Goal: Transaction & Acquisition: Subscribe to service/newsletter

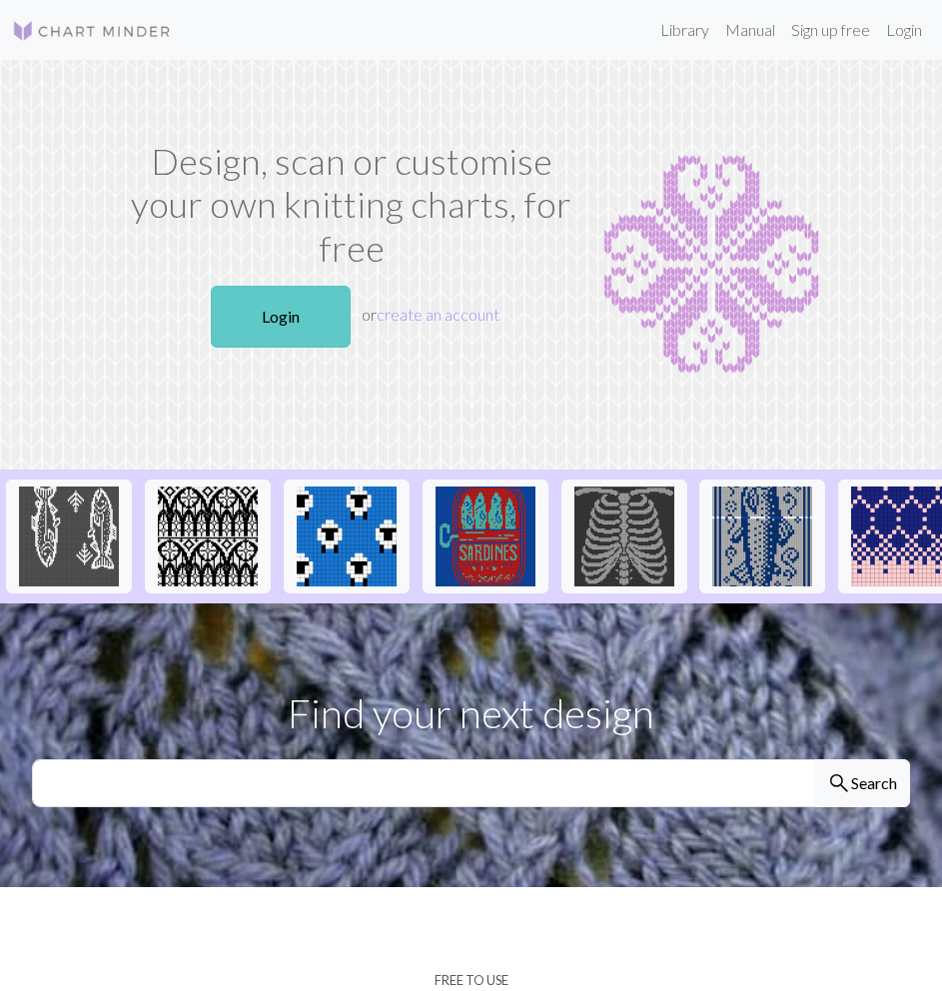
click at [279, 309] on link "Login" at bounding box center [281, 317] width 140 height 62
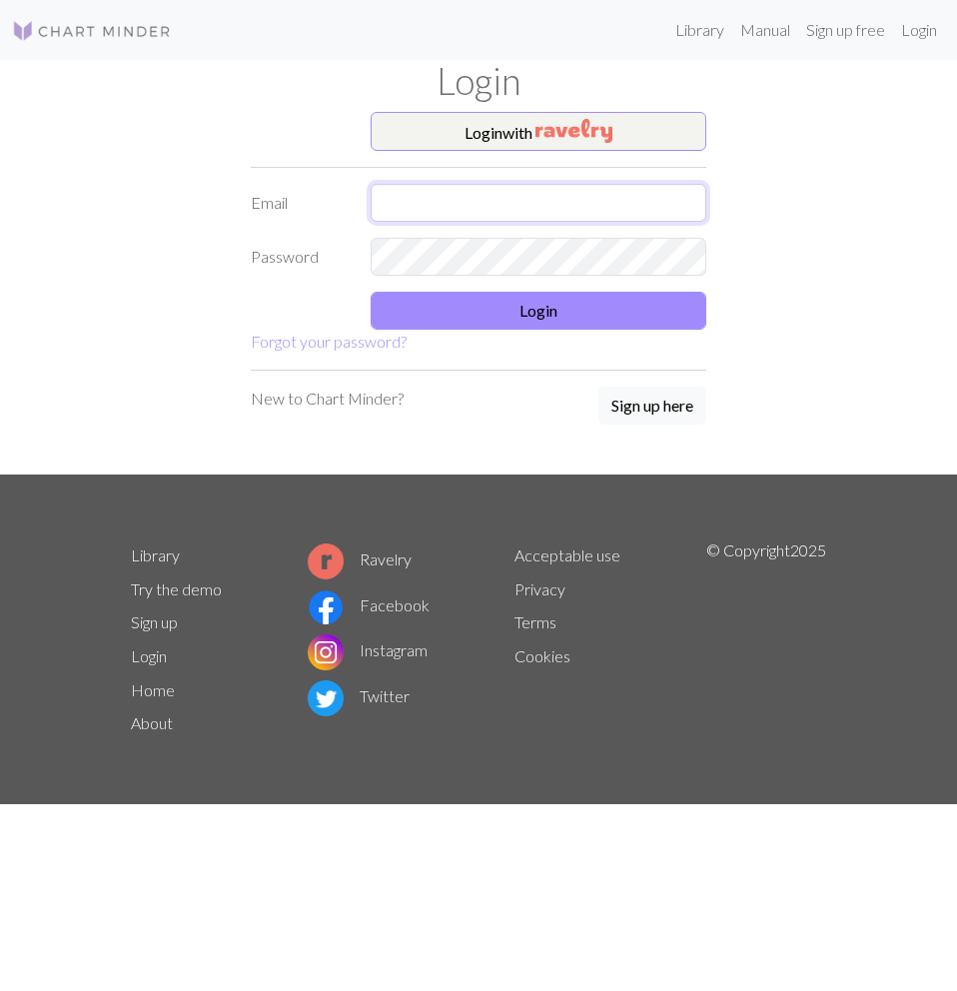
click at [509, 207] on input "text" at bounding box center [539, 203] width 336 height 38
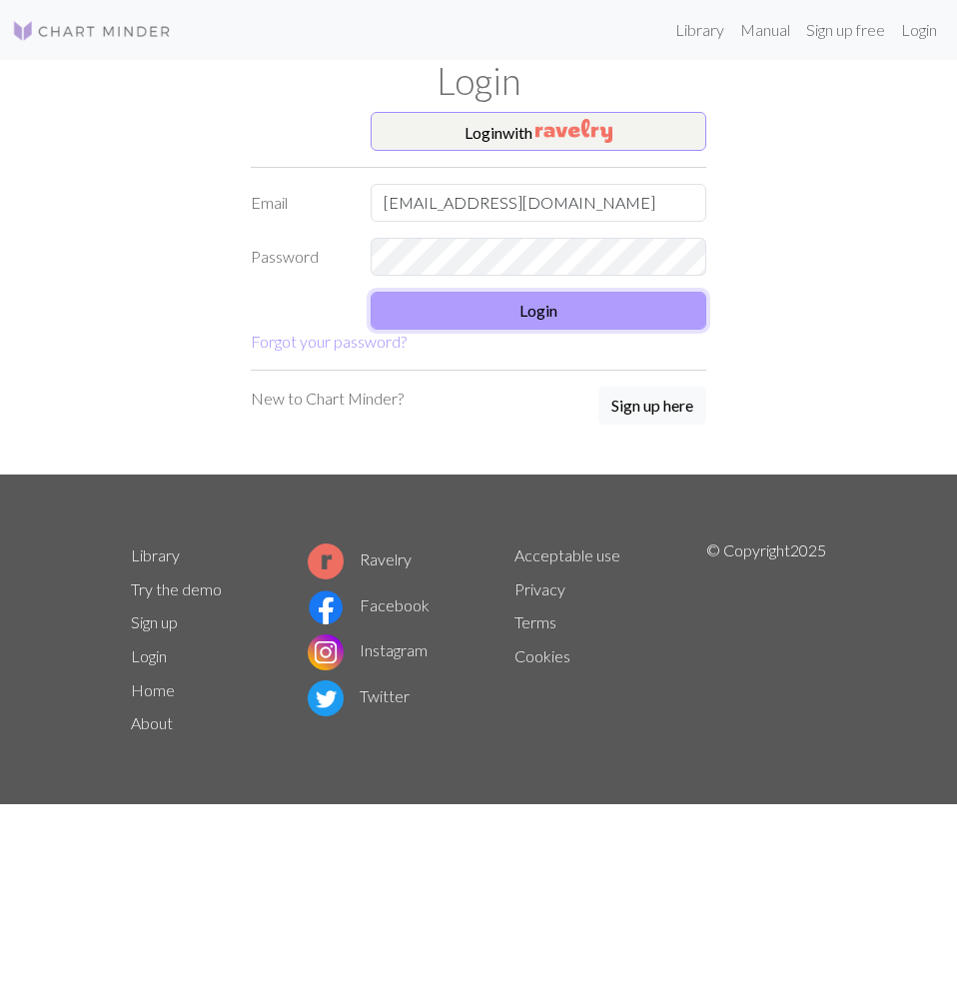
click at [478, 310] on button "Login" at bounding box center [539, 311] width 336 height 38
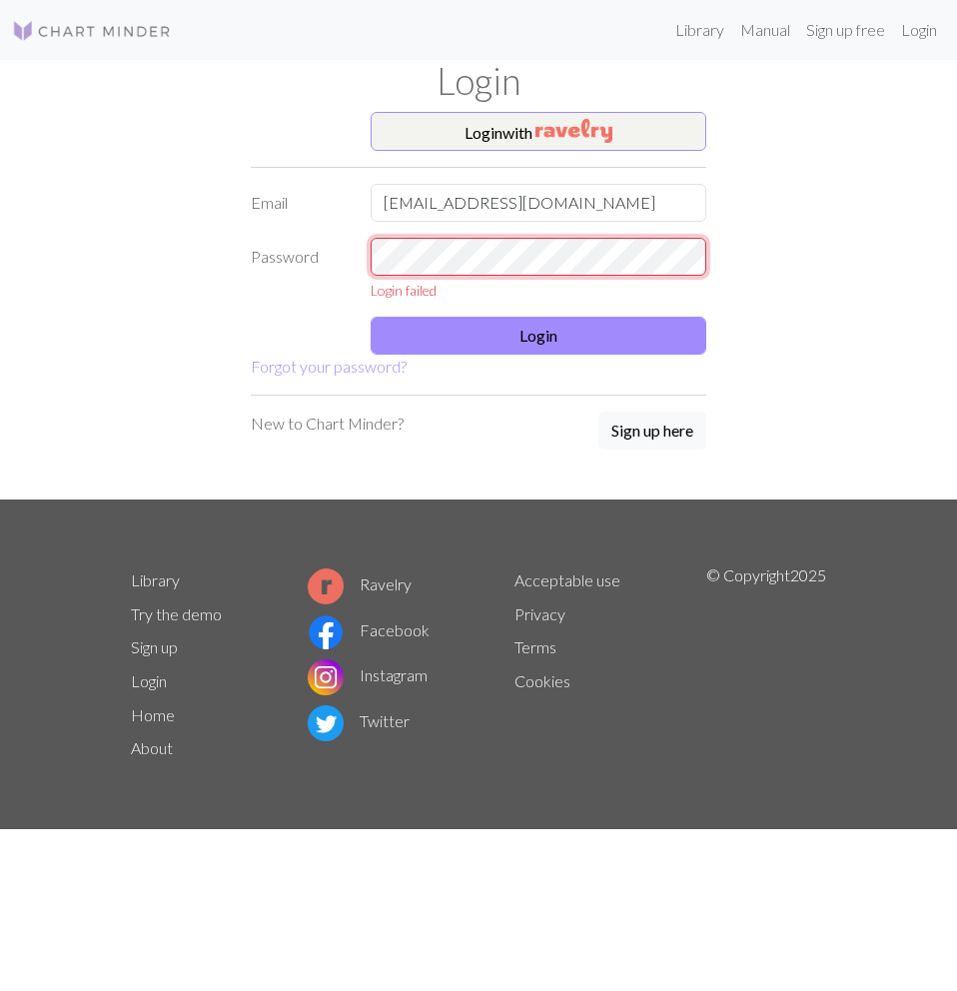
click at [333, 252] on div "Password Login failed" at bounding box center [479, 269] width 480 height 63
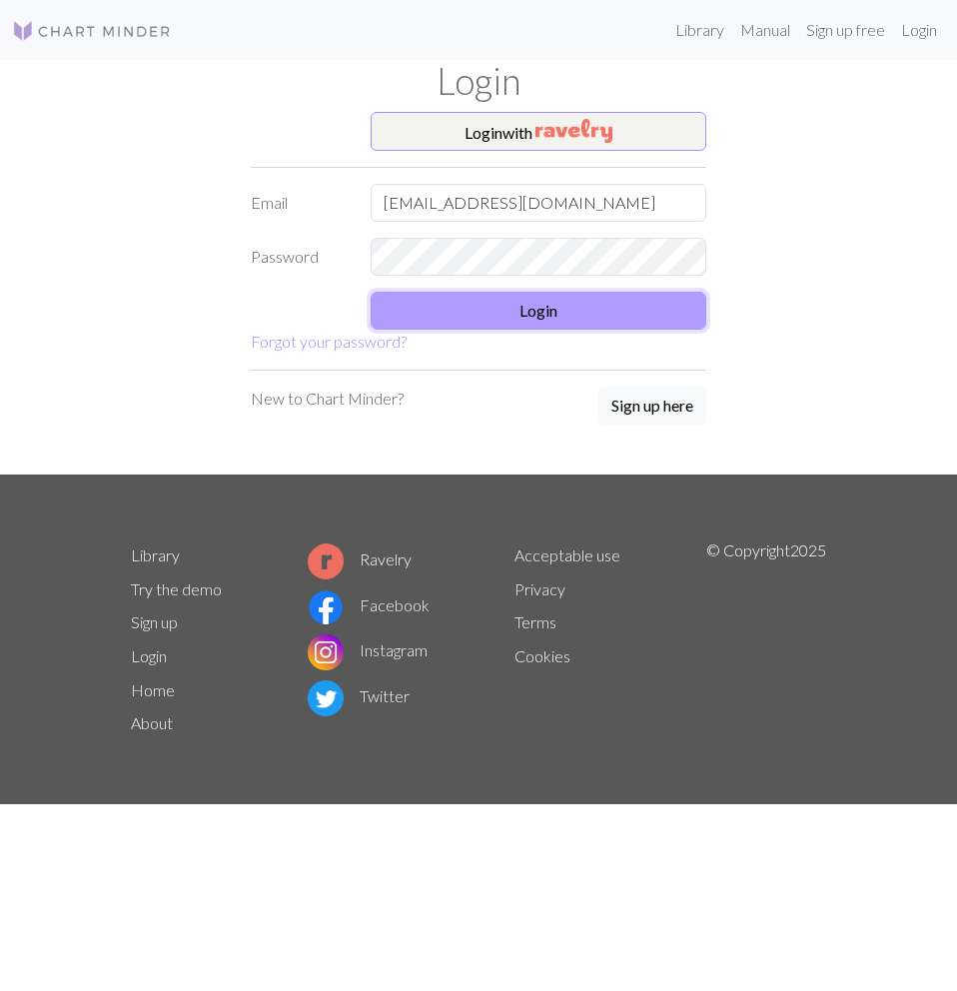
click at [441, 320] on button "Login" at bounding box center [539, 311] width 336 height 38
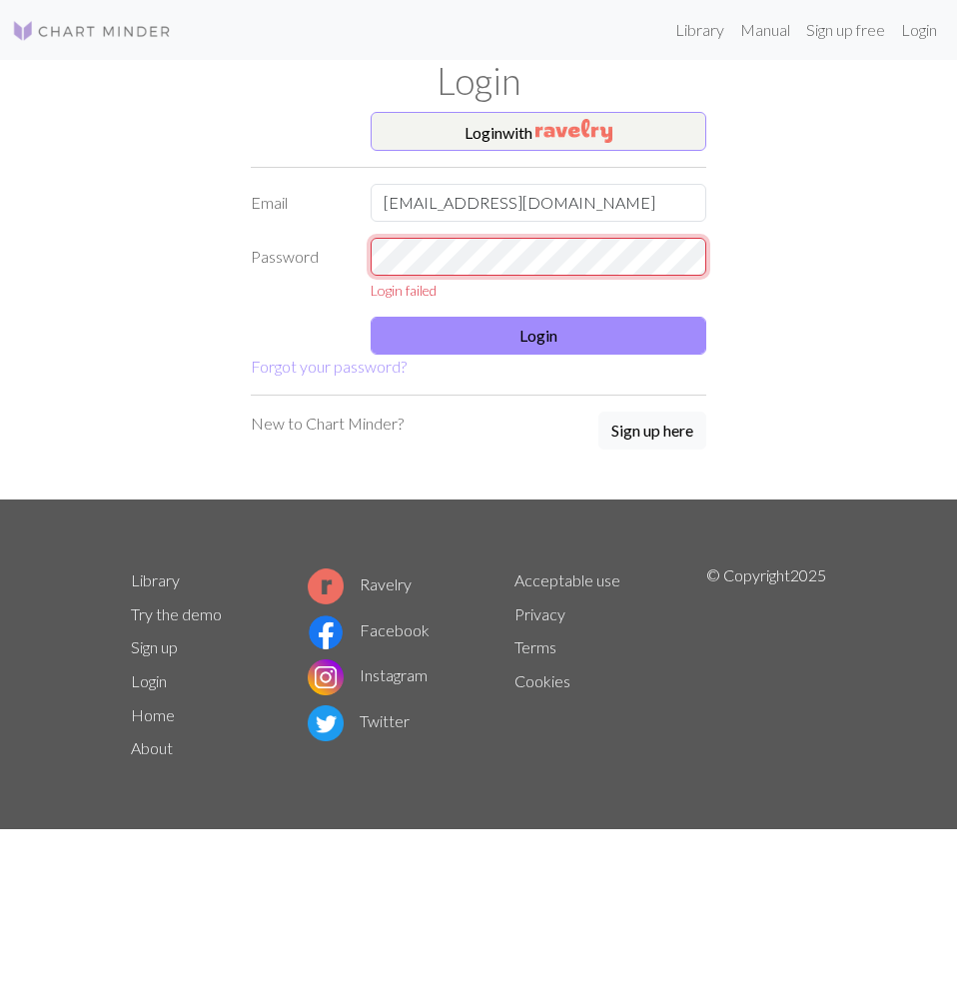
click at [258, 264] on div "Password Login failed" at bounding box center [479, 269] width 480 height 63
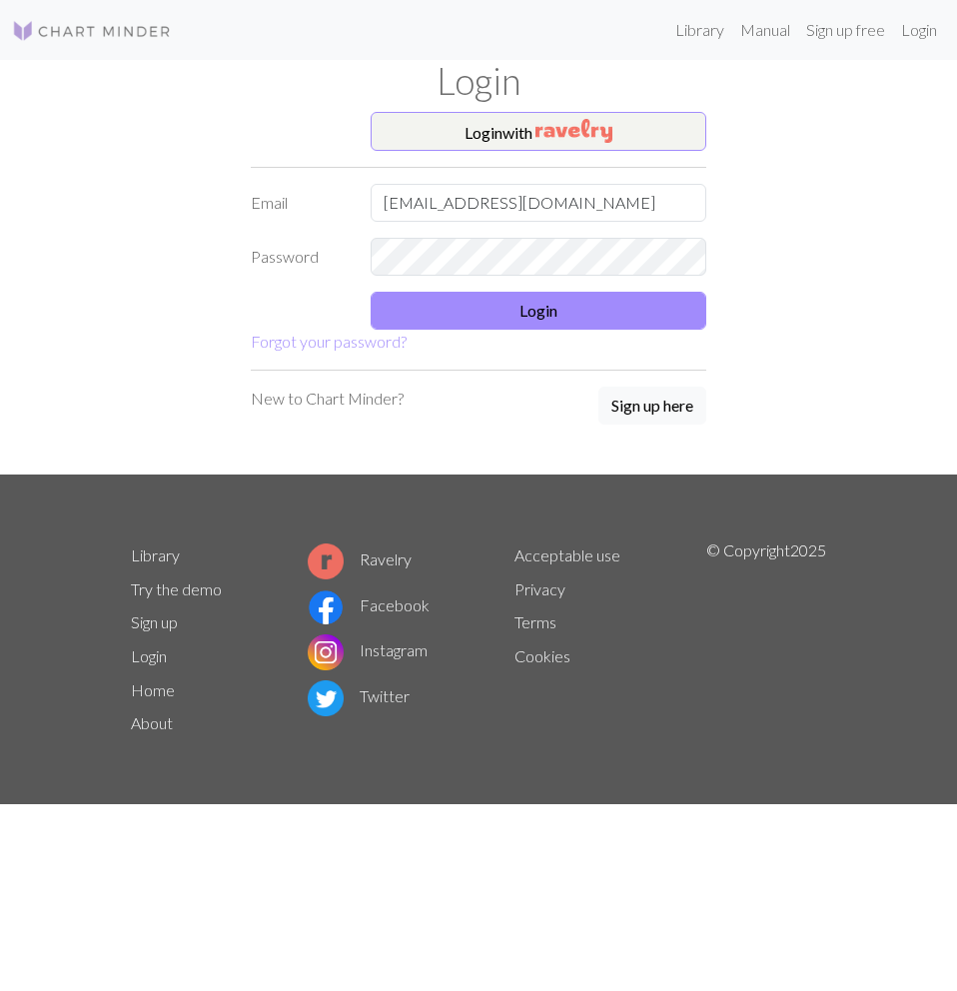
click at [443, 332] on form "Login with Email [EMAIL_ADDRESS][DOMAIN_NAME] Password Login Forgot your passwo…" at bounding box center [479, 233] width 456 height 243
click at [459, 309] on button "Login" at bounding box center [539, 311] width 336 height 38
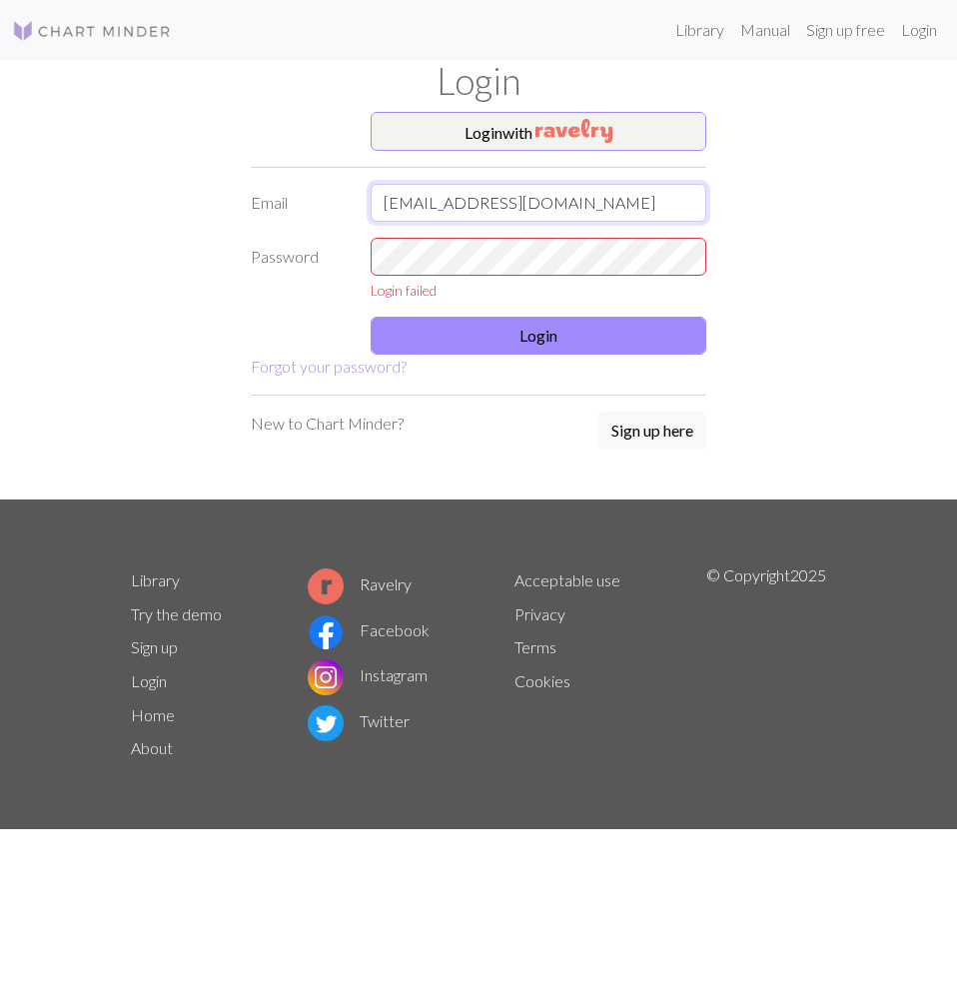
click at [550, 204] on input "[EMAIL_ADDRESS][DOMAIN_NAME]" at bounding box center [539, 203] width 336 height 38
drag, startPoint x: 537, startPoint y: 199, endPoint x: 313, endPoint y: 203, distance: 224.8
click at [313, 203] on div "Email ayeepereaa@gmail.com" at bounding box center [479, 203] width 480 height 38
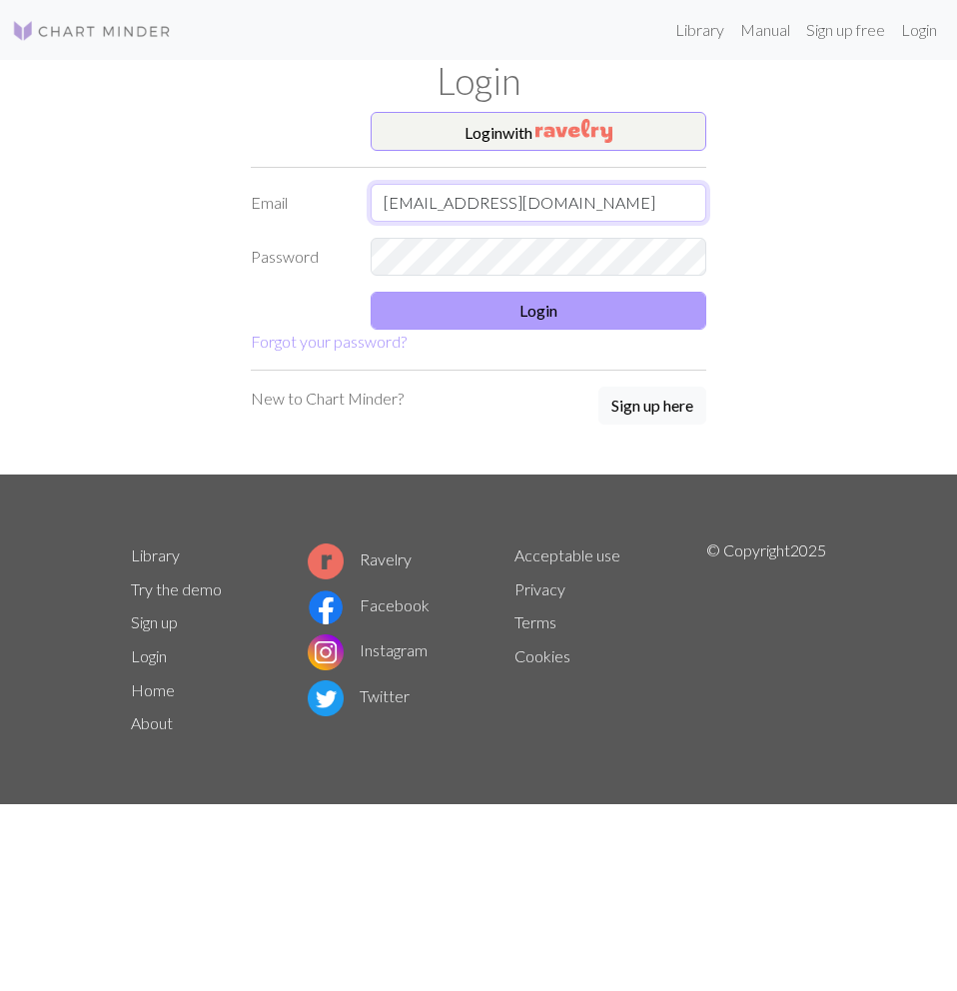
type input "ayelennataliperea@gmail.com"
click at [390, 309] on button "Login" at bounding box center [539, 311] width 336 height 38
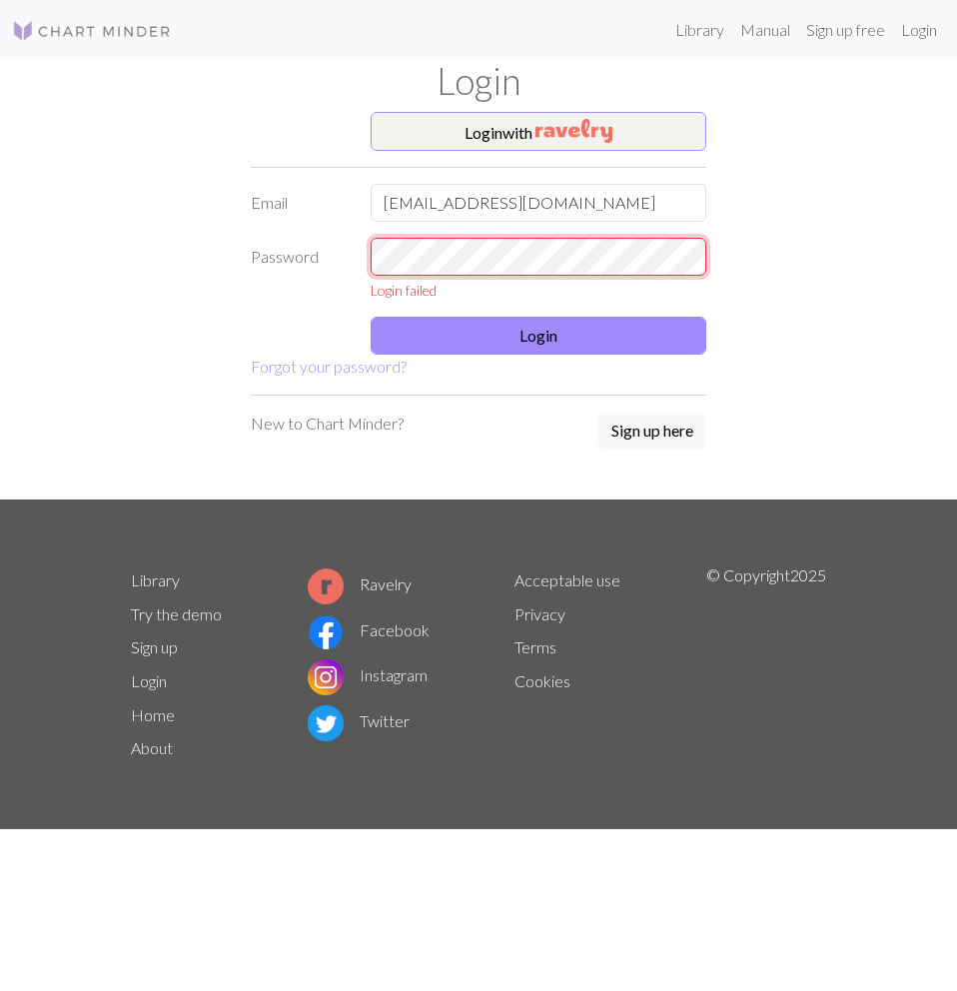
click at [333, 272] on div "Password Login failed" at bounding box center [479, 269] width 480 height 63
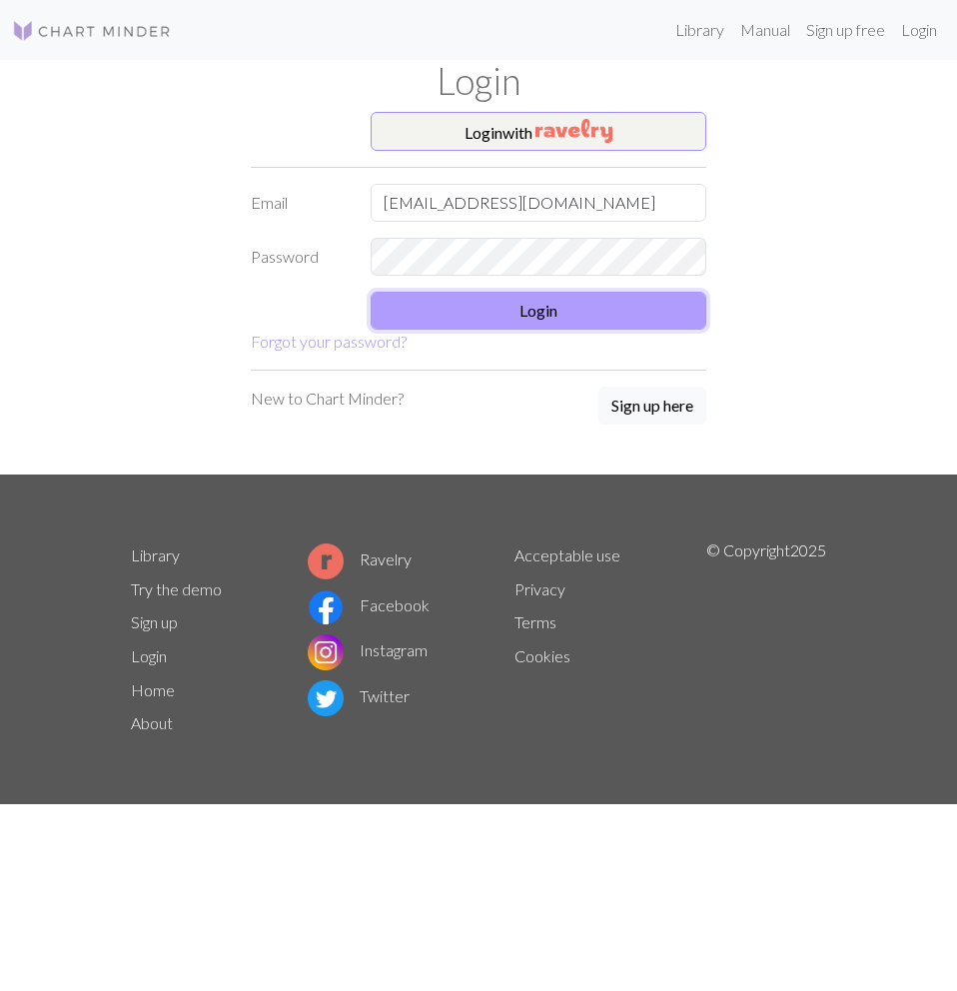
click at [617, 304] on button "Login" at bounding box center [539, 311] width 336 height 38
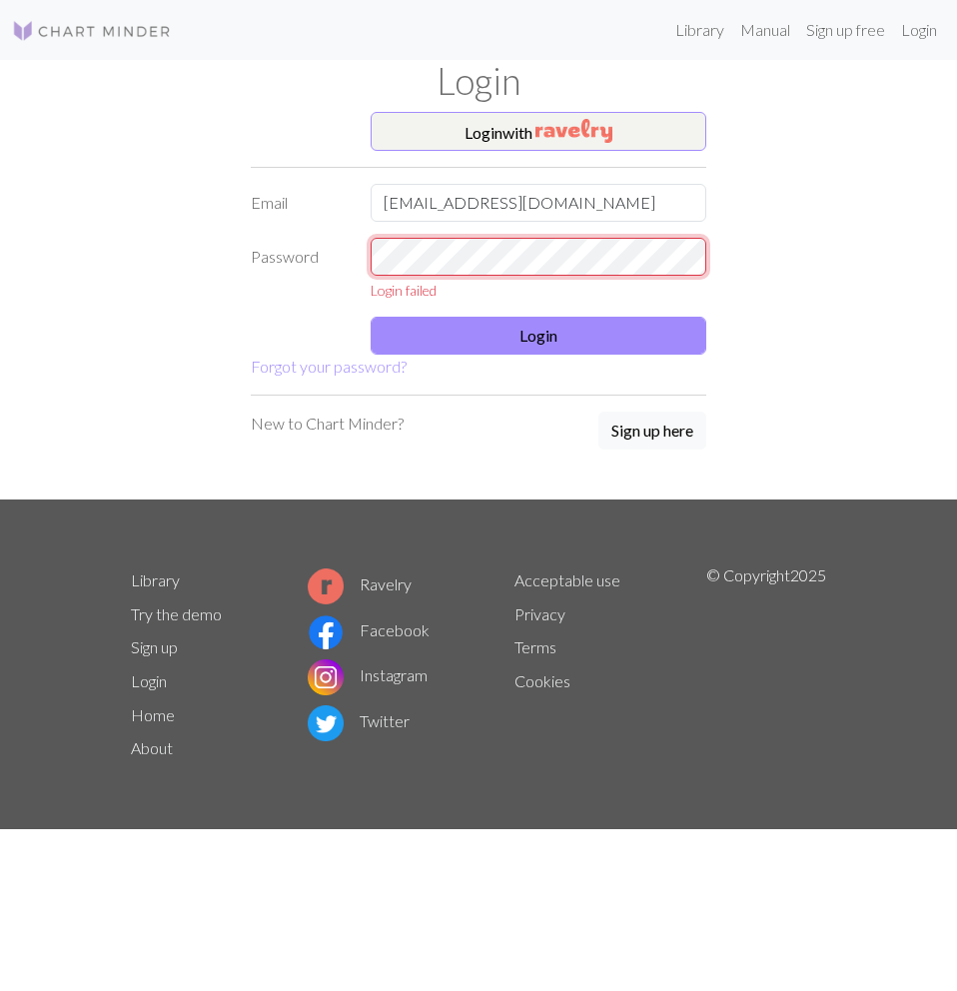
click at [230, 267] on div "Login with Email ayelennataliperea@gmail.com Password Login failed Login Forgot…" at bounding box center [478, 306] width 719 height 389
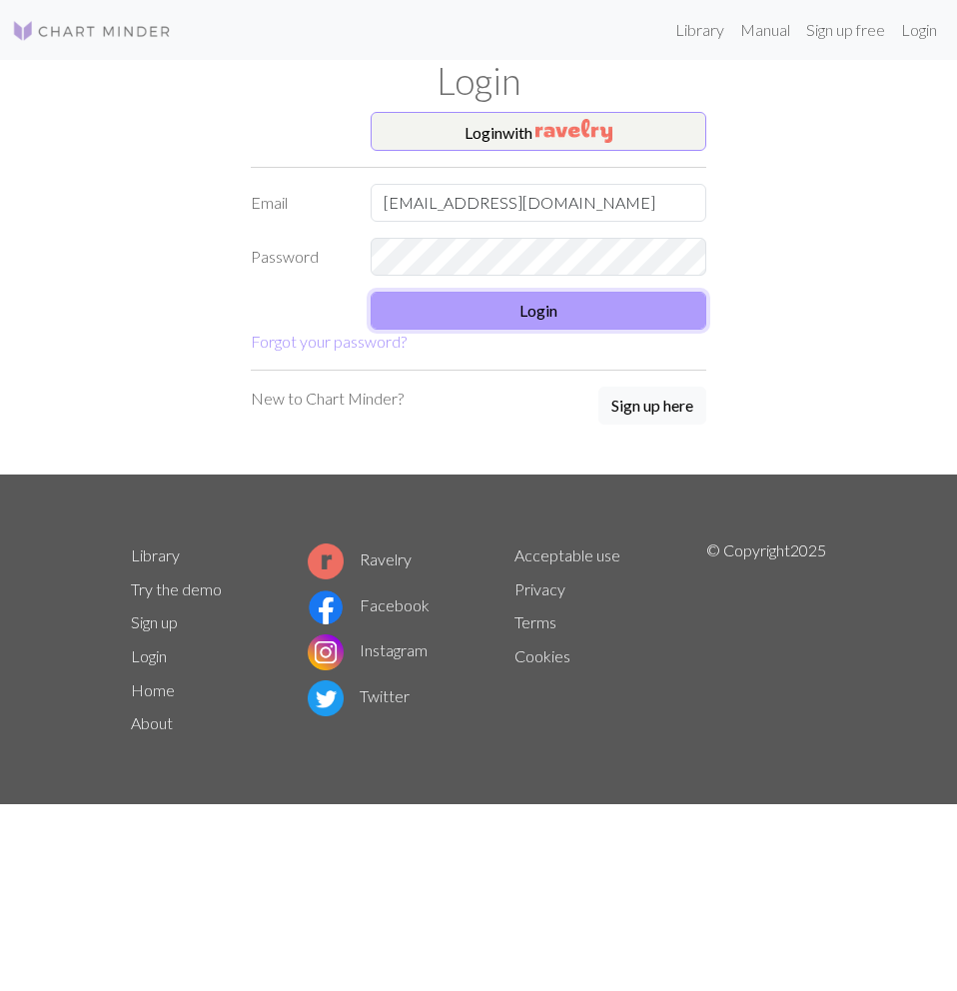
click at [473, 313] on button "Login" at bounding box center [539, 311] width 336 height 38
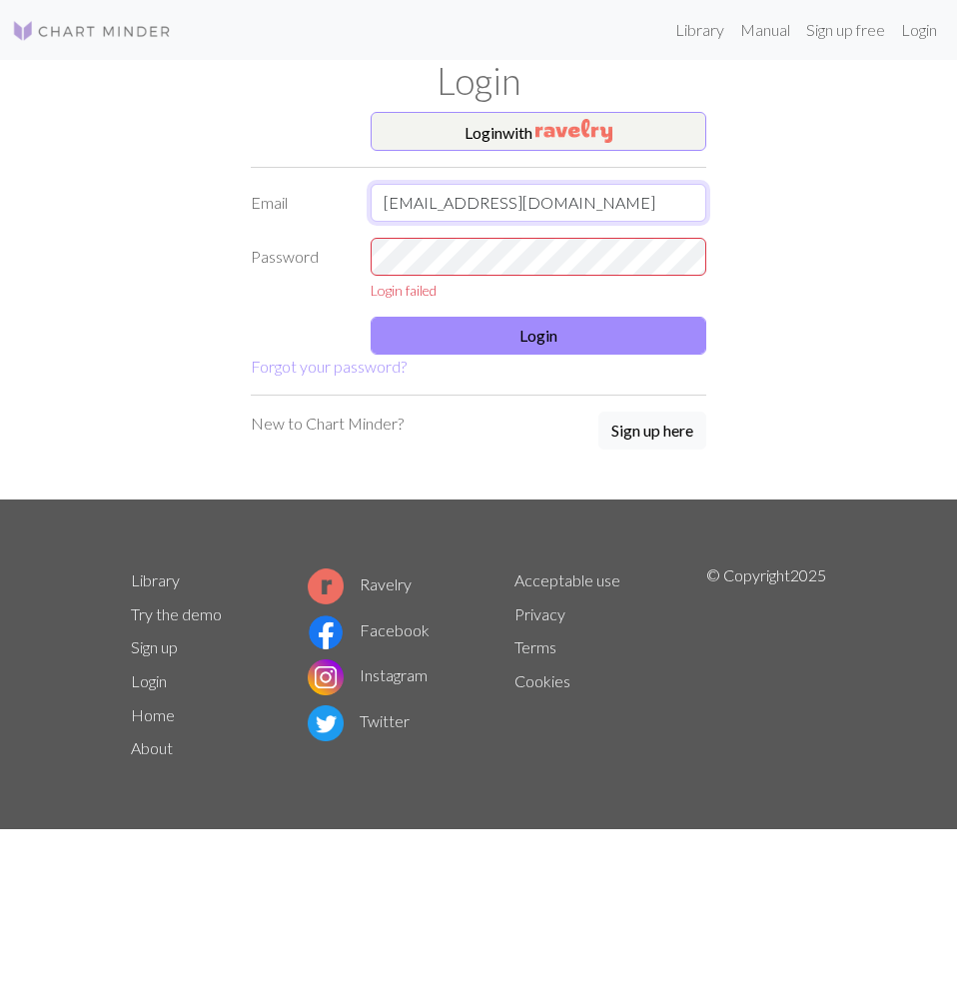
click at [607, 205] on input "ayelennataliperea@gmail.com" at bounding box center [539, 203] width 336 height 38
drag, startPoint x: 602, startPoint y: 200, endPoint x: 292, endPoint y: 209, distance: 310.8
click at [292, 209] on div "Email ayelennataliperea@gmail.com" at bounding box center [479, 203] width 480 height 38
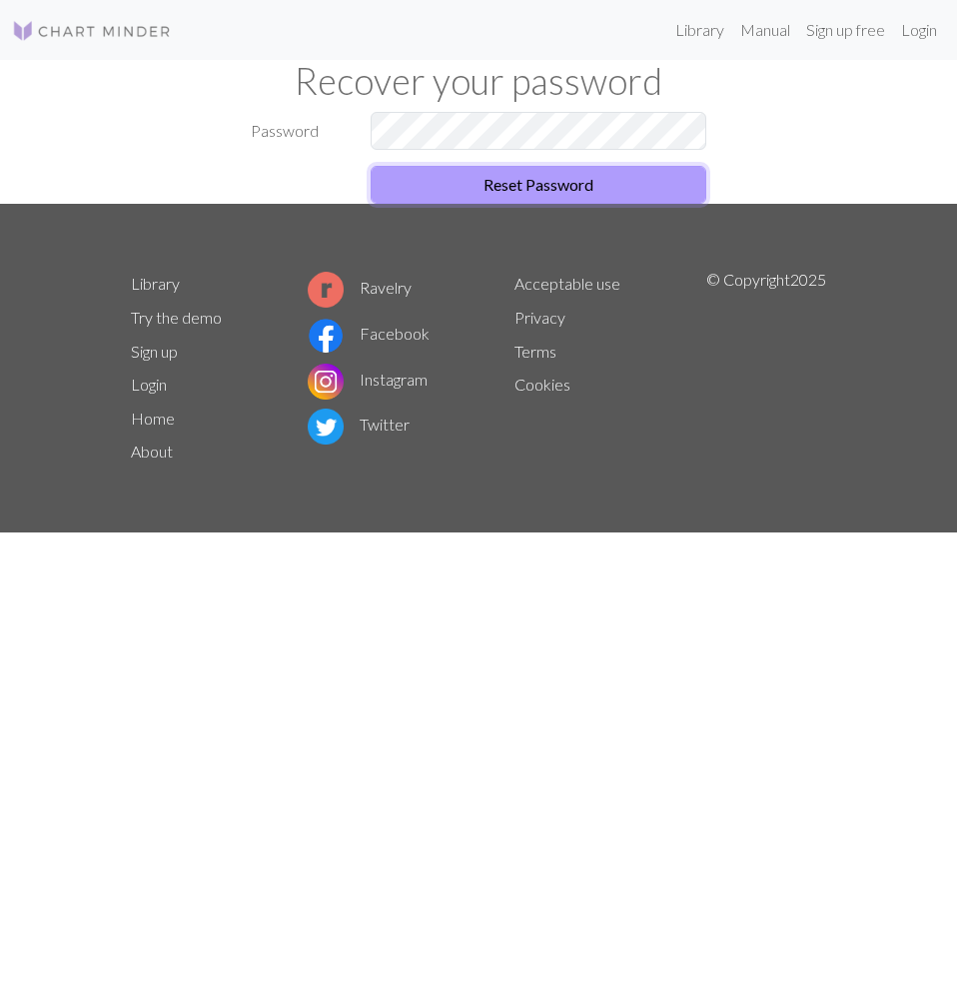
click at [483, 188] on button "Reset Password" at bounding box center [539, 185] width 336 height 38
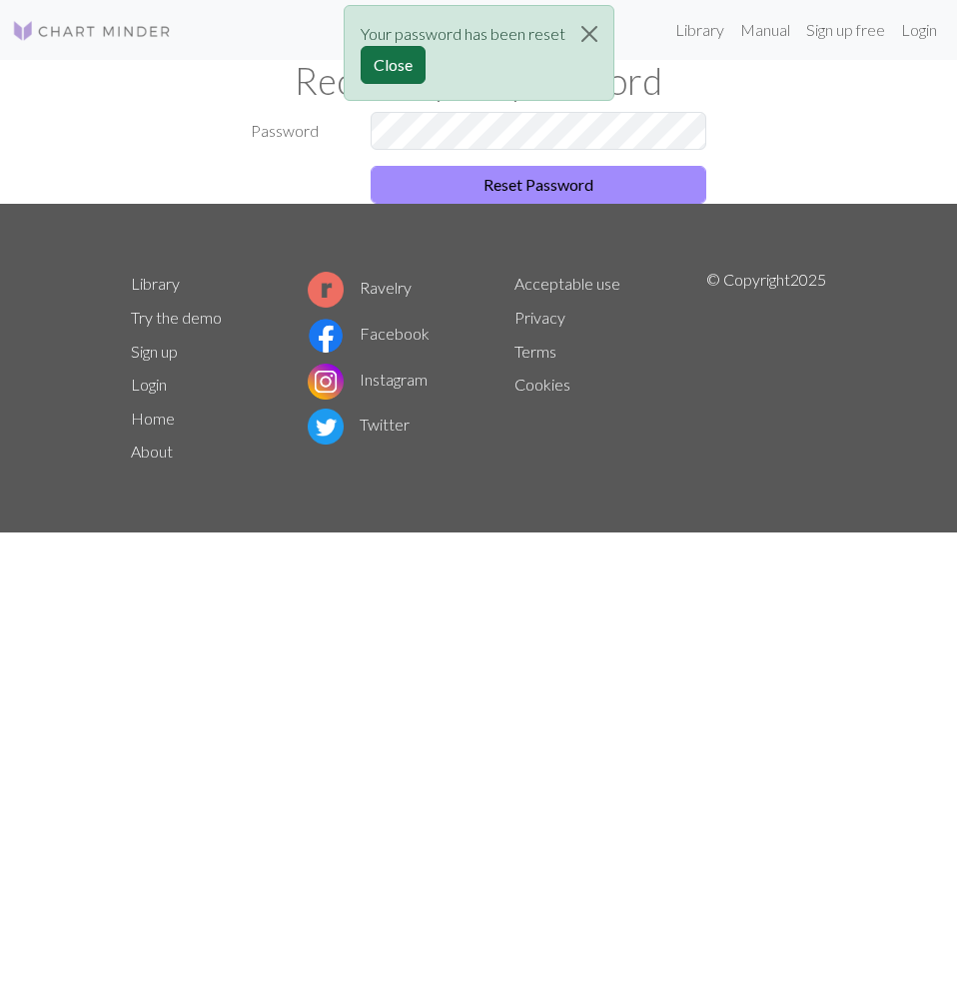
click at [392, 52] on button "Close" at bounding box center [393, 65] width 65 height 38
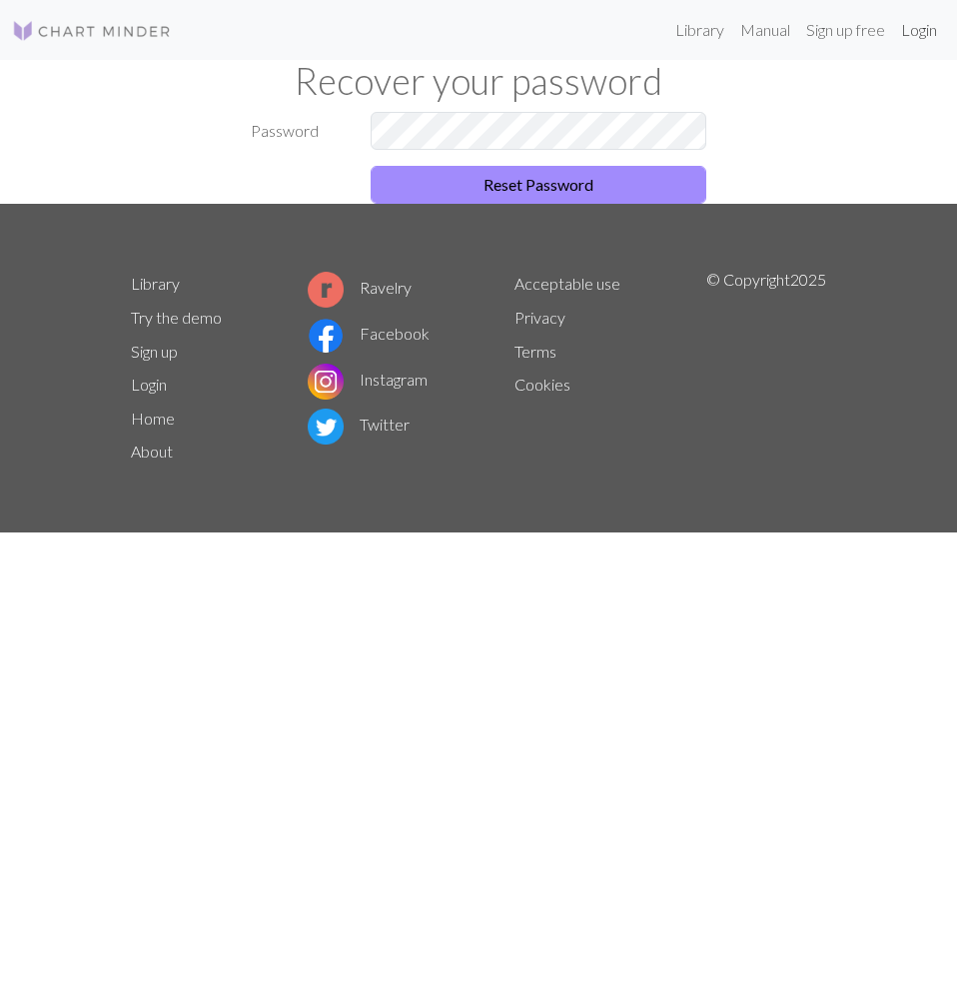
click at [921, 27] on link "Login" at bounding box center [919, 30] width 52 height 40
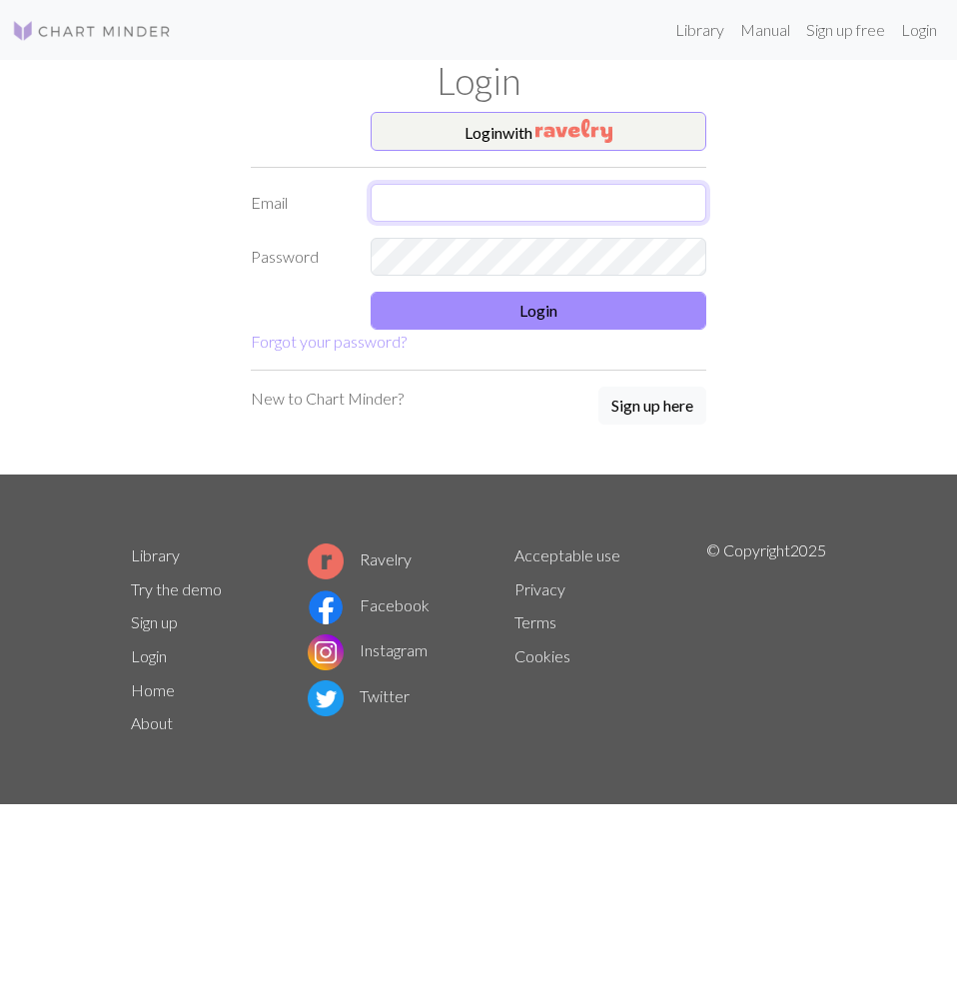
click at [496, 194] on input "text" at bounding box center [539, 203] width 336 height 38
type input "[EMAIL_ADDRESS][DOMAIN_NAME]"
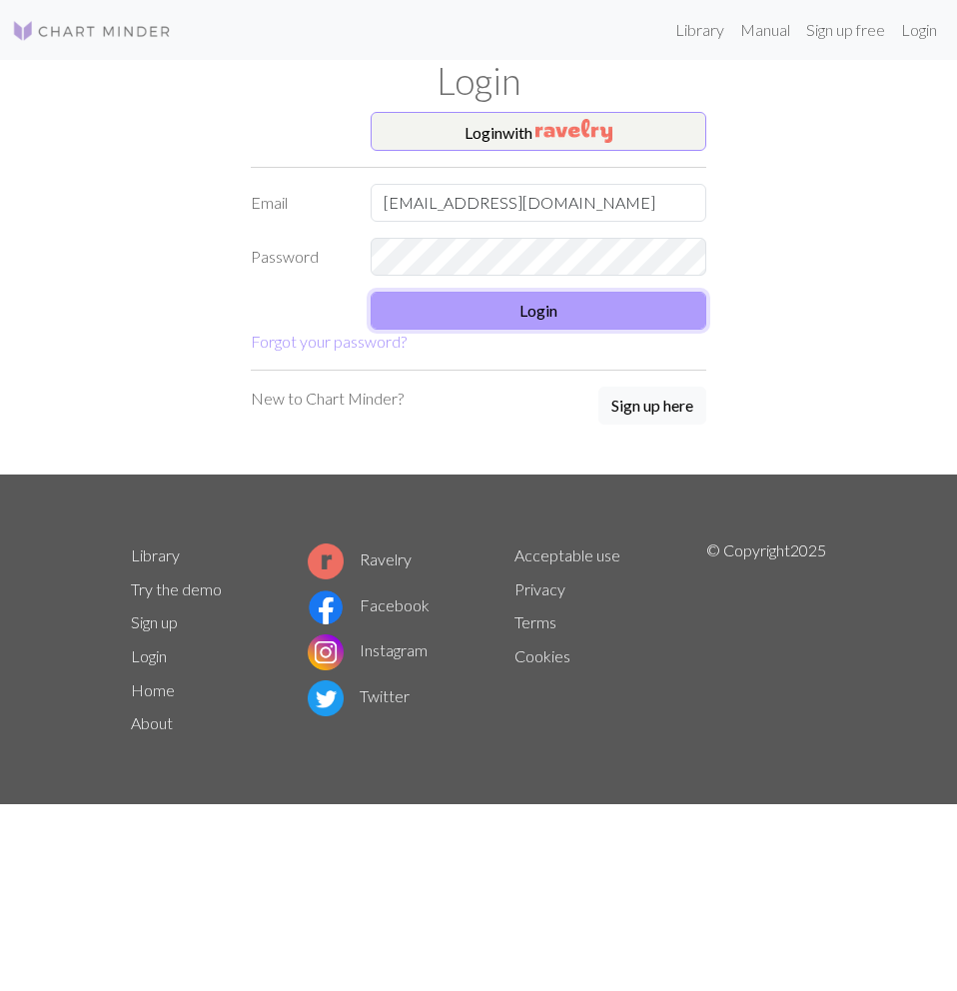
click at [520, 327] on button "Login" at bounding box center [539, 311] width 336 height 38
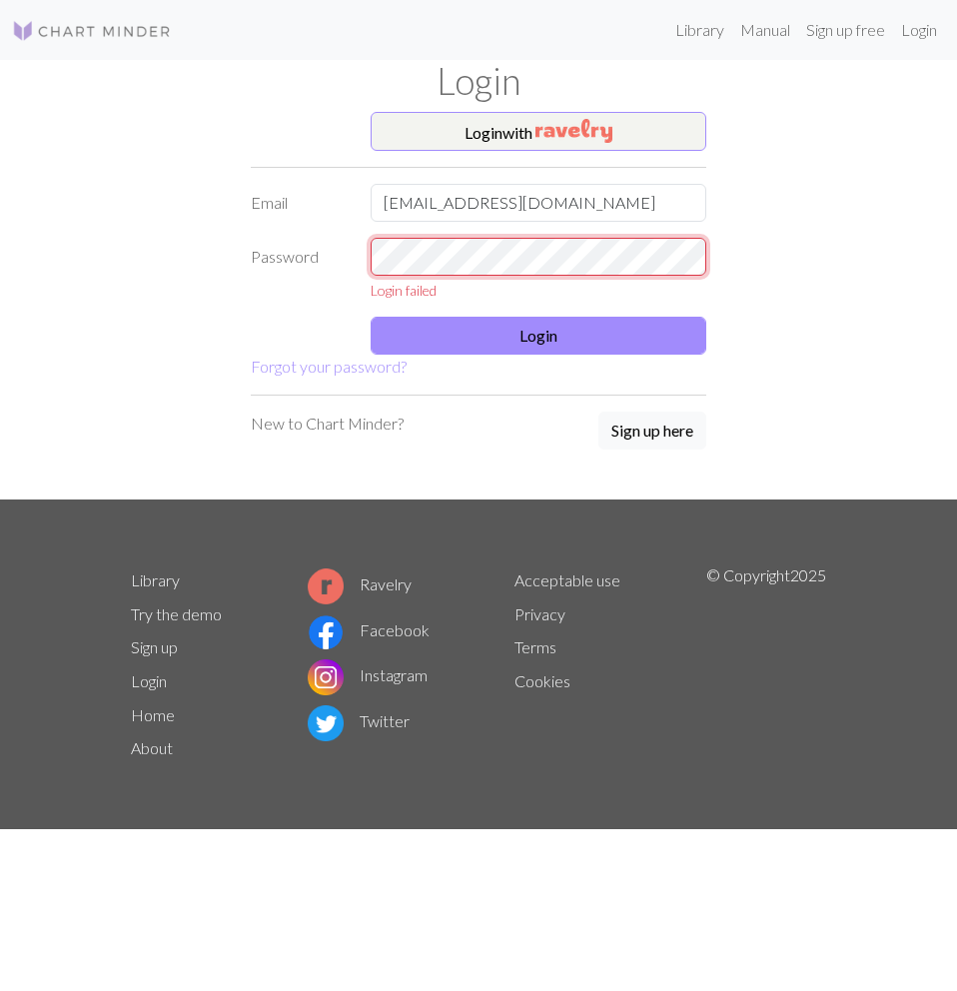
click at [310, 270] on div "Password Login failed" at bounding box center [479, 269] width 480 height 63
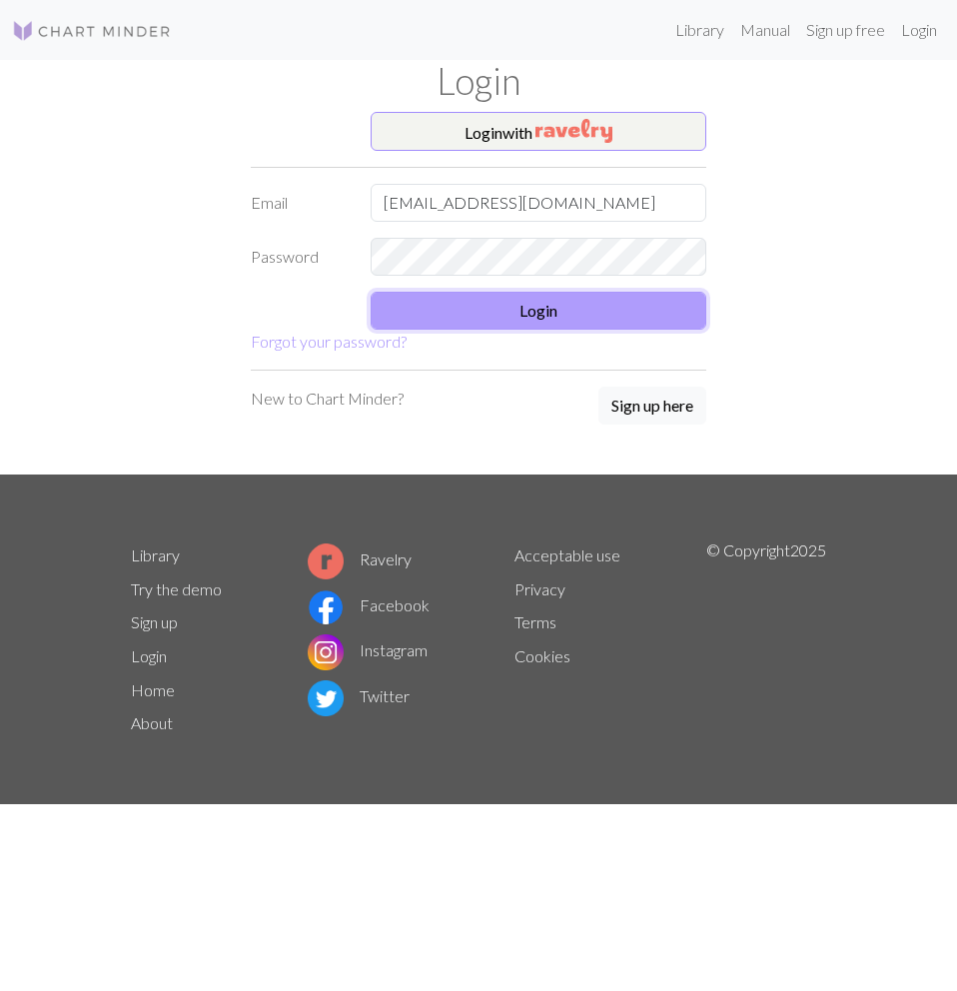
click at [454, 306] on button "Login" at bounding box center [539, 311] width 336 height 38
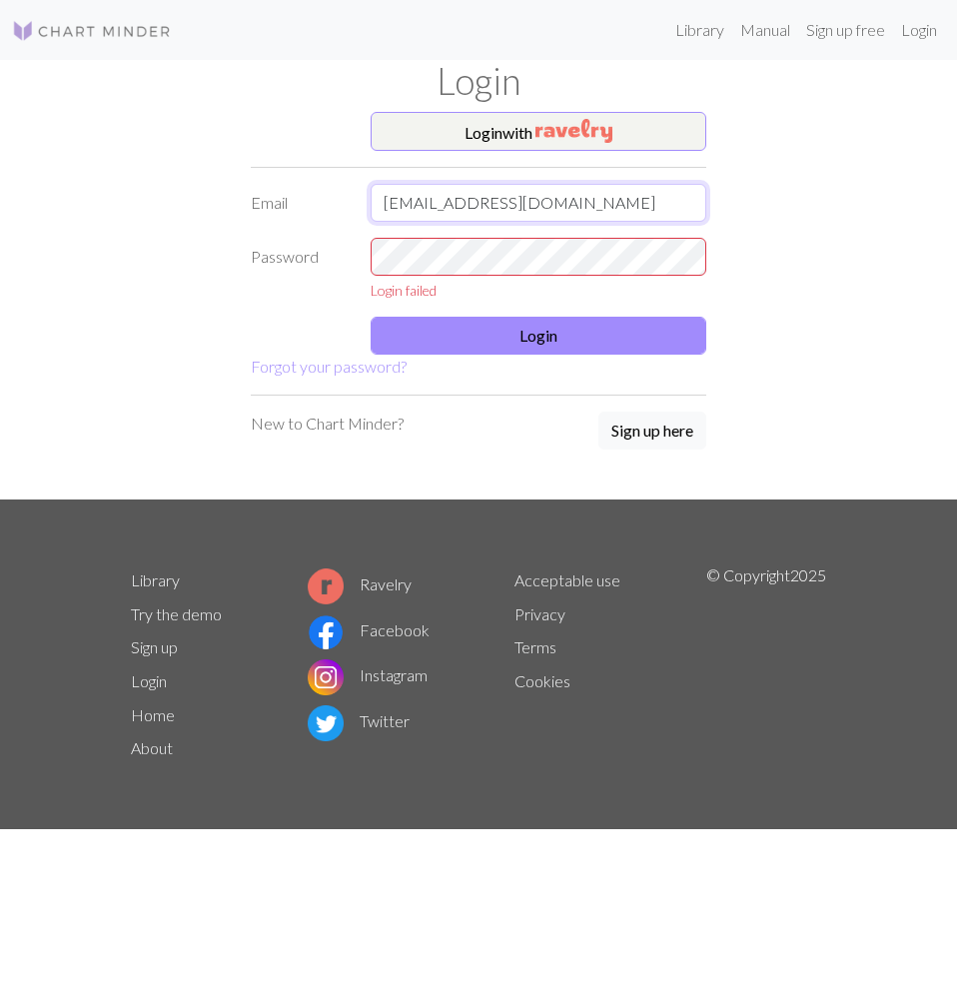
click at [537, 189] on input "ayeepereaa@gmail.com" at bounding box center [539, 203] width 336 height 38
click at [565, 198] on input "ayeepereaa@gmail.com" at bounding box center [539, 203] width 336 height 38
drag, startPoint x: 526, startPoint y: 203, endPoint x: 344, endPoint y: 205, distance: 182.8
click at [344, 205] on div "Email ayeepereaa@gmail.com" at bounding box center [479, 203] width 480 height 38
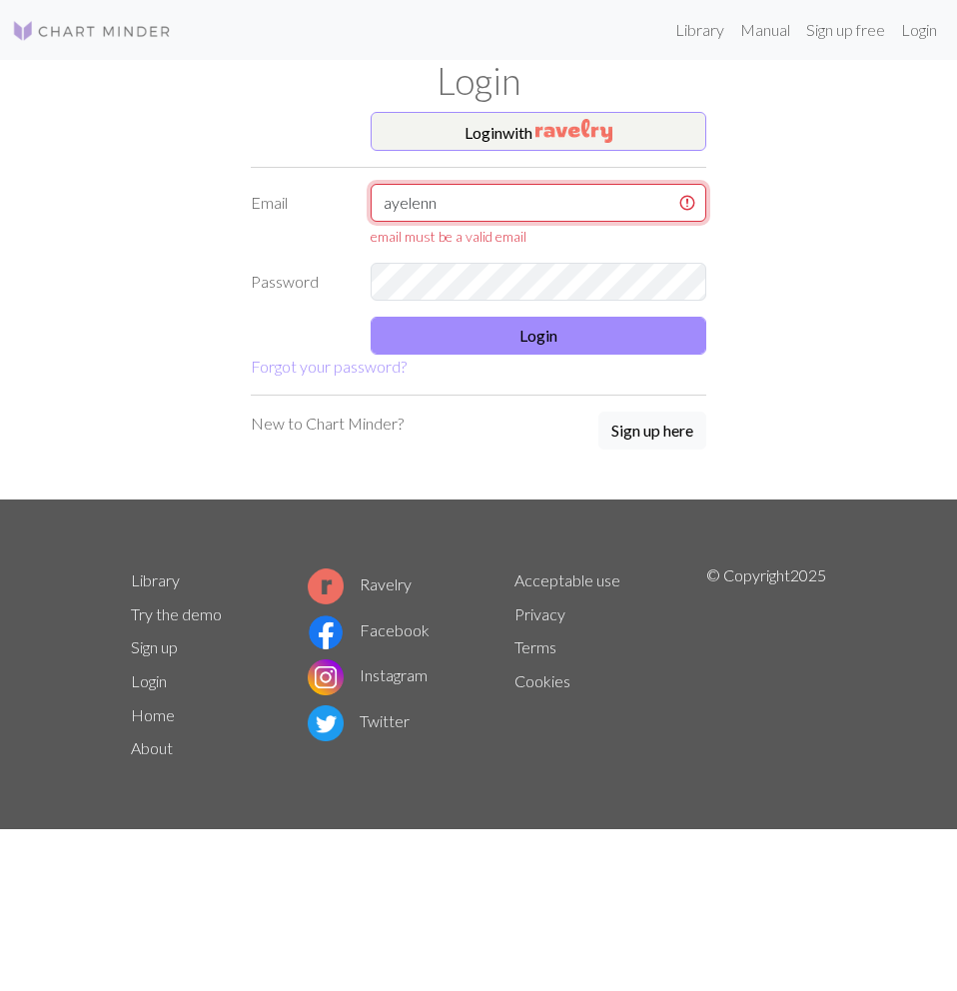
type input "[EMAIL_ADDRESS][DOMAIN_NAME]"
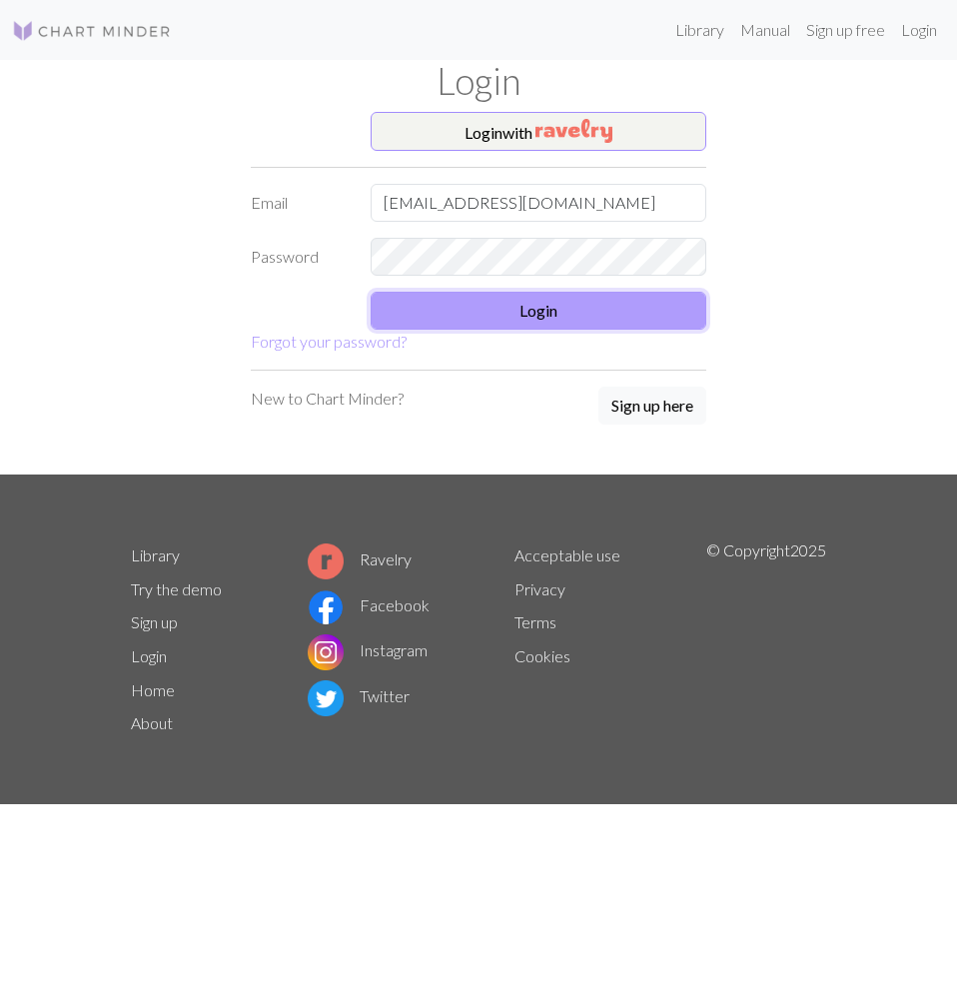
click at [500, 307] on button "Login" at bounding box center [539, 311] width 336 height 38
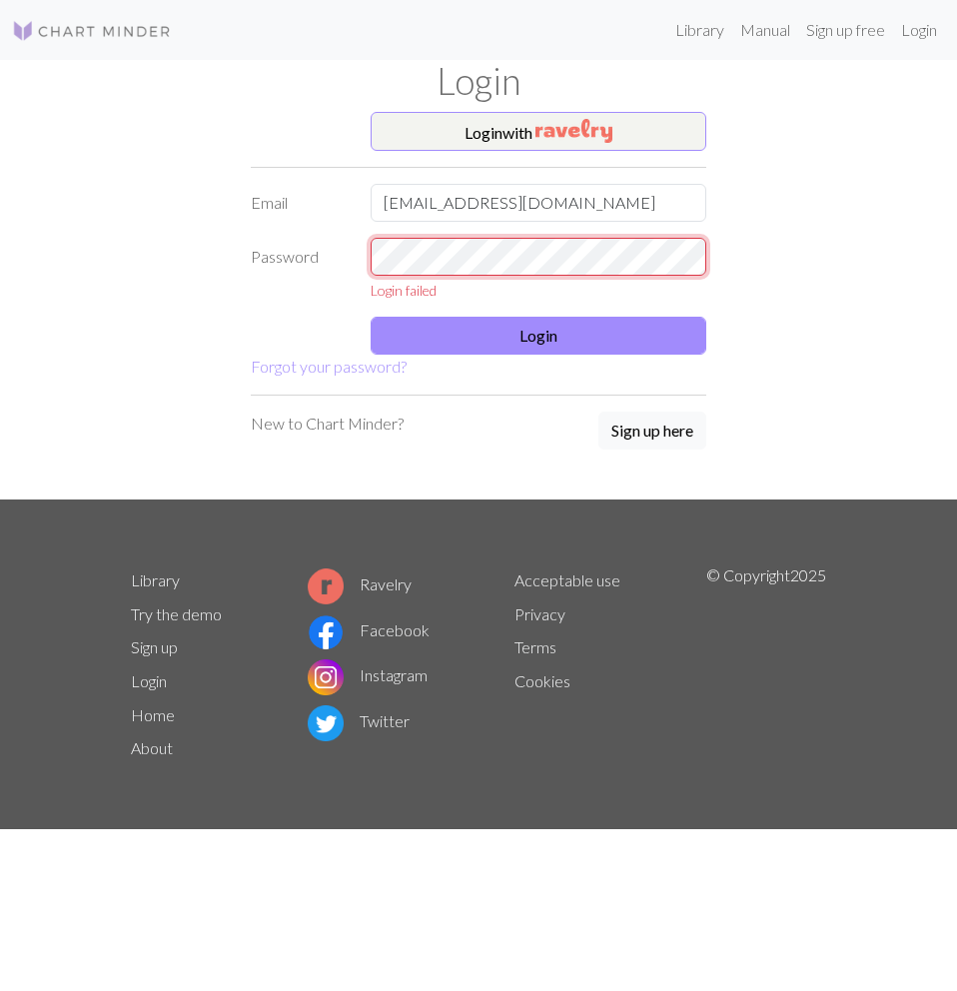
click at [314, 256] on div "Password Login failed" at bounding box center [479, 269] width 480 height 63
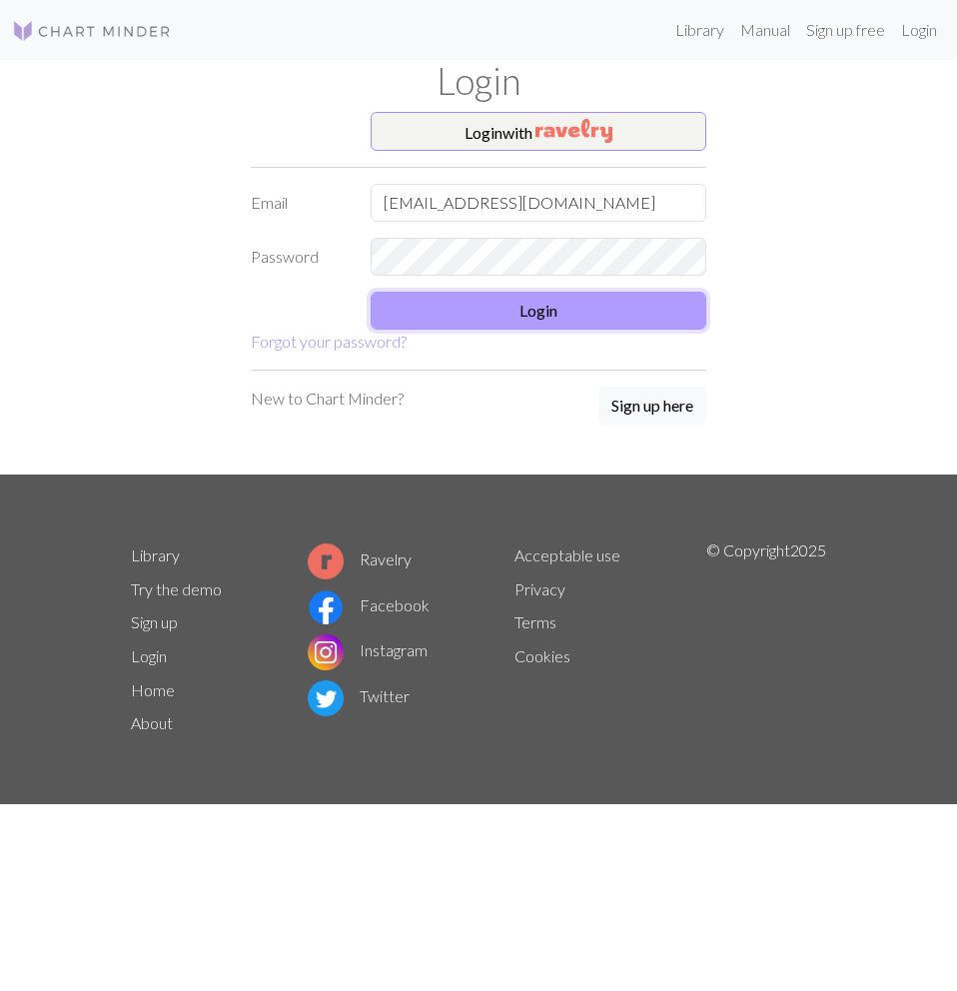
click at [556, 322] on button "Login" at bounding box center [539, 311] width 336 height 38
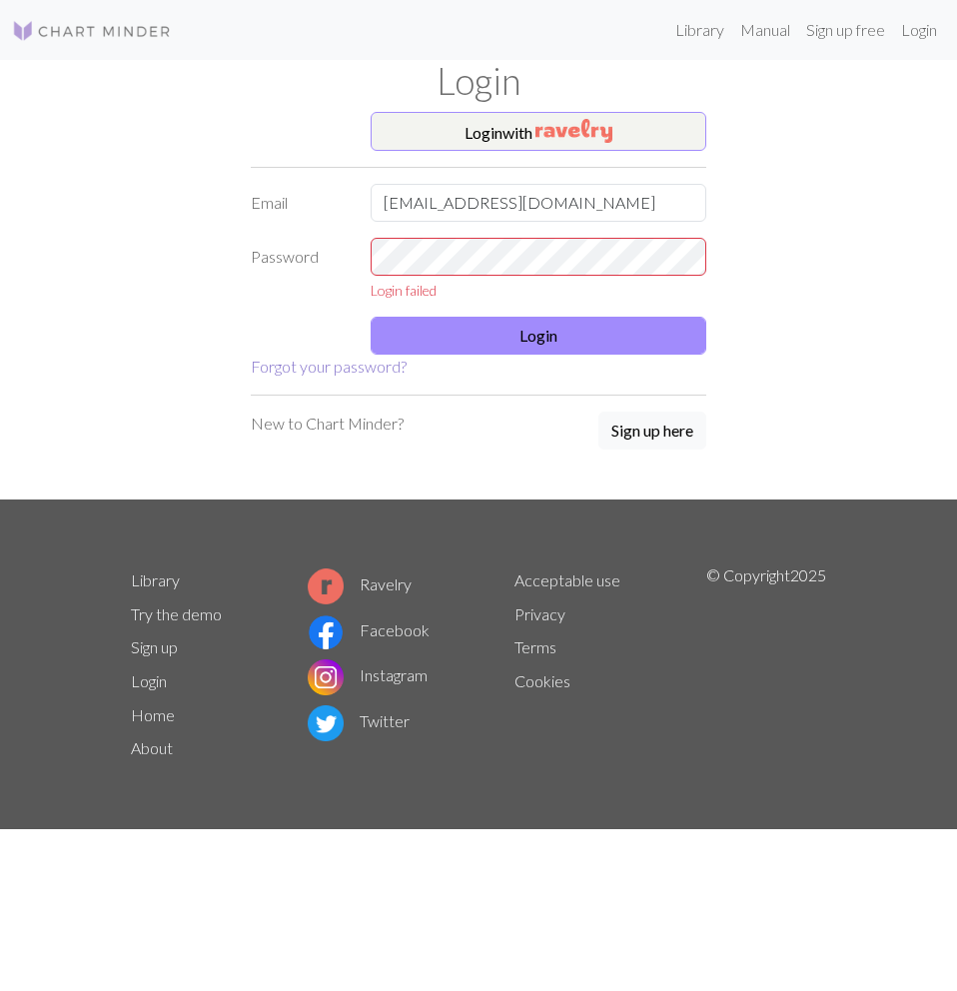
click at [335, 365] on link "Forgot your password?" at bounding box center [329, 366] width 156 height 19
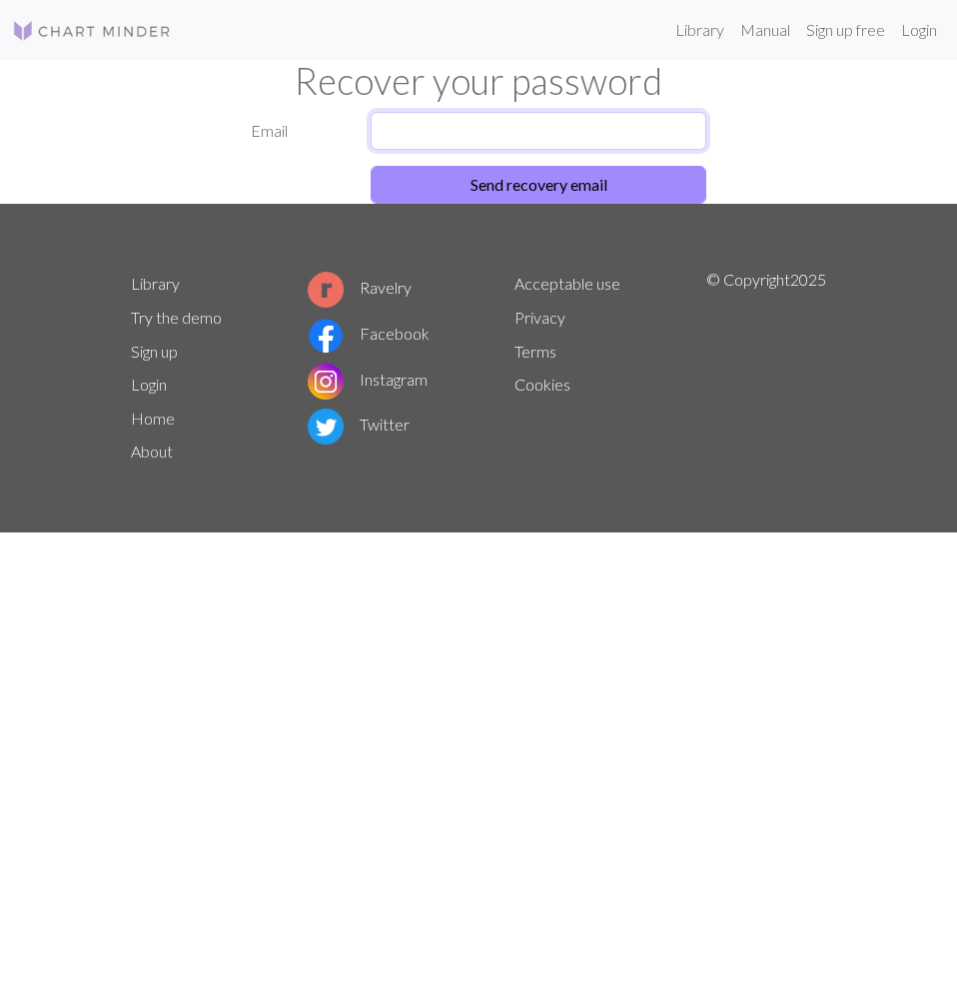
click at [539, 127] on input "text" at bounding box center [539, 131] width 336 height 38
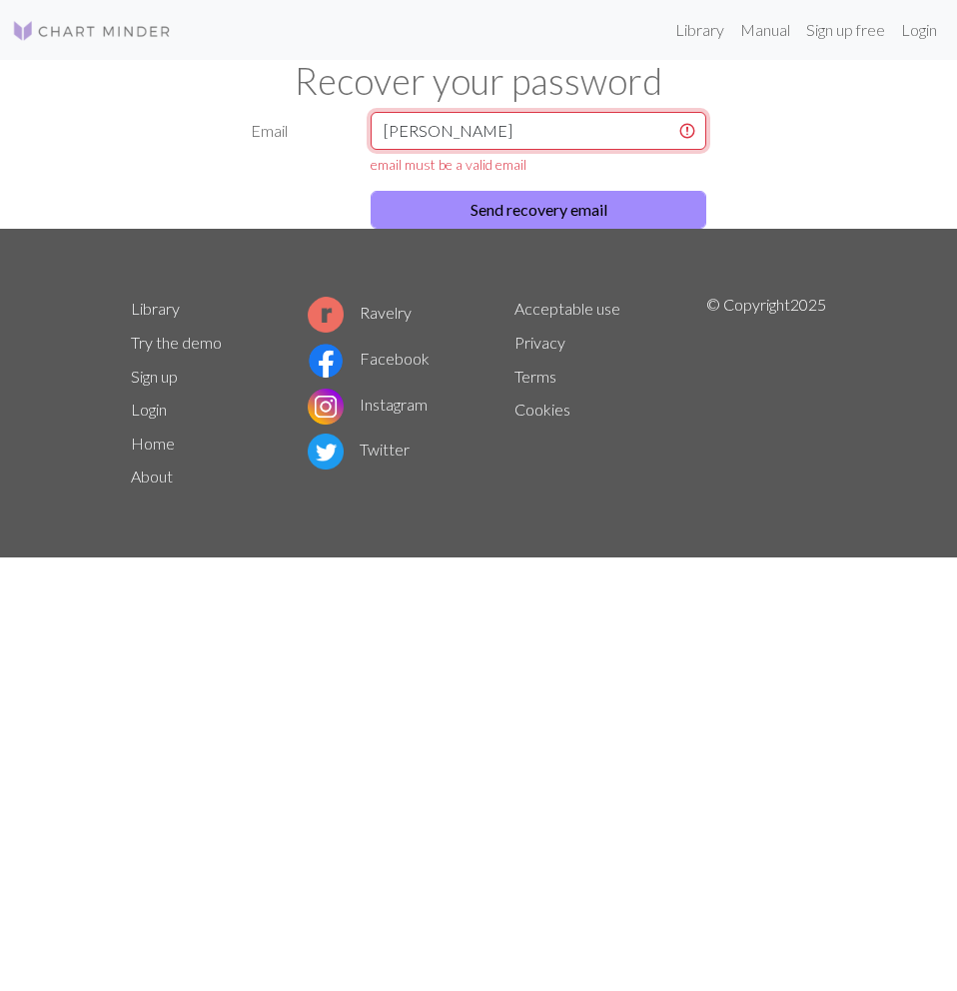
click at [530, 118] on input "[PERSON_NAME]" at bounding box center [539, 131] width 336 height 38
type input "[EMAIL_ADDRESS][DOMAIN_NAME]"
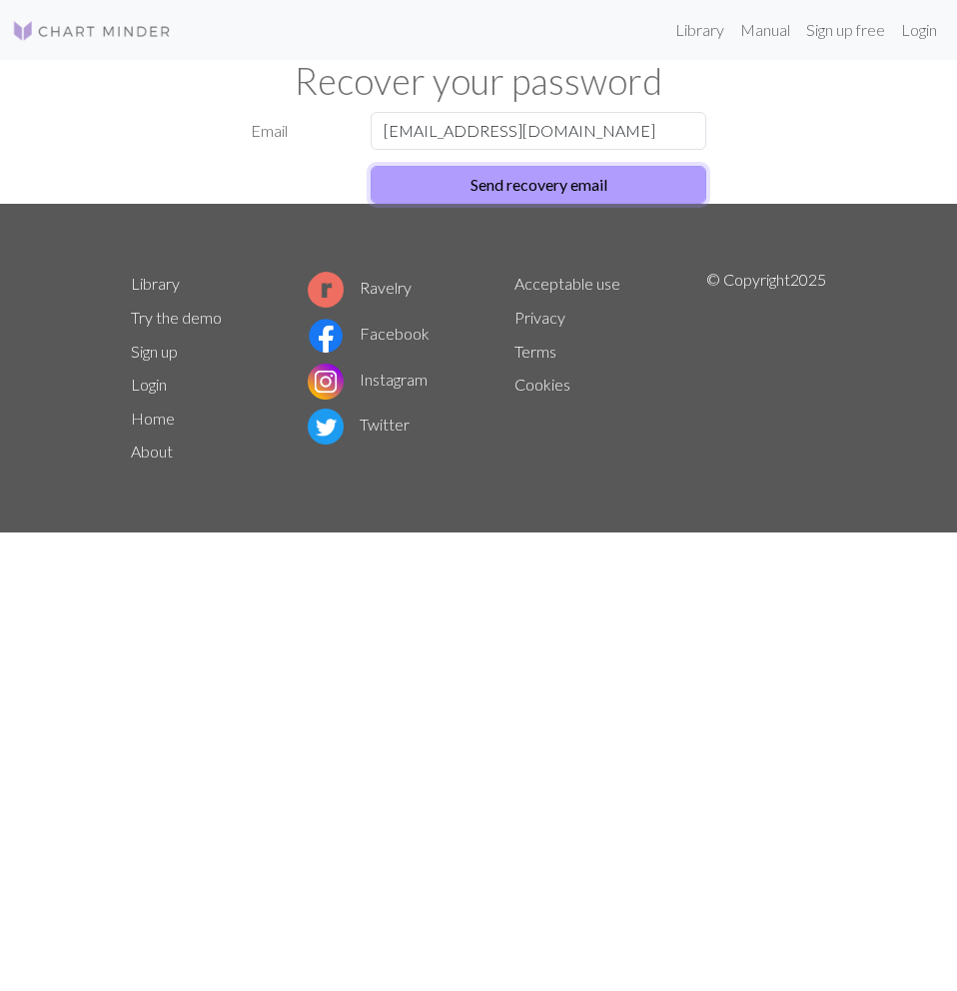
click at [523, 186] on button "Send recovery email" at bounding box center [539, 185] width 336 height 38
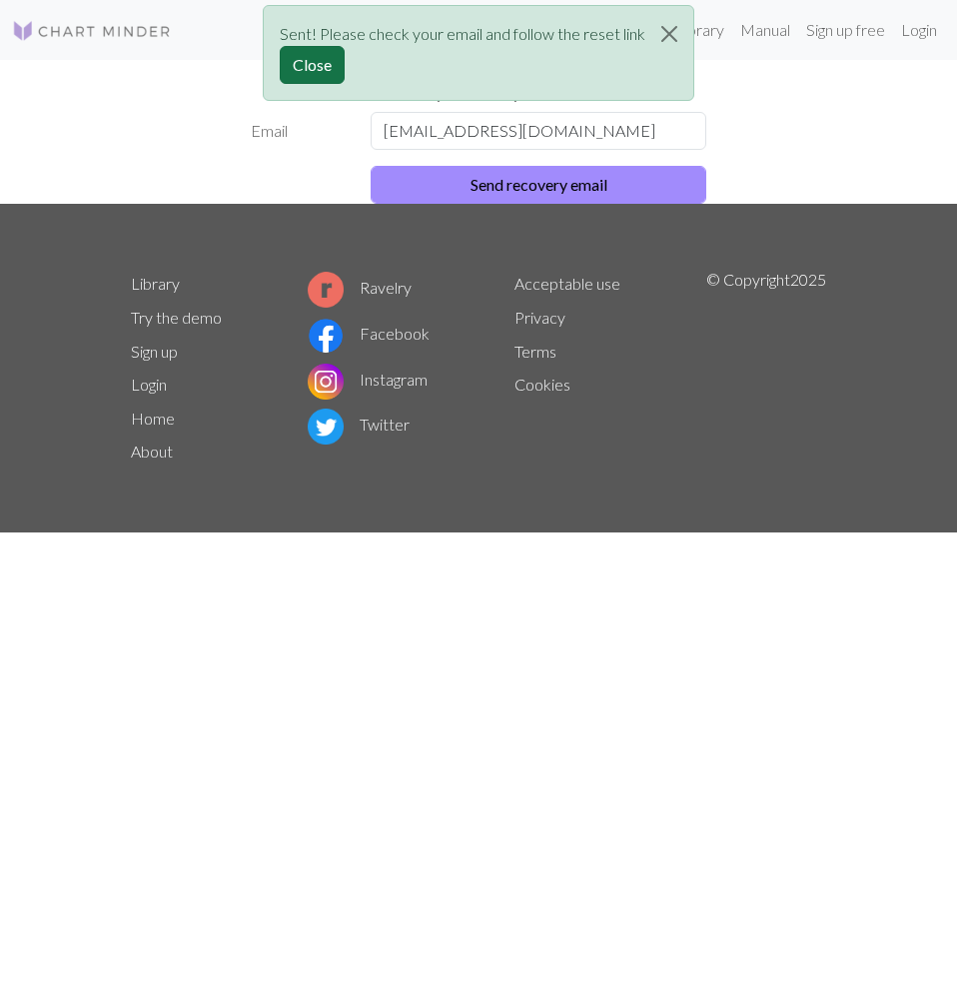
click at [308, 65] on button "Close" at bounding box center [312, 65] width 65 height 38
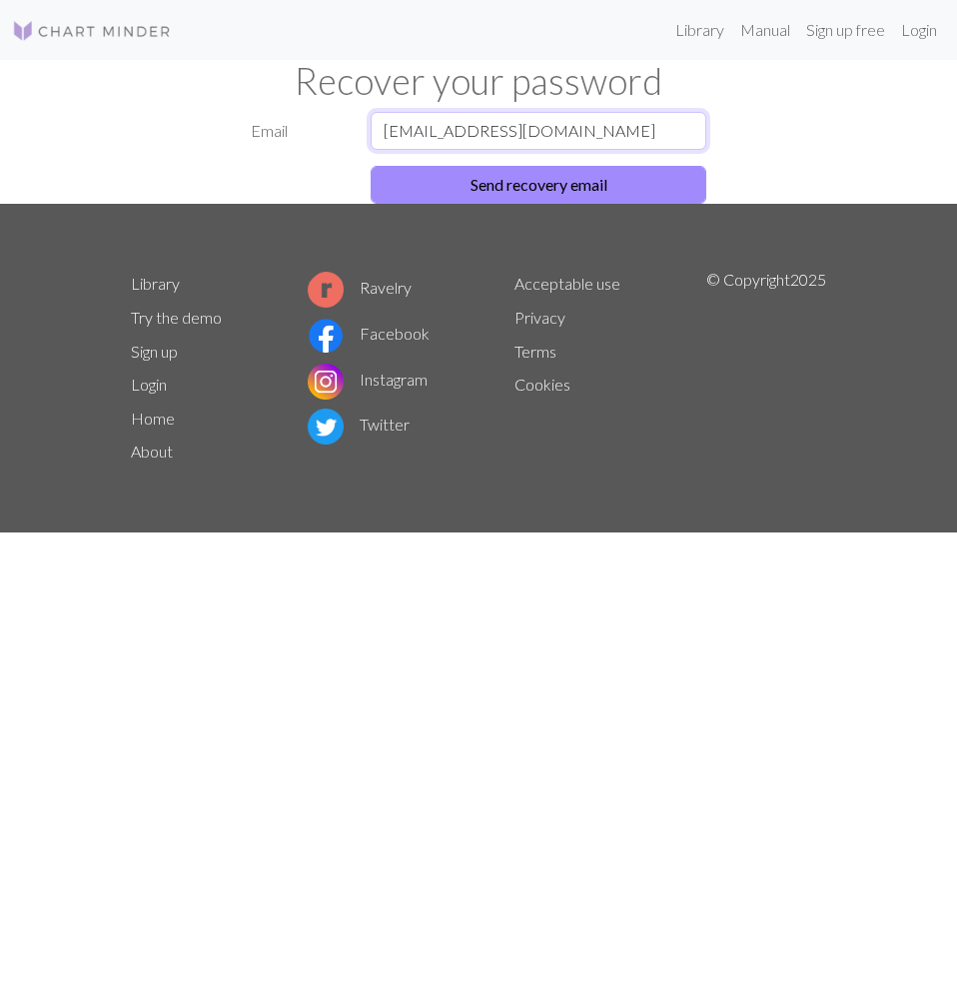
click at [606, 129] on input "[EMAIL_ADDRESS][DOMAIN_NAME]" at bounding box center [539, 131] width 336 height 38
click at [828, 104] on div "Recover your password" at bounding box center [478, 86] width 719 height 52
click at [912, 27] on link "Login" at bounding box center [919, 30] width 52 height 40
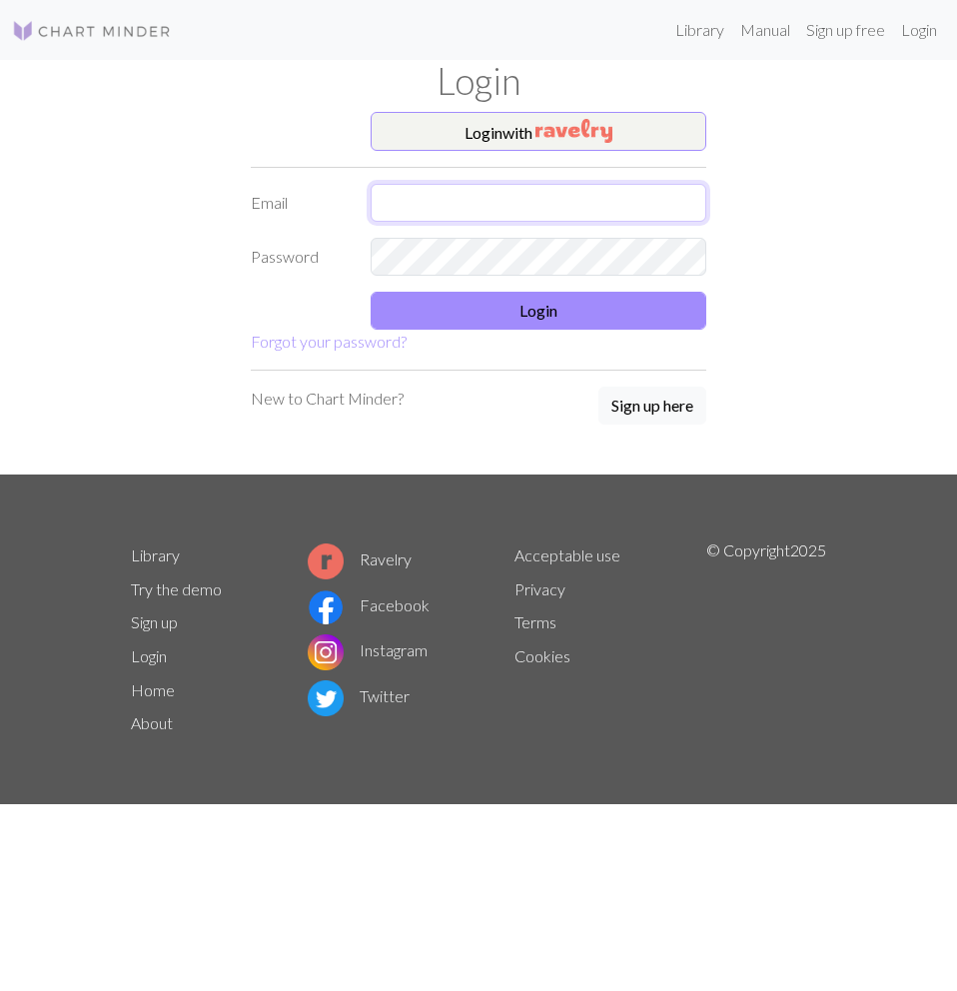
click at [512, 195] on input "text" at bounding box center [539, 203] width 336 height 38
type input "ayeepereaa@gmail.com"
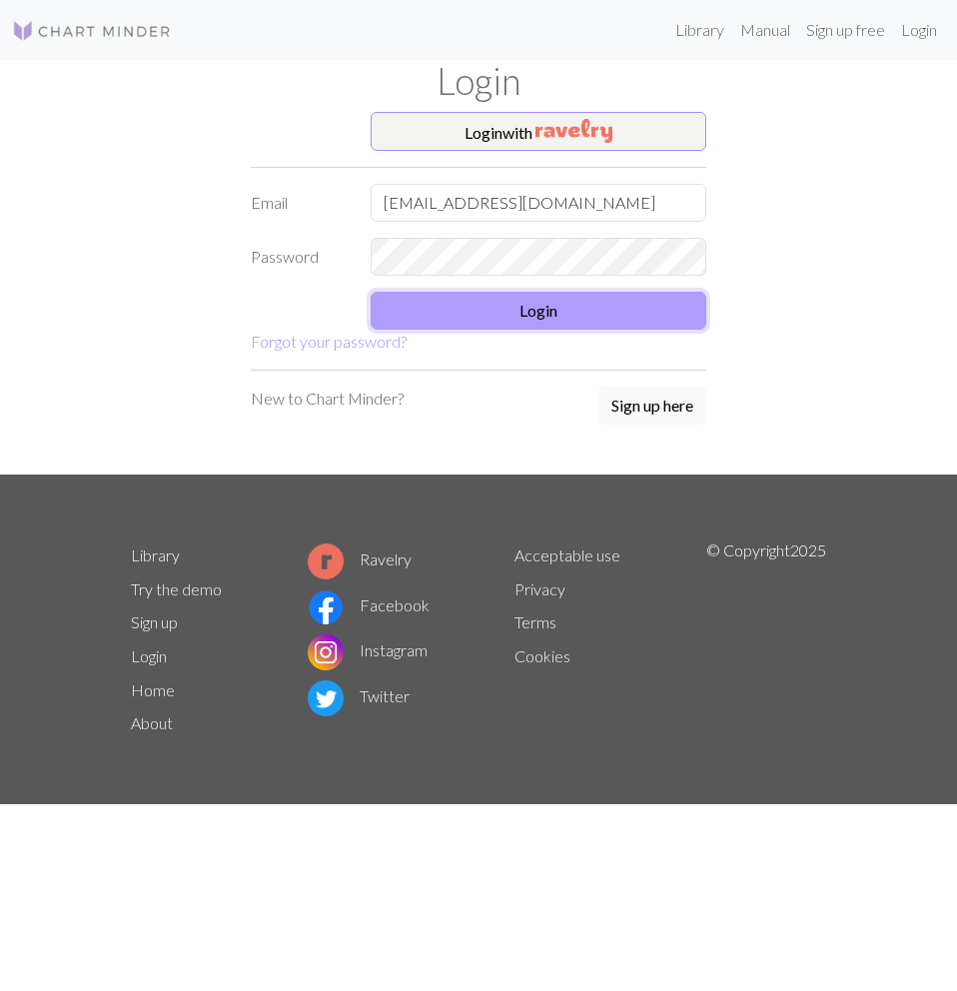
click at [514, 316] on button "Login" at bounding box center [539, 311] width 336 height 38
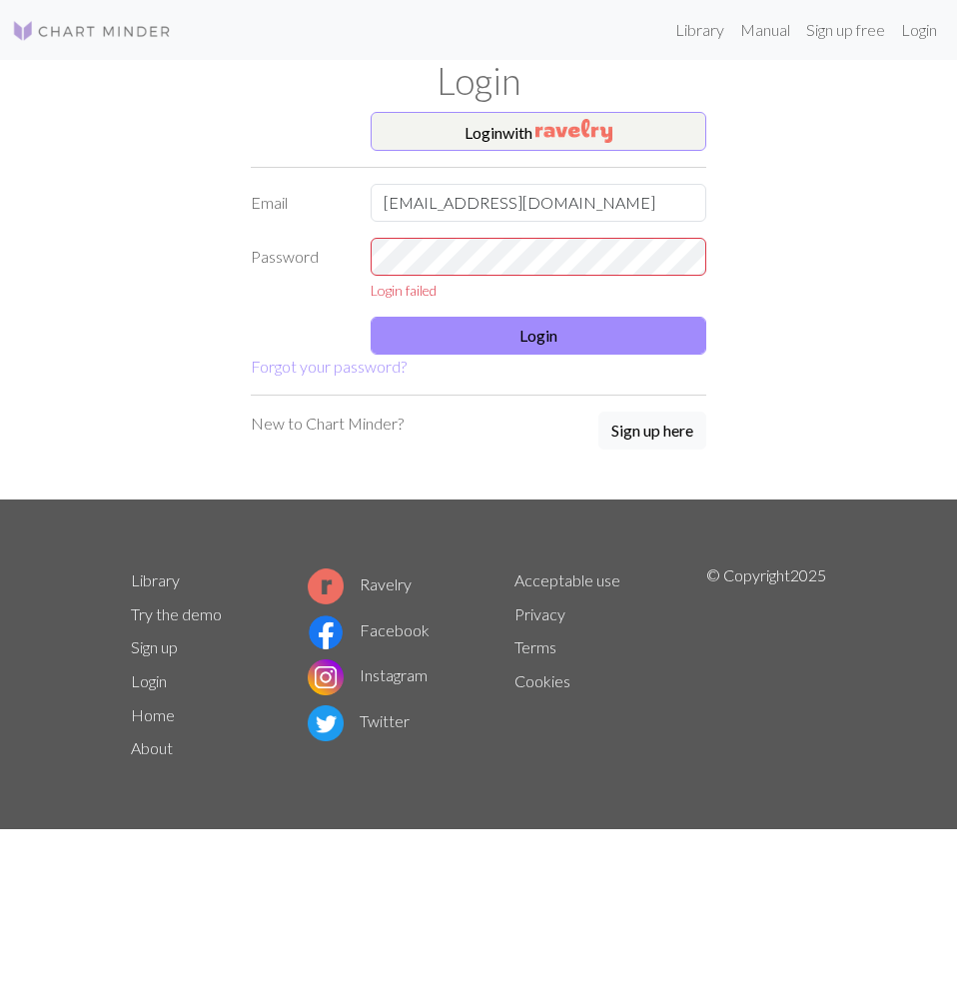
click at [334, 358] on div "Login with Email ayeepereaa@gmail.com Password Login failed Login Forgot your p…" at bounding box center [479, 306] width 480 height 389
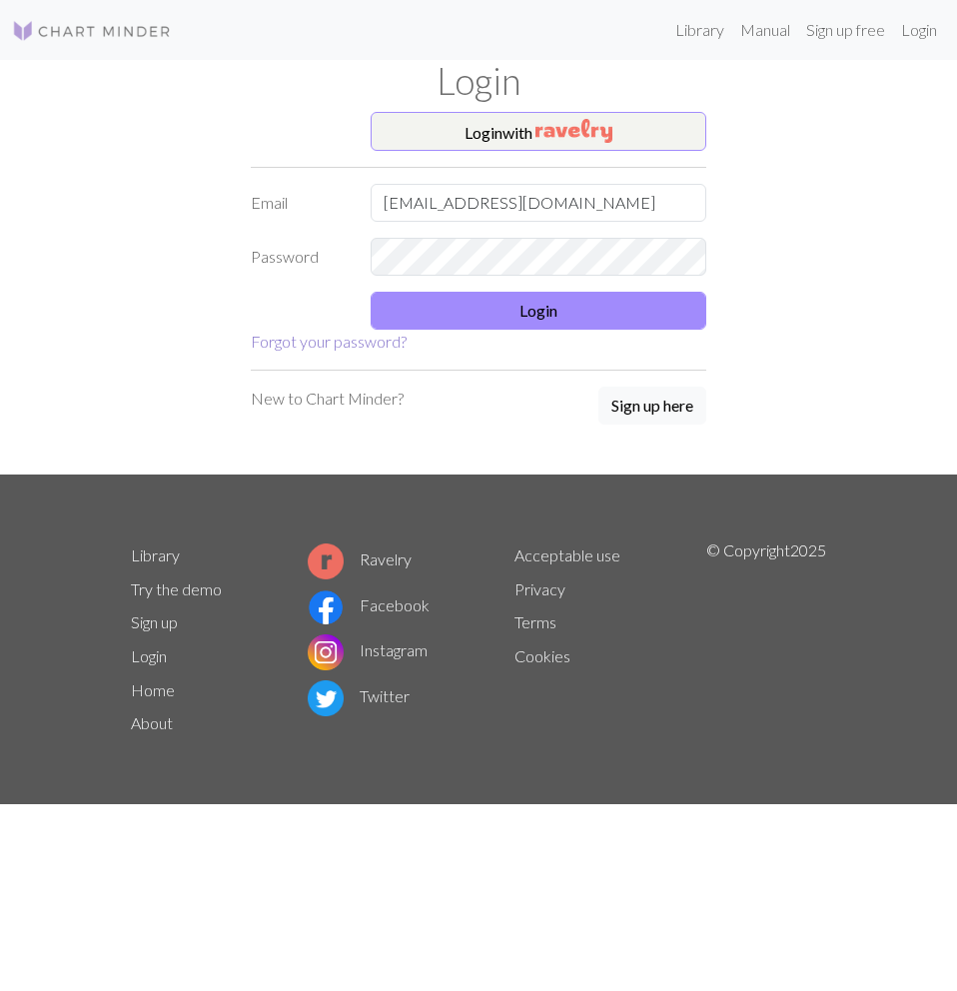
click at [345, 341] on link "Forgot your password?" at bounding box center [329, 341] width 156 height 19
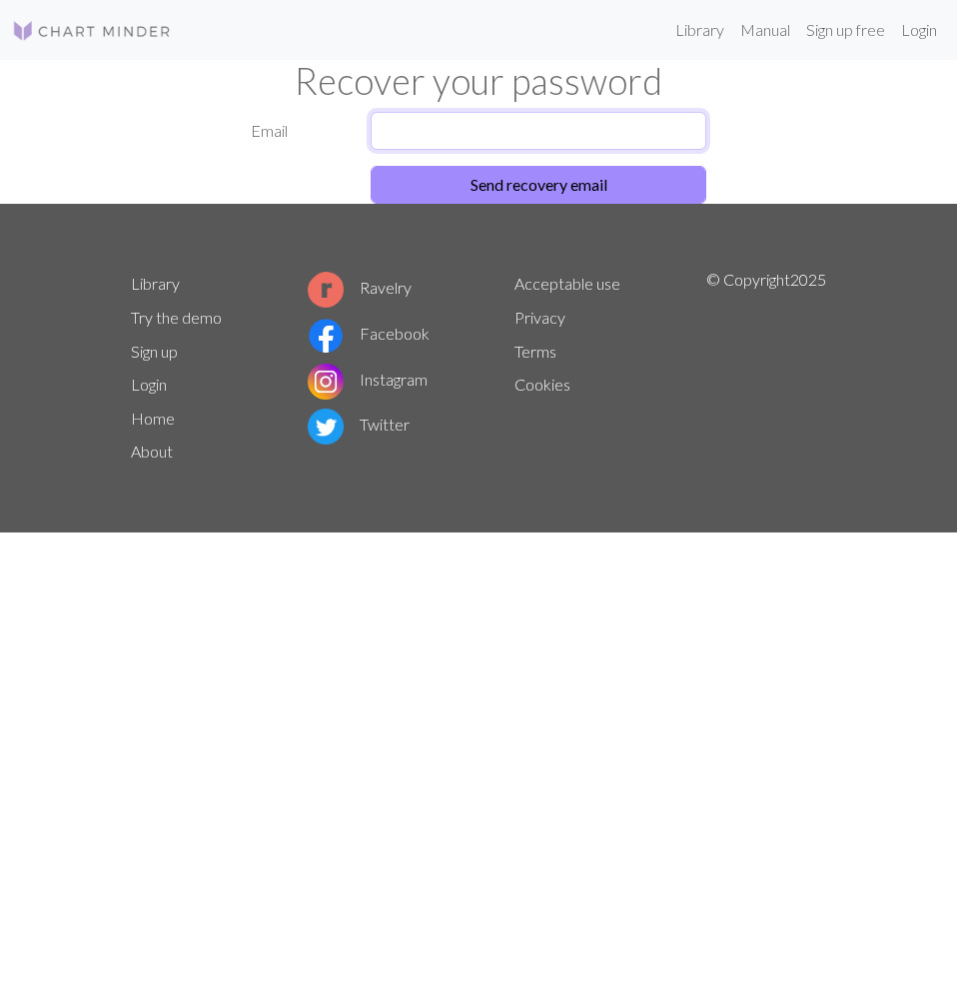
click at [558, 131] on input "text" at bounding box center [539, 131] width 336 height 38
type input "ayeepereaa@gmail.com"
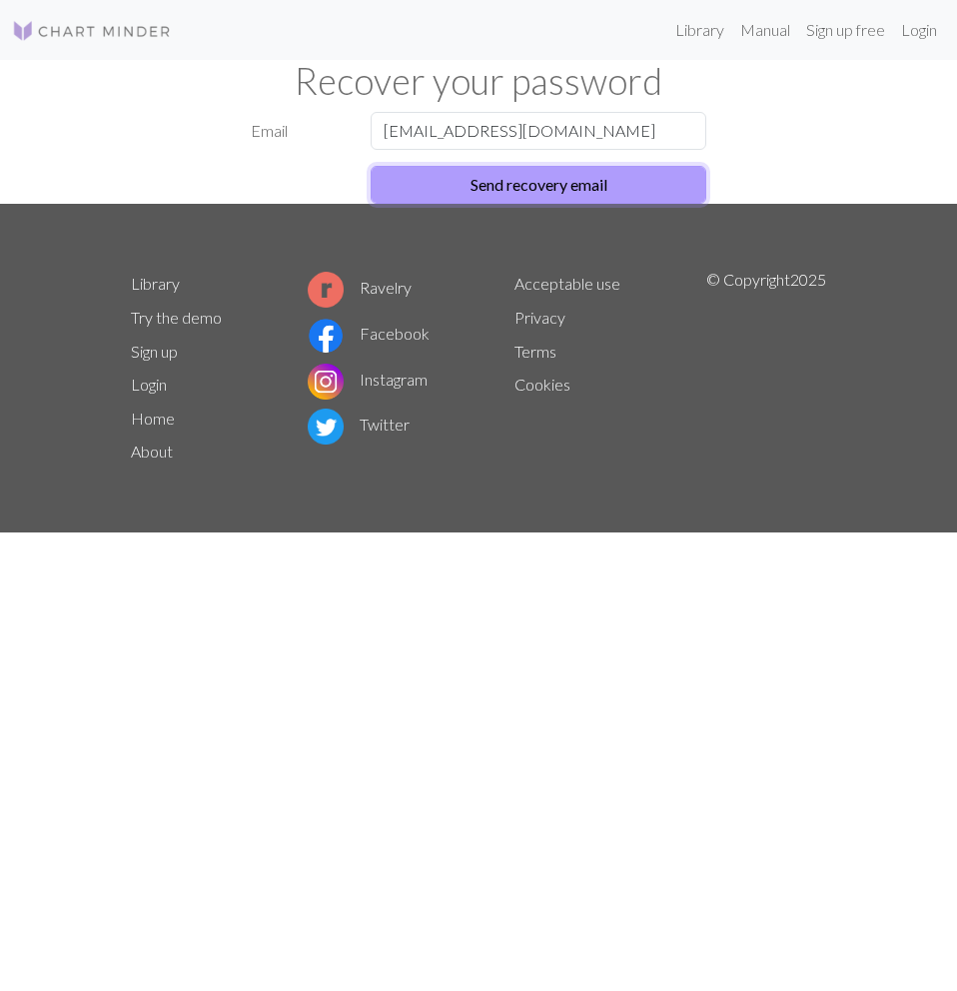
click at [562, 178] on button "Send recovery email" at bounding box center [539, 185] width 336 height 38
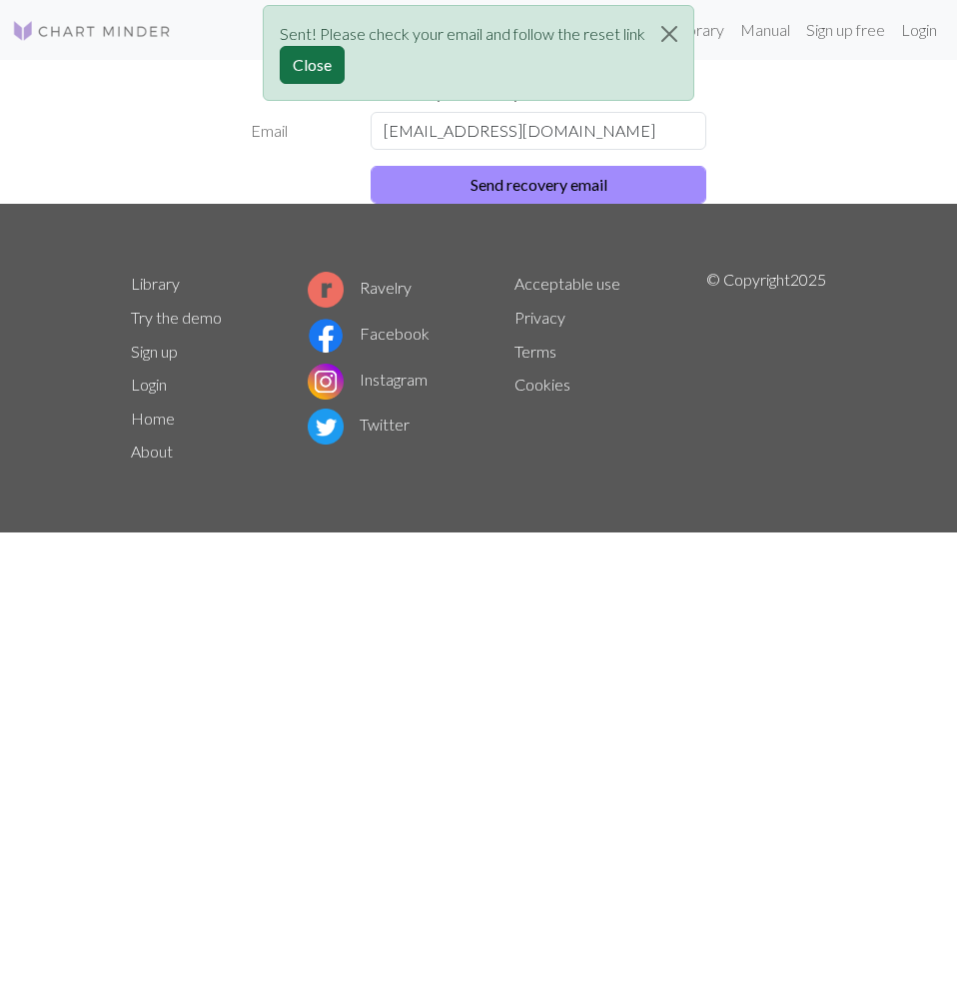
click at [328, 69] on button "Close" at bounding box center [312, 65] width 65 height 38
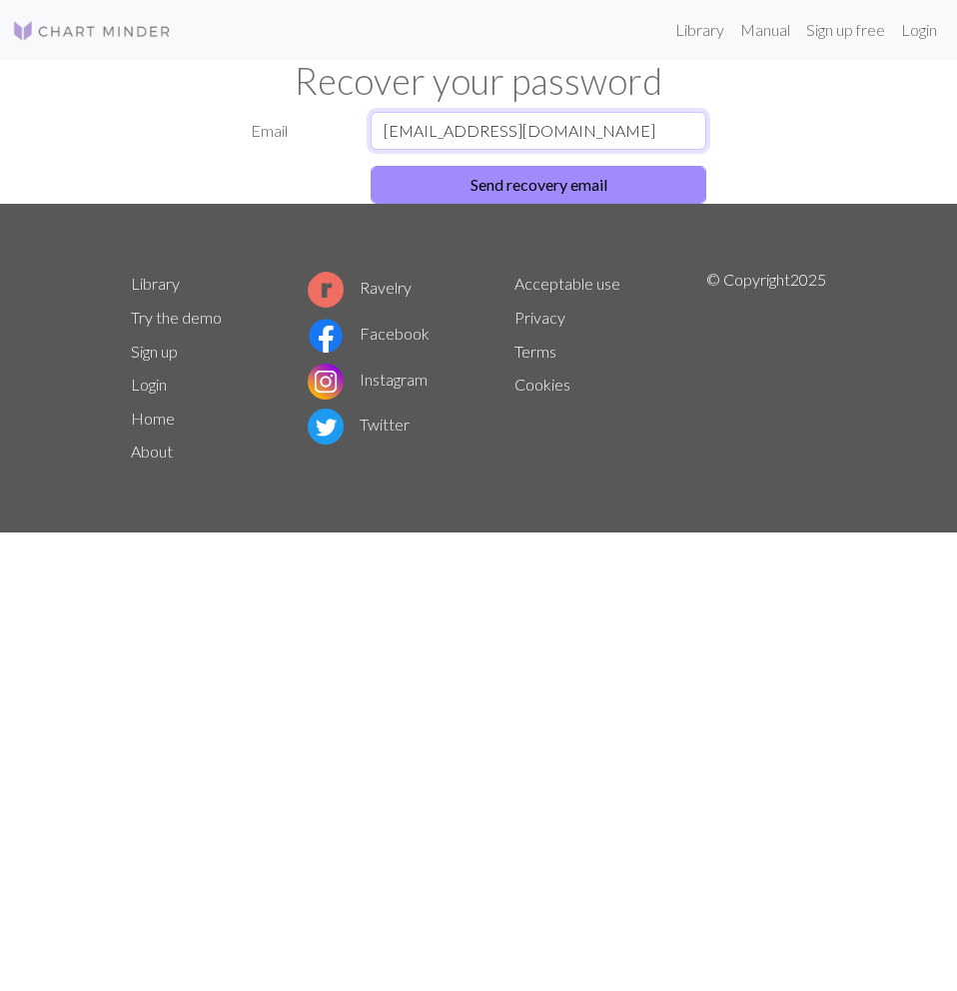
click at [545, 133] on input "ayeepereaa@gmail.com" at bounding box center [539, 131] width 336 height 38
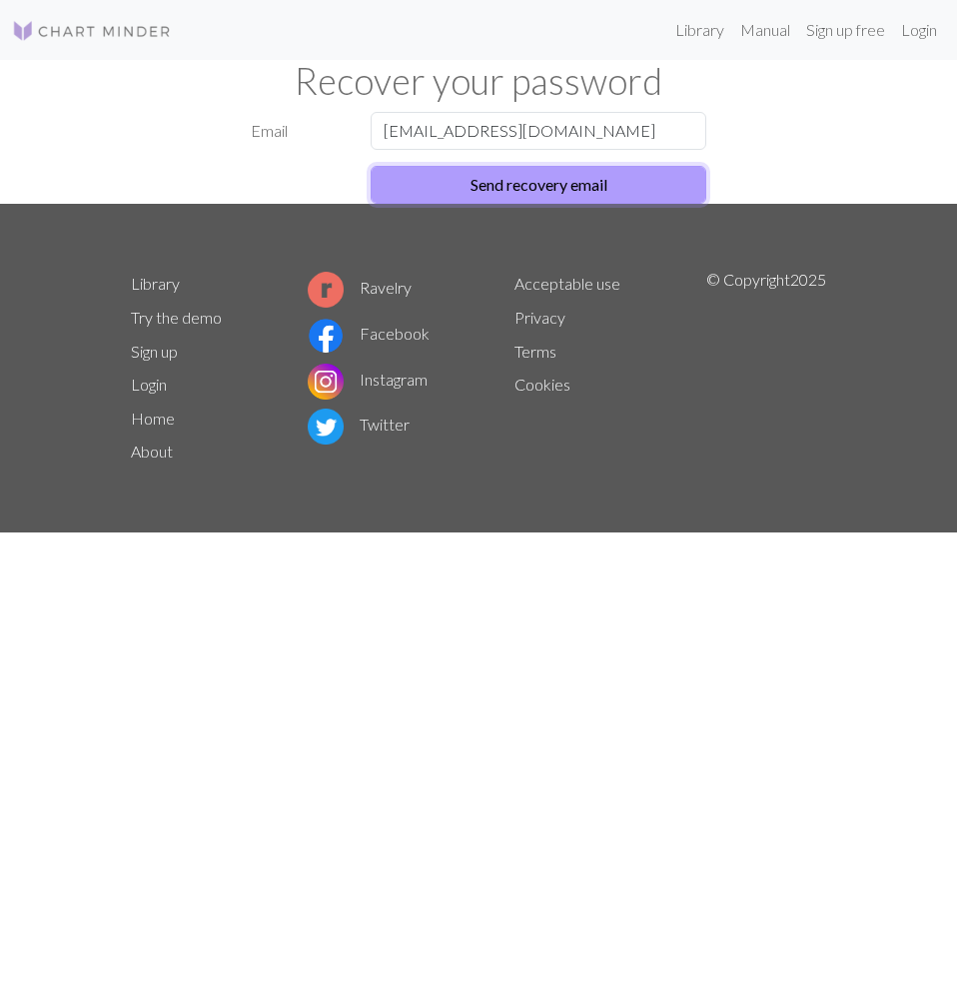
click at [444, 178] on button "Send recovery email" at bounding box center [539, 185] width 336 height 38
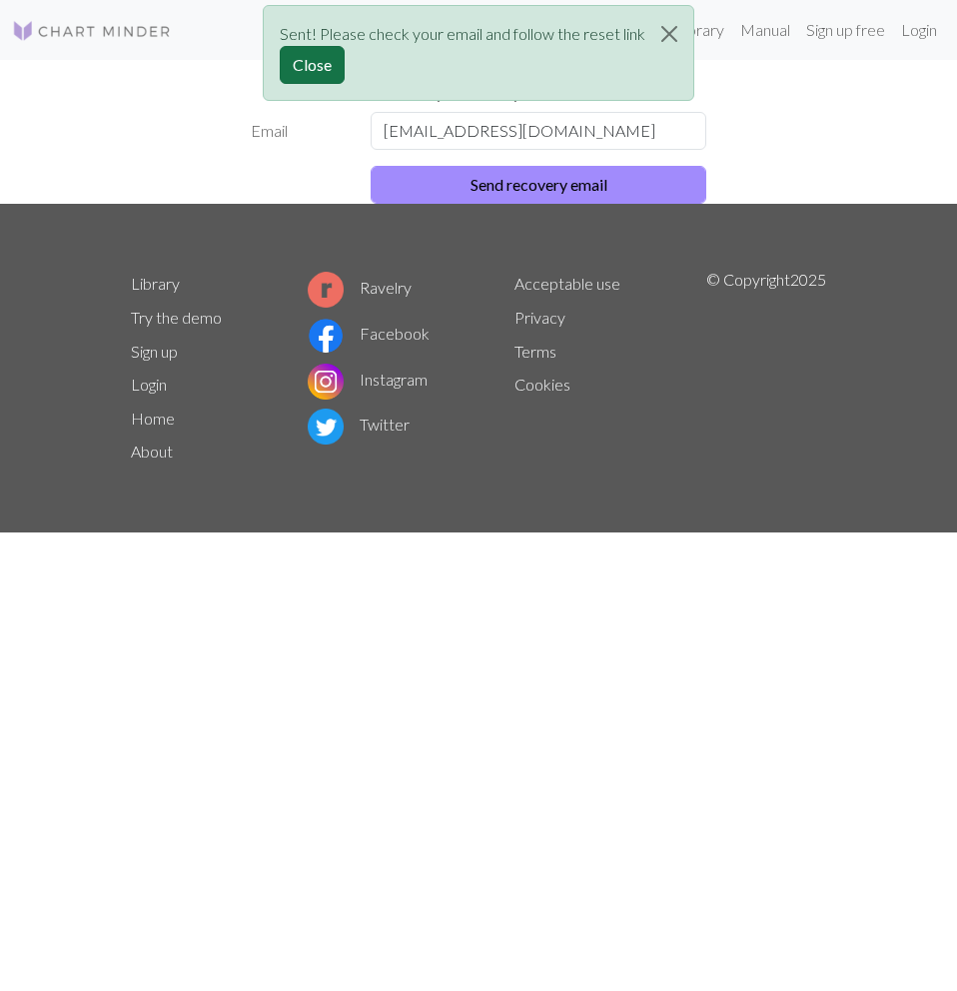
click at [290, 69] on button "Close" at bounding box center [312, 65] width 65 height 38
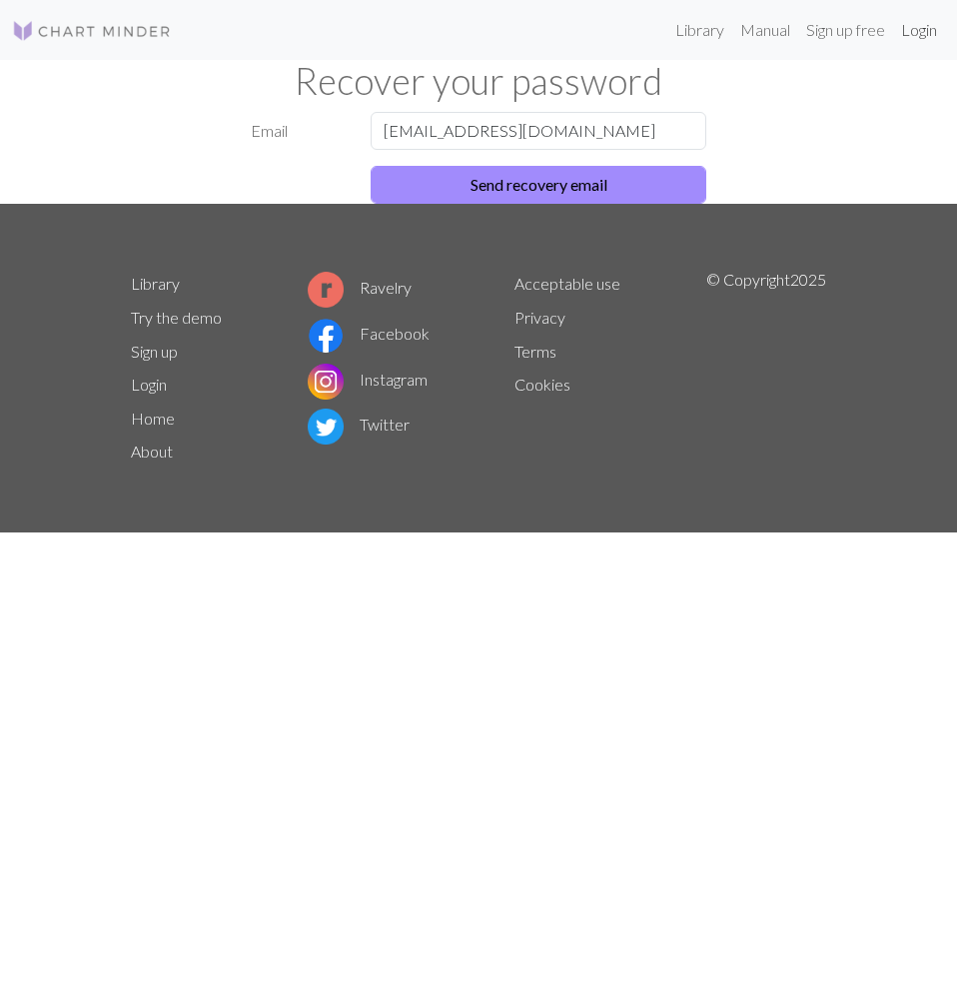
click at [926, 31] on link "Login" at bounding box center [919, 30] width 52 height 40
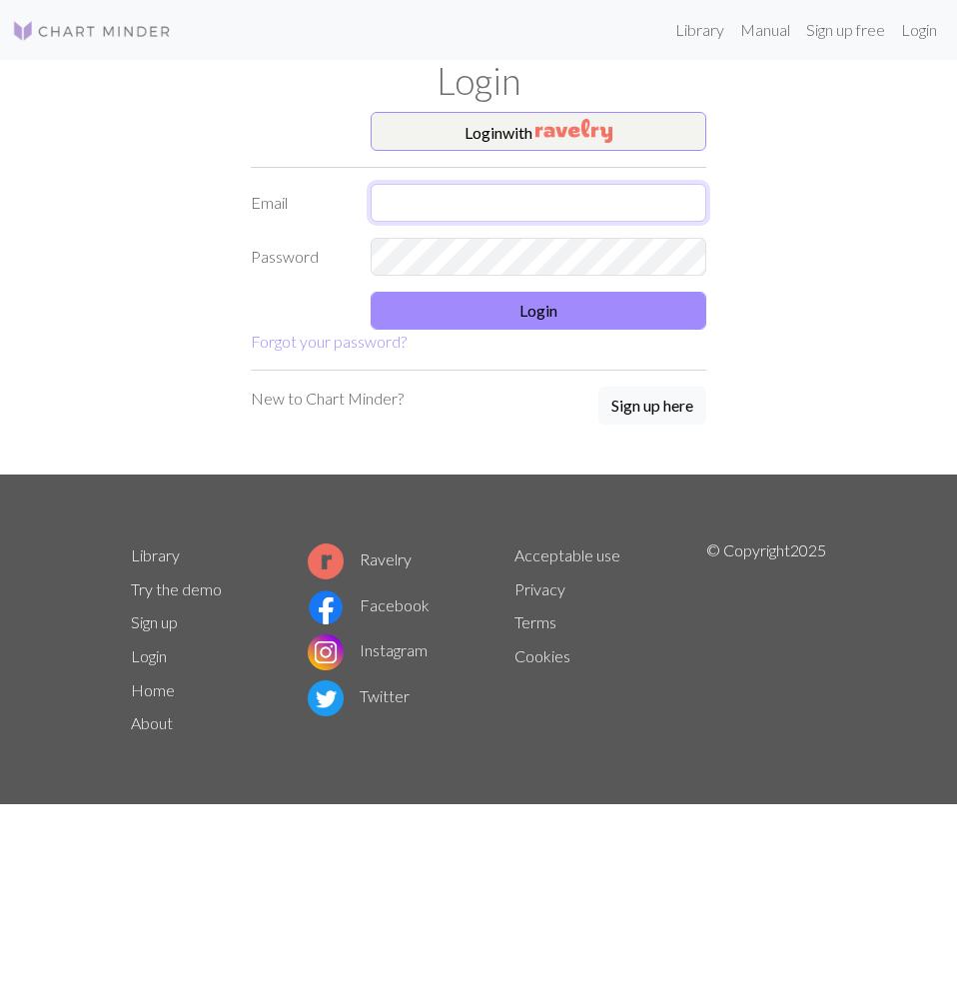
click at [443, 207] on input "text" at bounding box center [539, 203] width 336 height 38
type input "ayeepereaa@gmail.com"
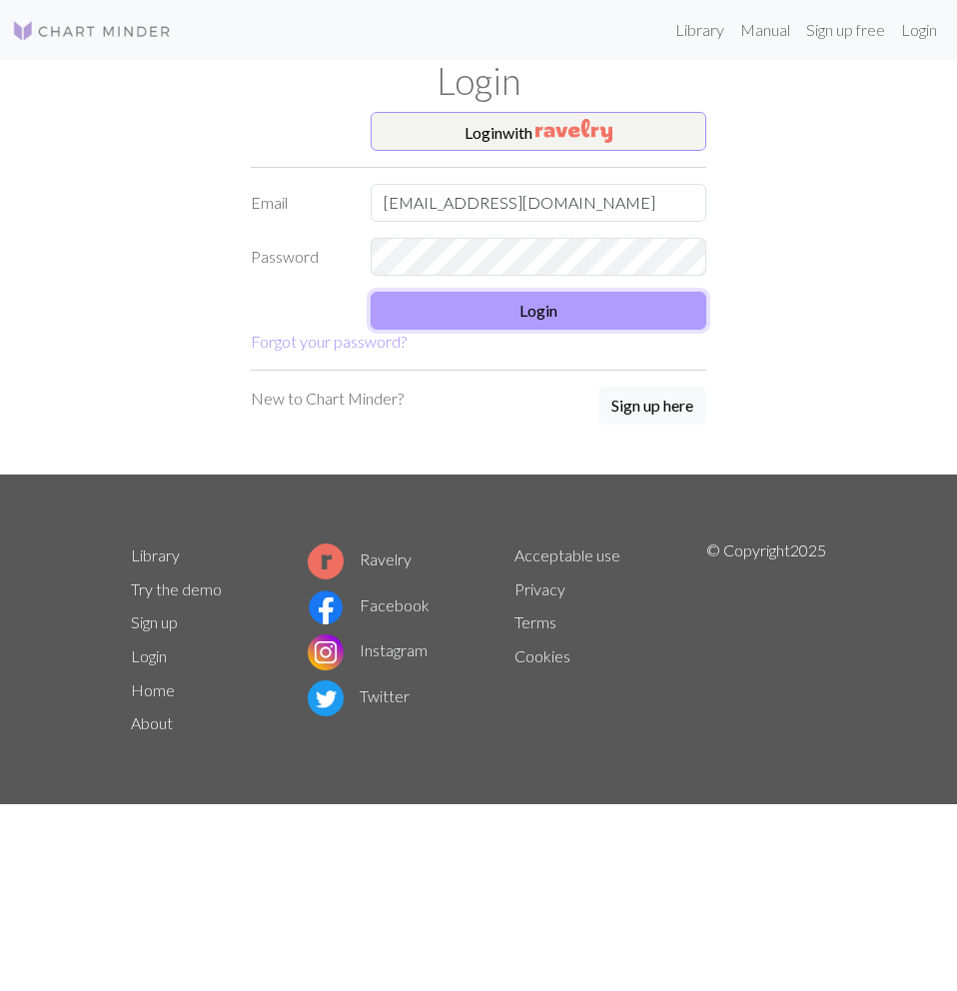
click at [515, 316] on button "Login" at bounding box center [539, 311] width 336 height 38
drag, startPoint x: 817, startPoint y: 235, endPoint x: 710, endPoint y: 203, distance: 111.6
click at [816, 235] on div "Login with Email ayeepereaa@gmail.com Password Login Forgot your password? New …" at bounding box center [478, 294] width 719 height 364
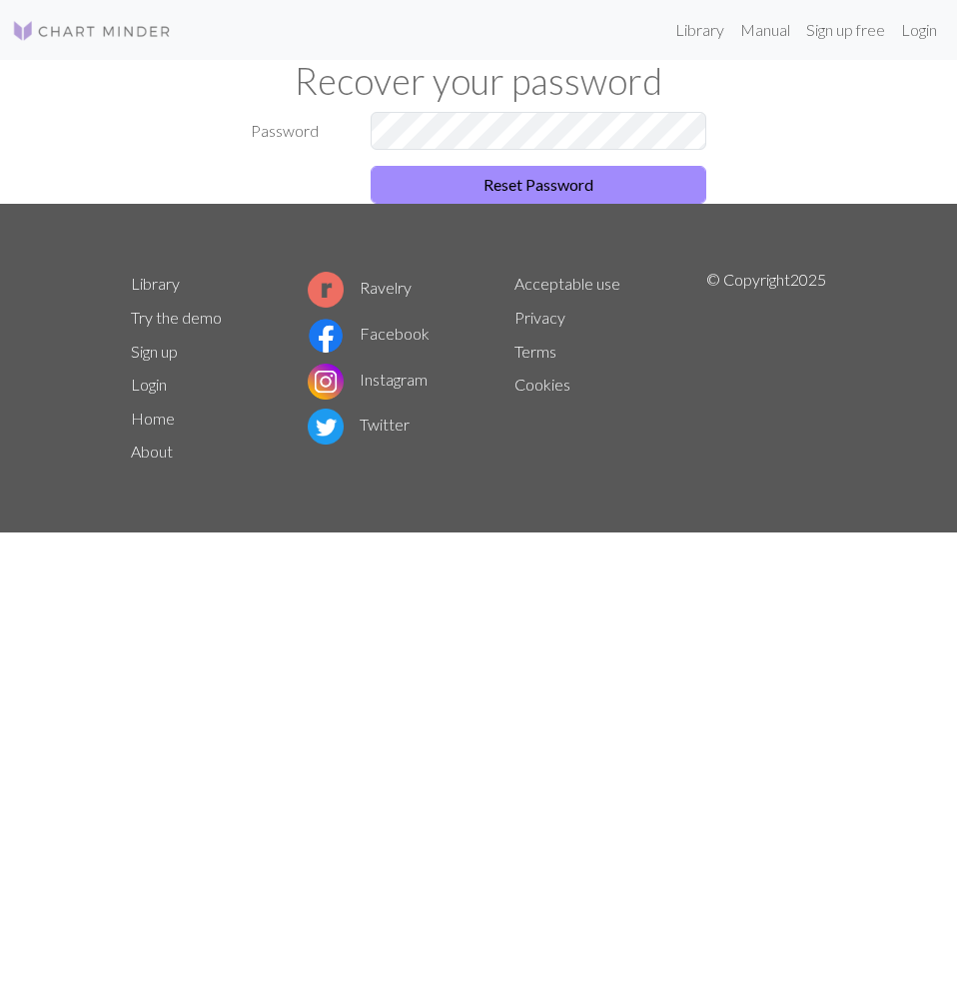
click at [512, 106] on div "Recover your password" at bounding box center [478, 86] width 719 height 52
click at [517, 172] on button "Reset Password" at bounding box center [539, 185] width 336 height 38
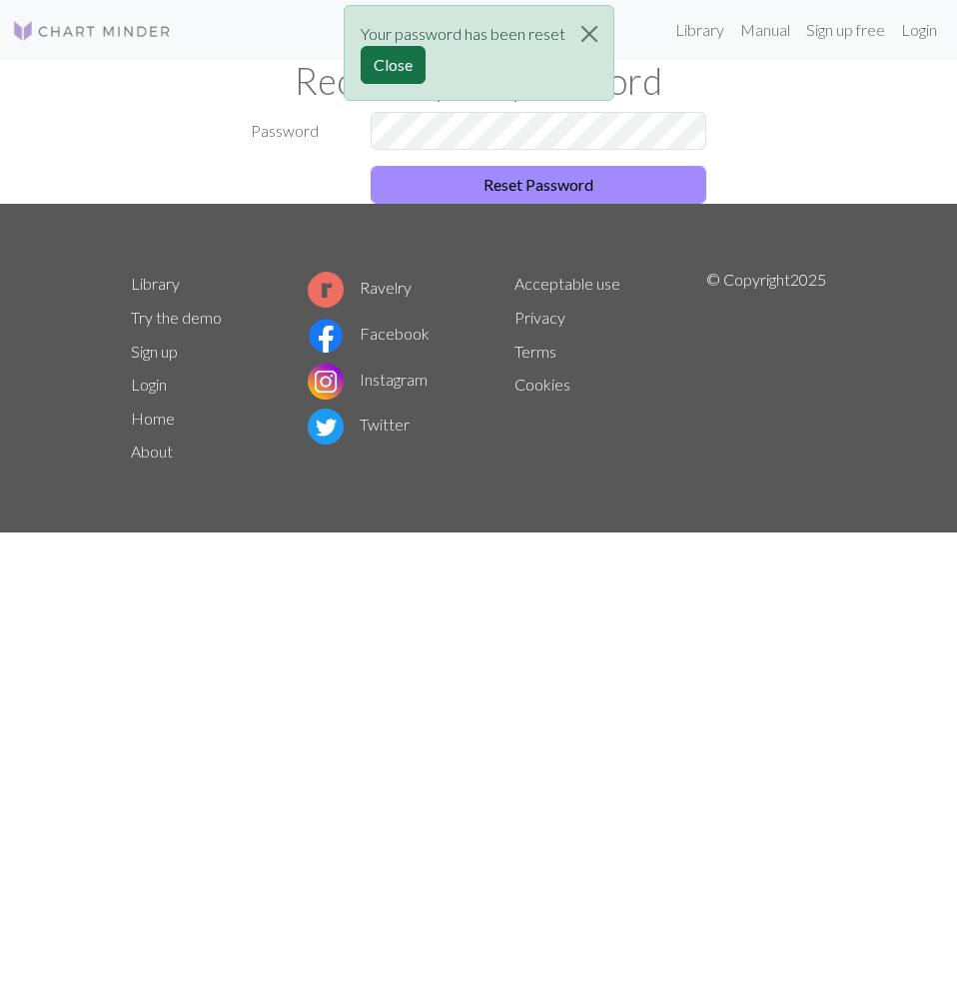
click at [410, 67] on button "Close" at bounding box center [393, 65] width 65 height 38
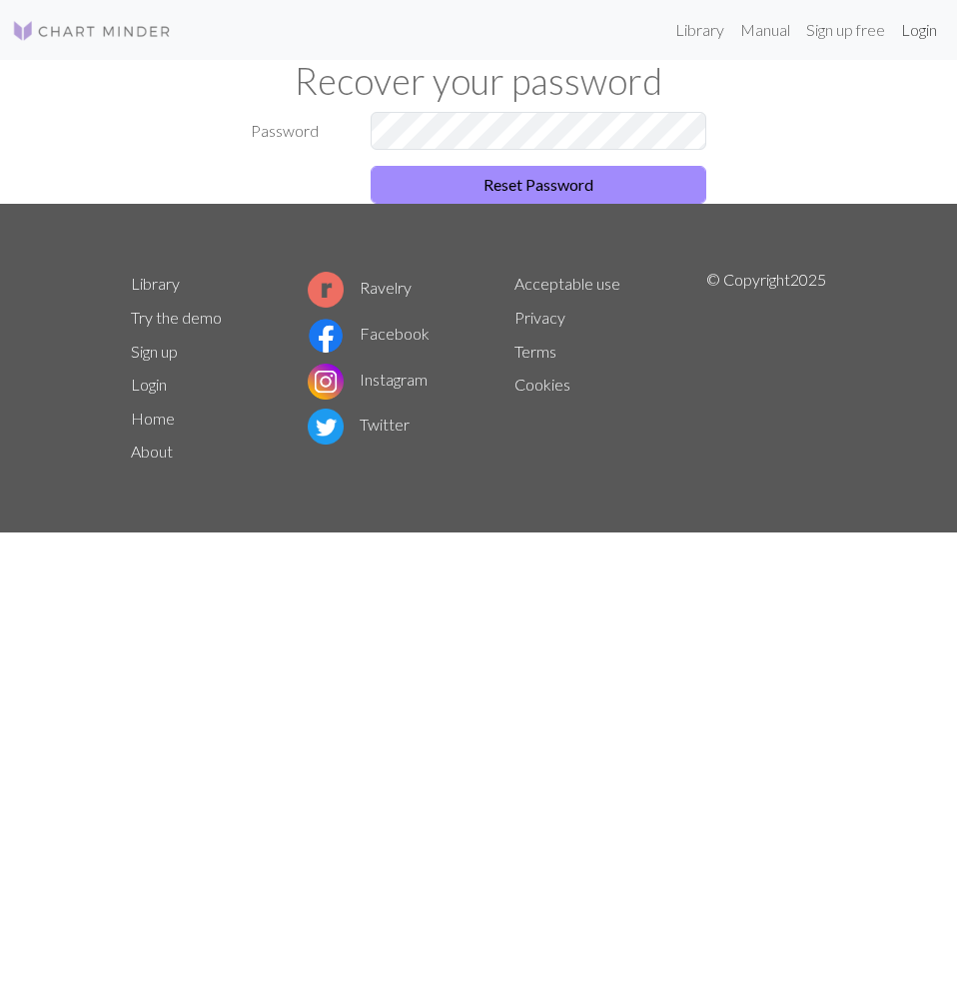
click at [913, 34] on link "Login" at bounding box center [919, 30] width 52 height 40
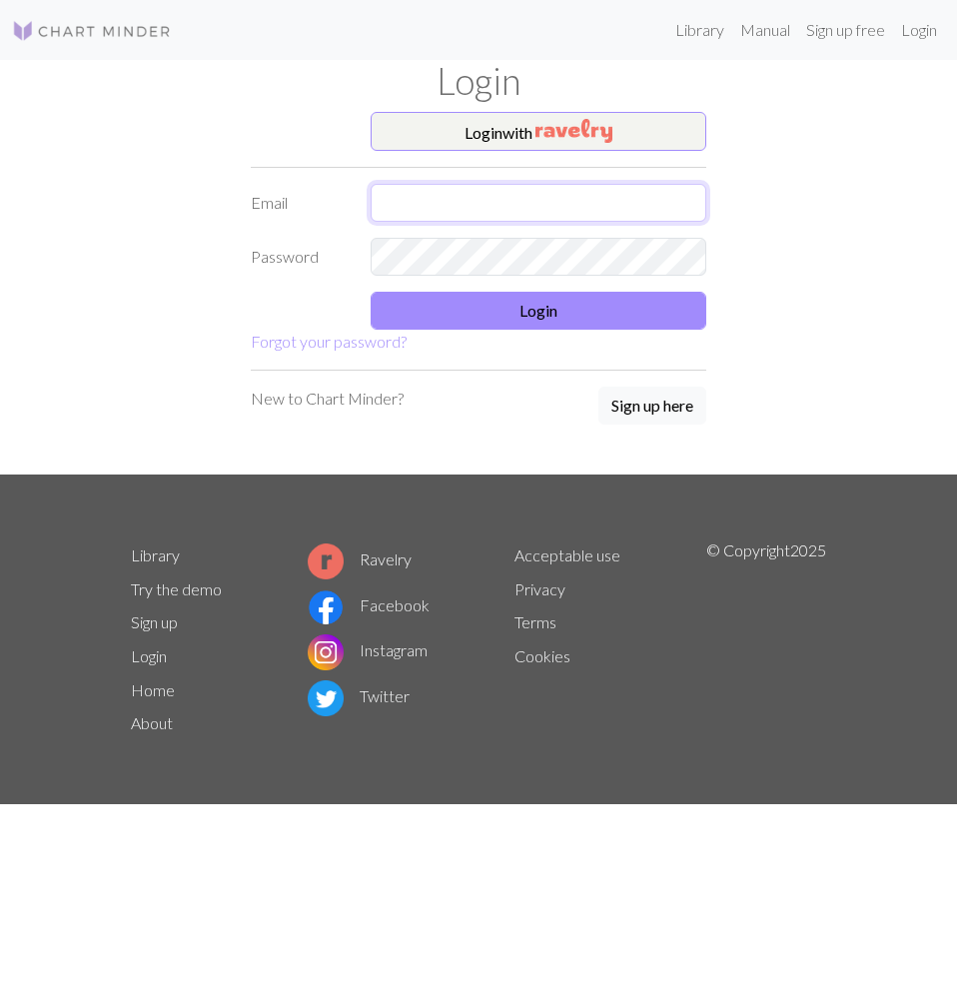
click at [471, 207] on input "text" at bounding box center [539, 203] width 336 height 38
type input "[EMAIL_ADDRESS][DOMAIN_NAME]"
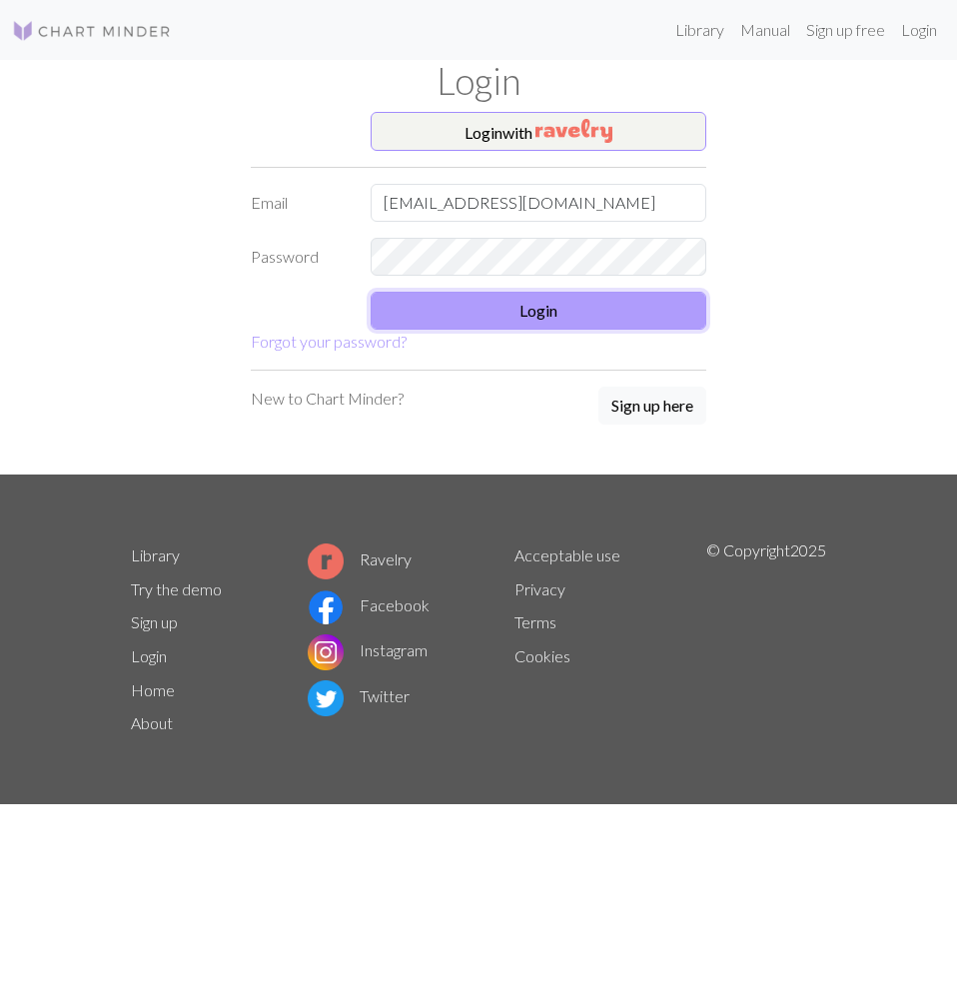
click at [521, 319] on button "Login" at bounding box center [539, 311] width 336 height 38
click at [622, 428] on div "Login with Email ayeepereaa@gmail.com Password Login Forgot your password? New …" at bounding box center [479, 294] width 480 height 364
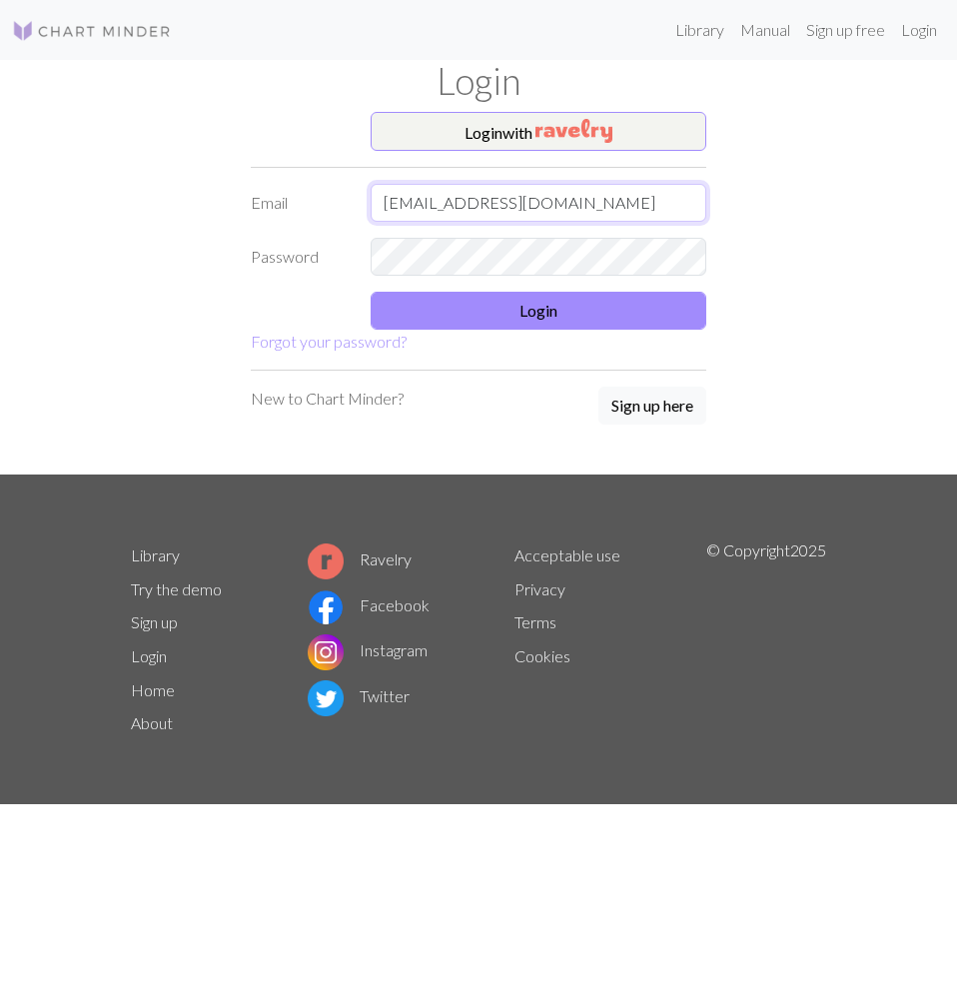
click at [565, 204] on input "ayeepereaa@gmail.com" at bounding box center [539, 203] width 336 height 38
click at [384, 202] on input "ayeepereaa@gmail.com" at bounding box center [539, 203] width 336 height 38
click at [318, 347] on link "Forgot your password?" at bounding box center [329, 341] width 156 height 19
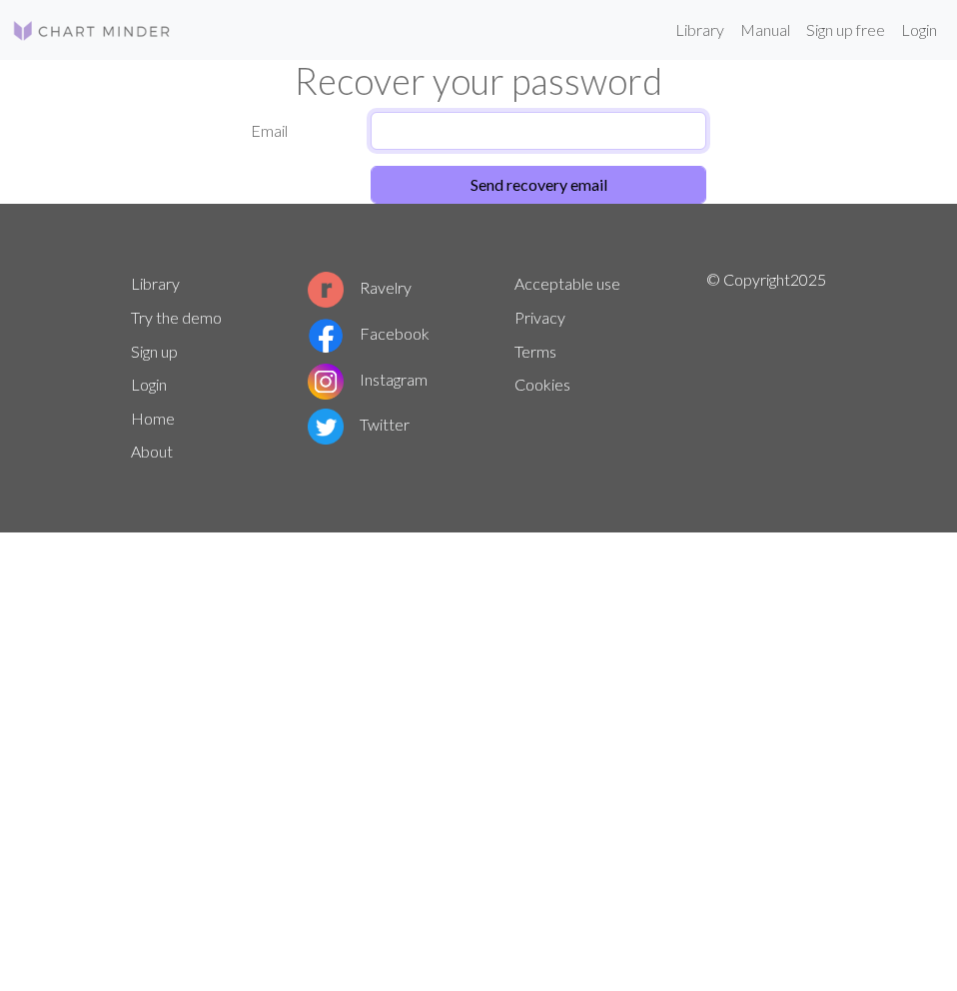
click at [527, 144] on input "text" at bounding box center [539, 131] width 336 height 38
drag, startPoint x: 386, startPoint y: 141, endPoint x: 429, endPoint y: 138, distance: 43.1
click at [390, 141] on input "ayeepereaa@gmail.com" at bounding box center [539, 131] width 336 height 38
drag, startPoint x: 564, startPoint y: 135, endPoint x: 314, endPoint y: 149, distance: 251.1
click at [314, 149] on div "Email ayeepereaa@gmail.com" at bounding box center [479, 131] width 480 height 38
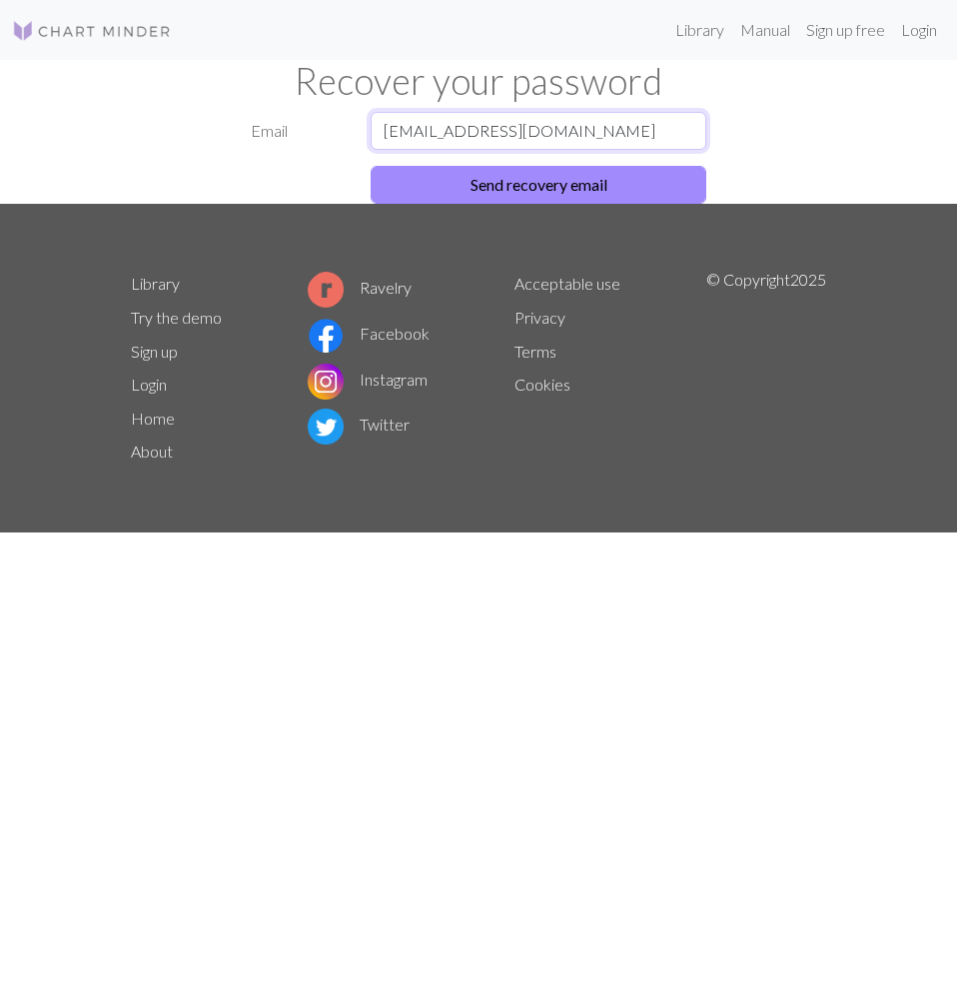
type input "ayeepereaa@gmail.com"
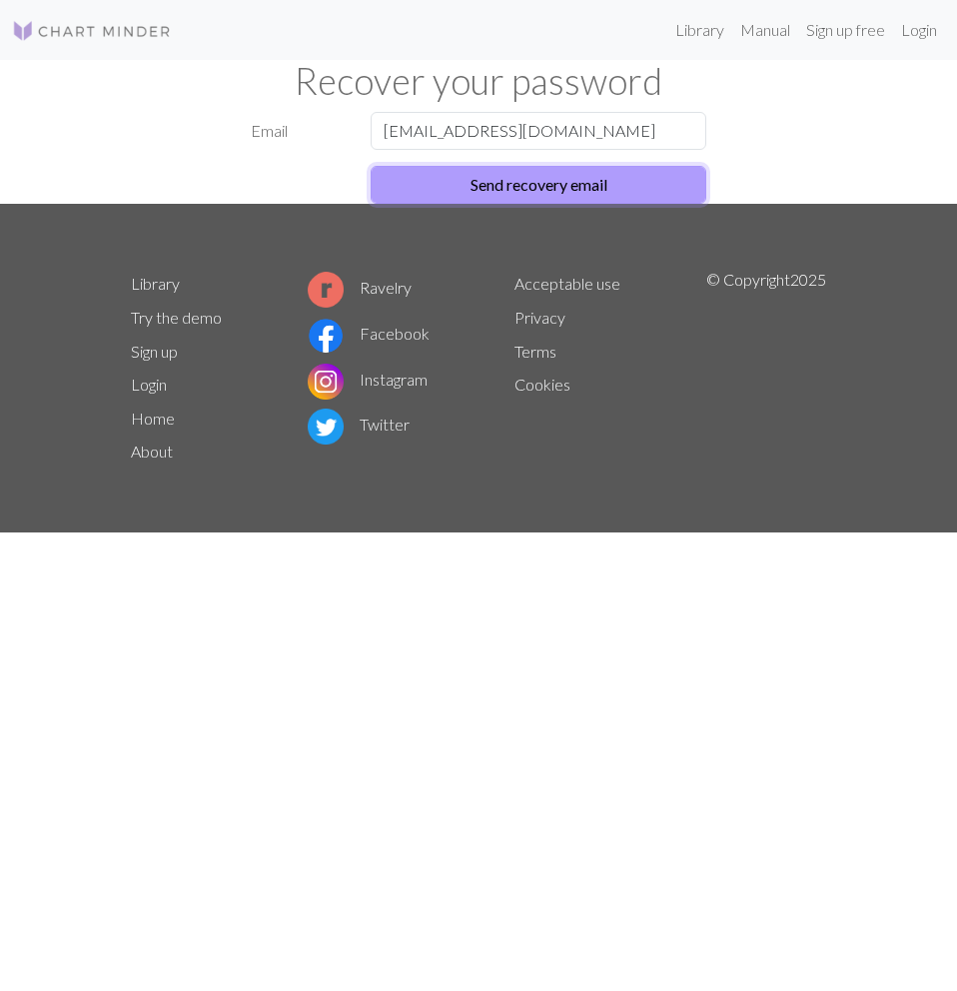
click at [398, 172] on button "Send recovery email" at bounding box center [539, 185] width 336 height 38
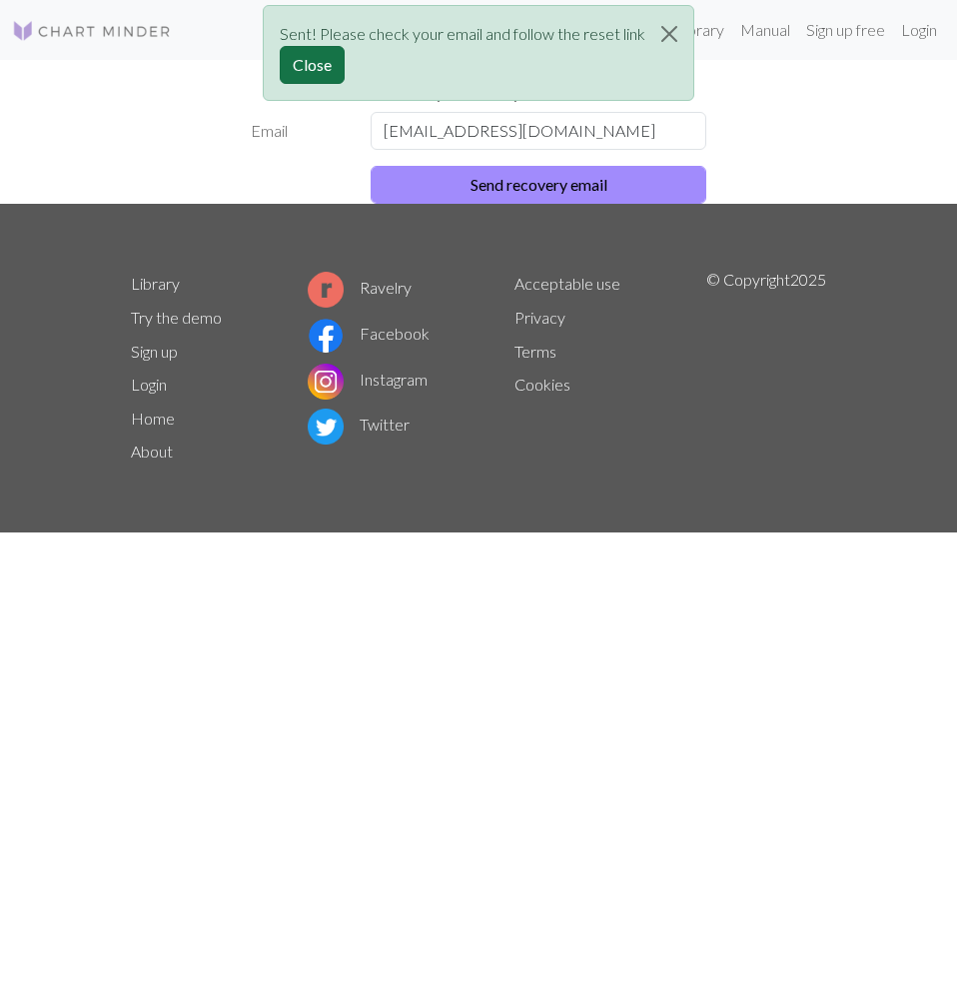
click at [331, 61] on button "Close" at bounding box center [312, 65] width 65 height 38
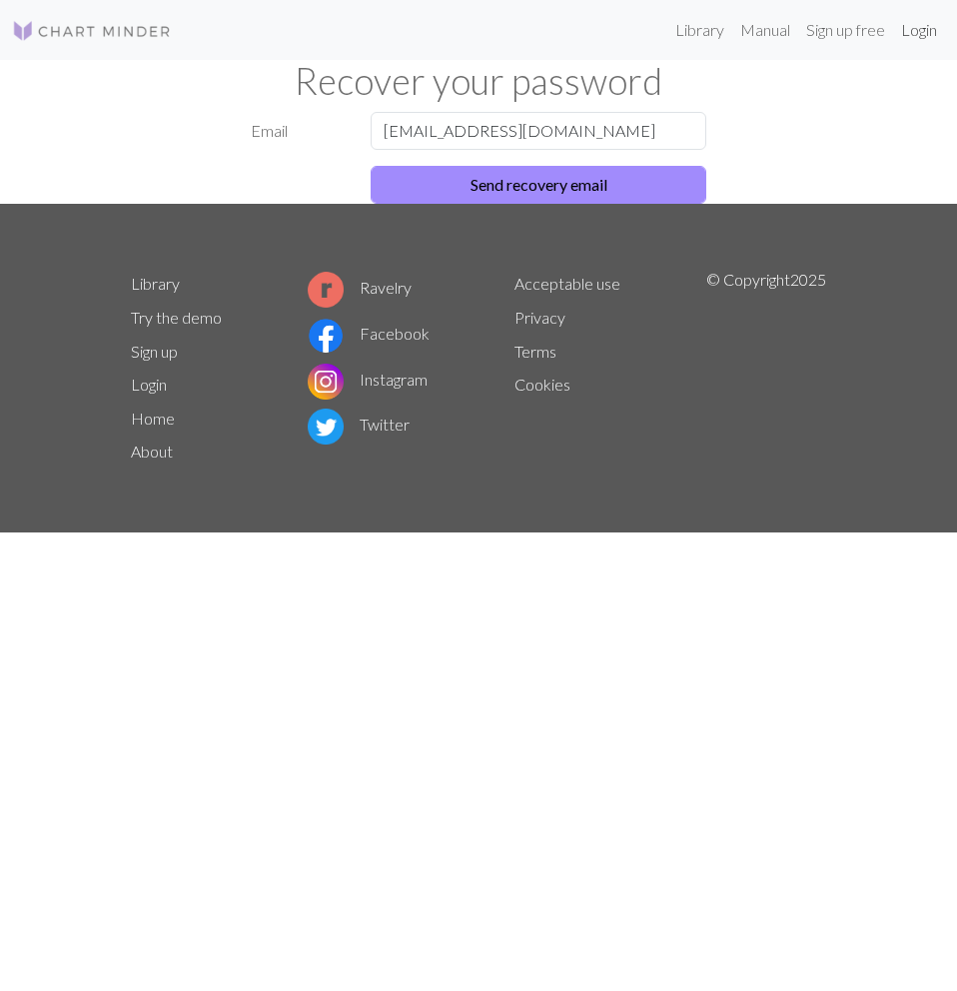
drag, startPoint x: 912, startPoint y: 32, endPoint x: 898, endPoint y: 42, distance: 17.2
click at [912, 32] on link "Login" at bounding box center [919, 30] width 52 height 40
drag, startPoint x: 521, startPoint y: 106, endPoint x: 308, endPoint y: 138, distance: 216.2
click at [307, 137] on label "Password" at bounding box center [299, 131] width 120 height 38
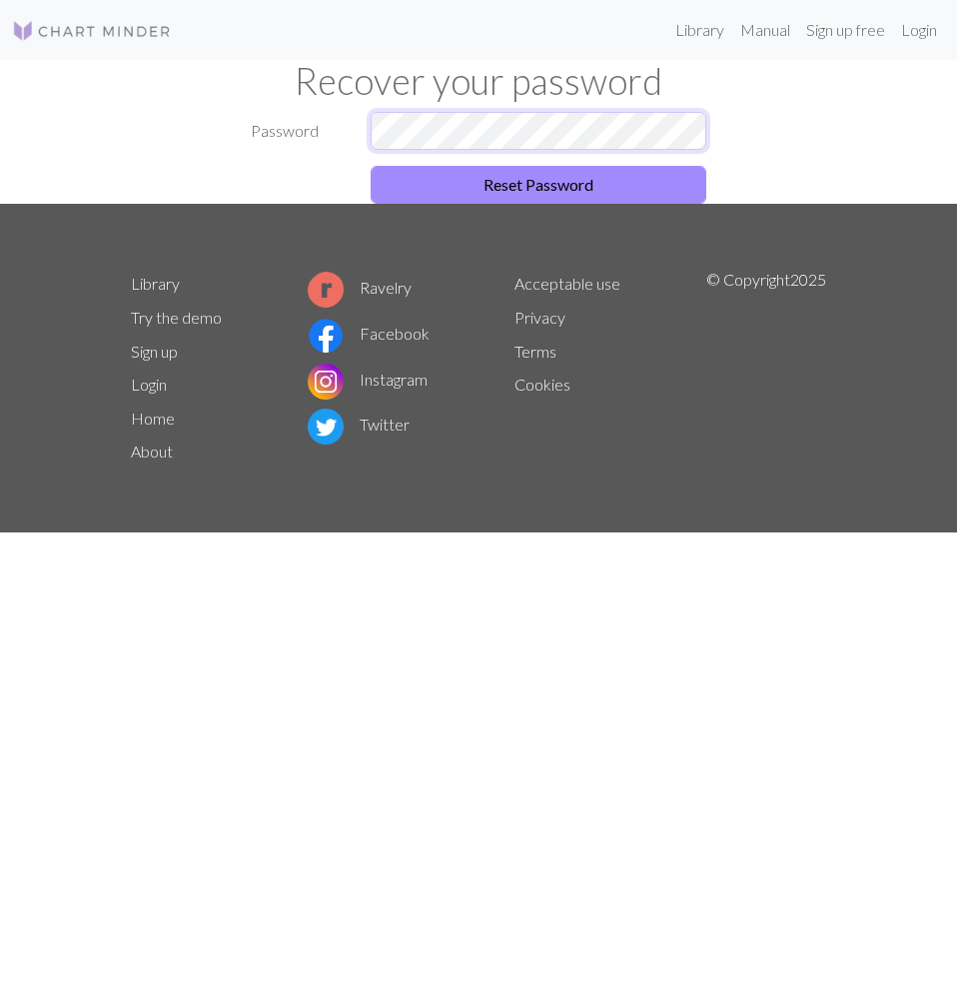
click at [362, 132] on div at bounding box center [539, 131] width 360 height 38
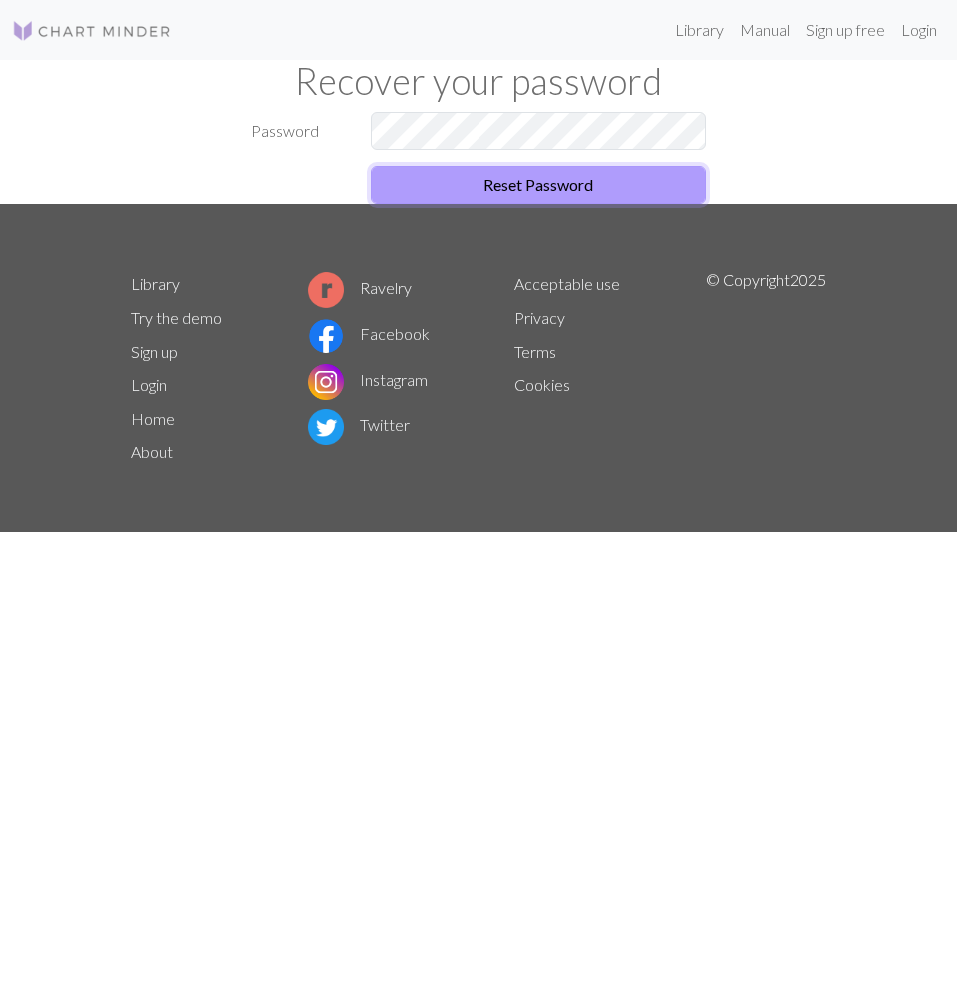
click at [513, 191] on button "Reset Password" at bounding box center [539, 185] width 336 height 38
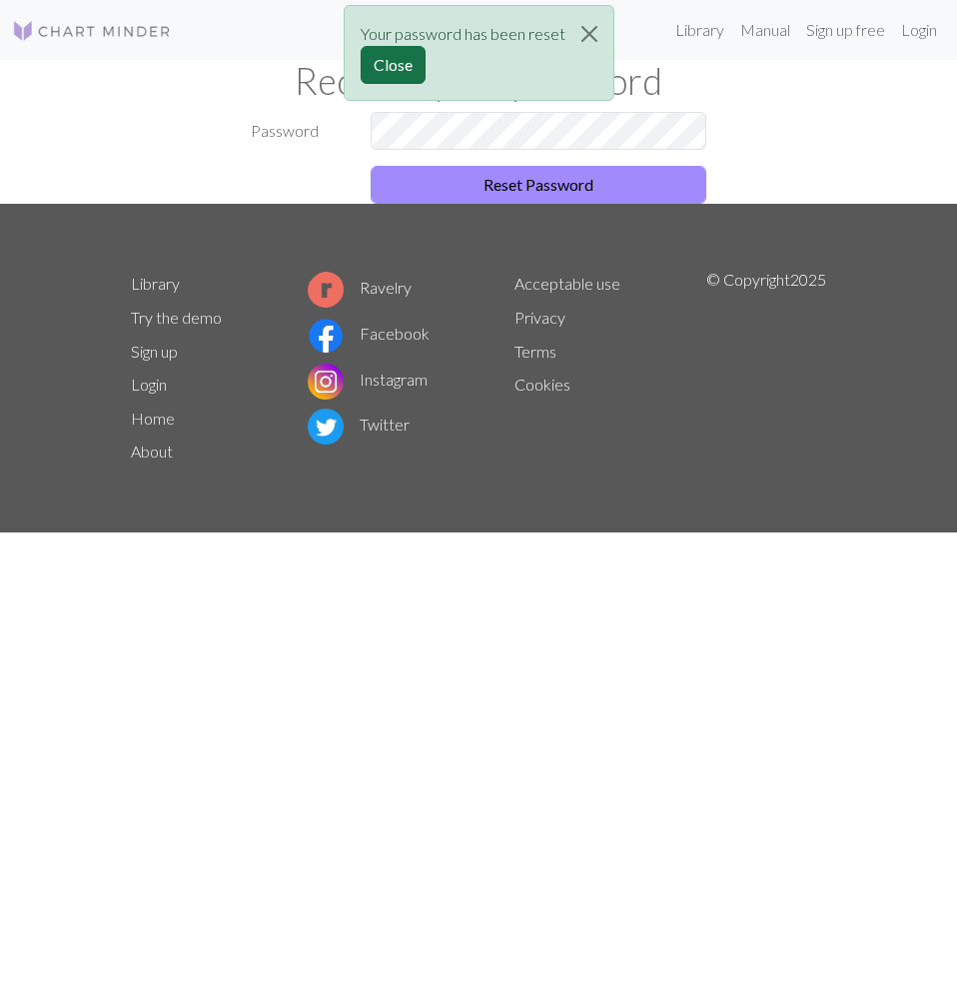
click at [405, 65] on button "Close" at bounding box center [393, 65] width 65 height 38
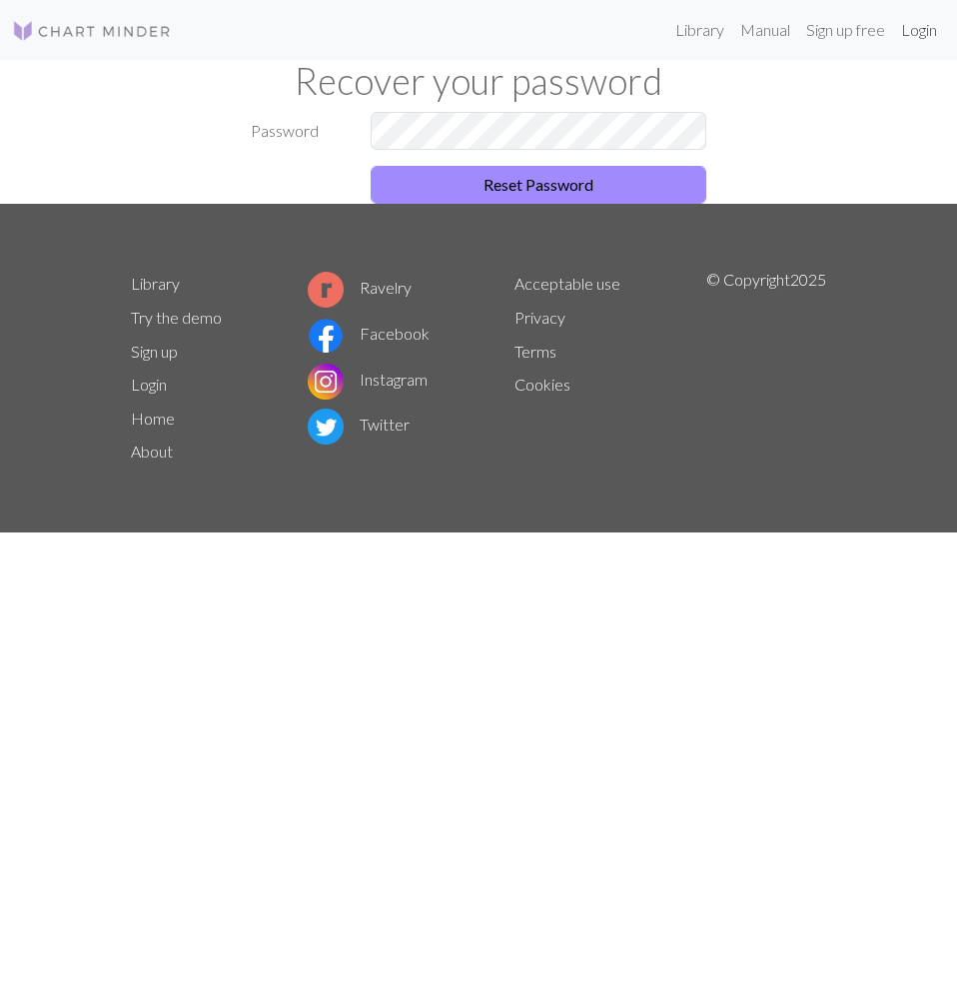
click at [900, 33] on link "Login" at bounding box center [919, 30] width 52 height 40
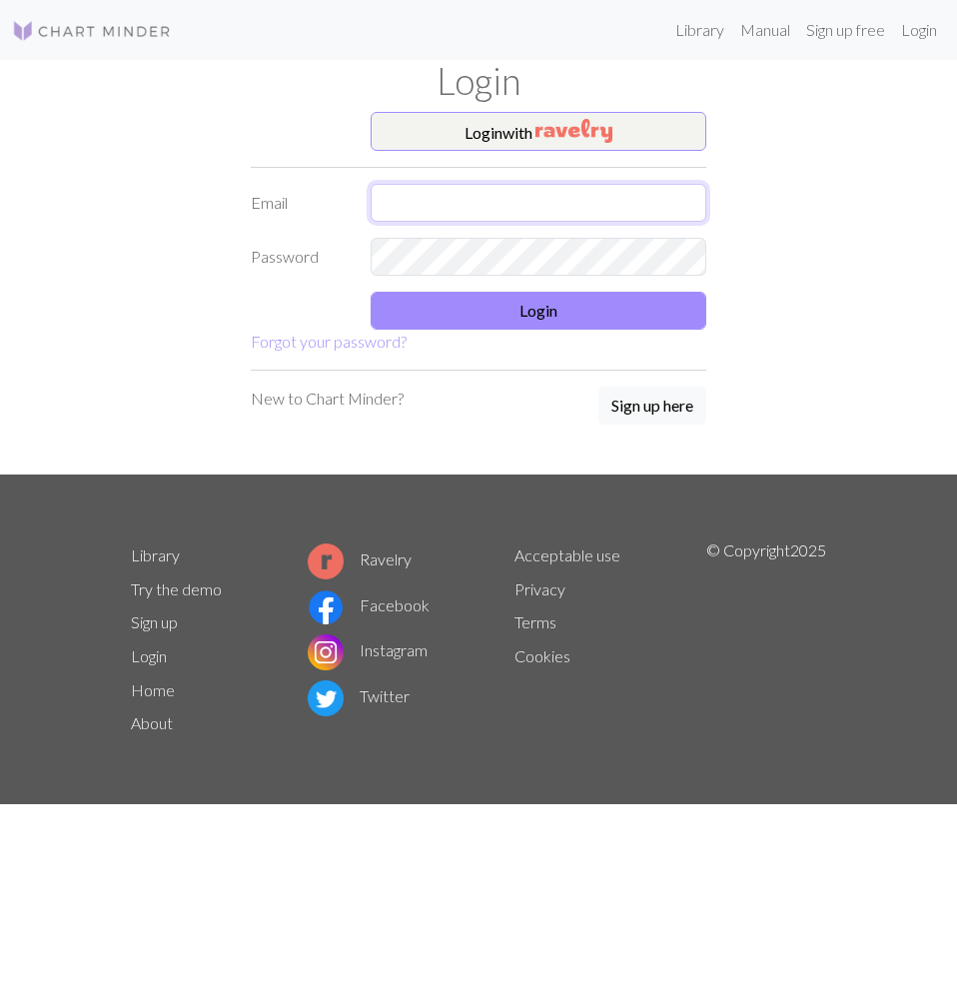
click at [518, 206] on input "text" at bounding box center [539, 203] width 336 height 38
type input "[EMAIL_ADDRESS][DOMAIN_NAME]"
drag, startPoint x: 558, startPoint y: 215, endPoint x: 298, endPoint y: 225, distance: 260.9
click at [300, 224] on form "Login with Email ayeepereaa@gmail.com Password Login Forgot your password?" at bounding box center [479, 233] width 456 height 243
type input "[EMAIL_ADDRESS][DOMAIN_NAME]"
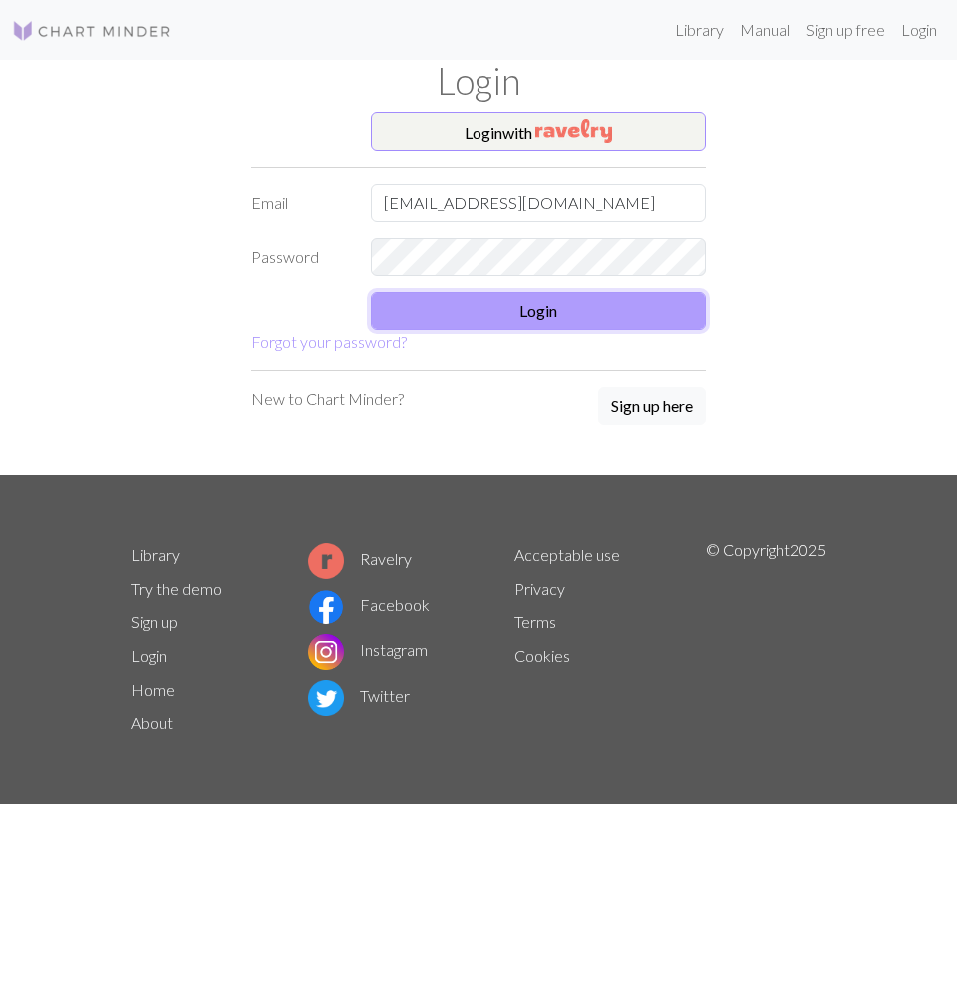
click at [492, 312] on button "Login" at bounding box center [539, 311] width 336 height 38
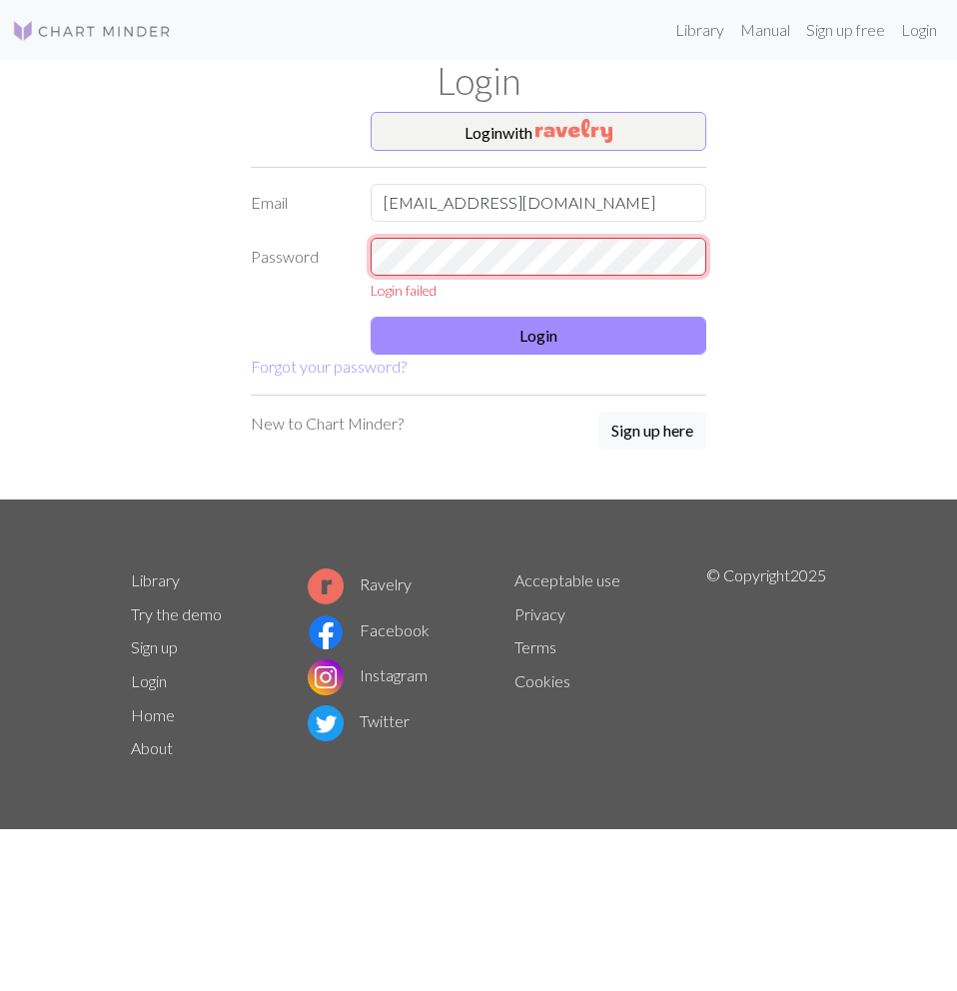
click at [255, 273] on div "Password Login failed" at bounding box center [479, 269] width 480 height 63
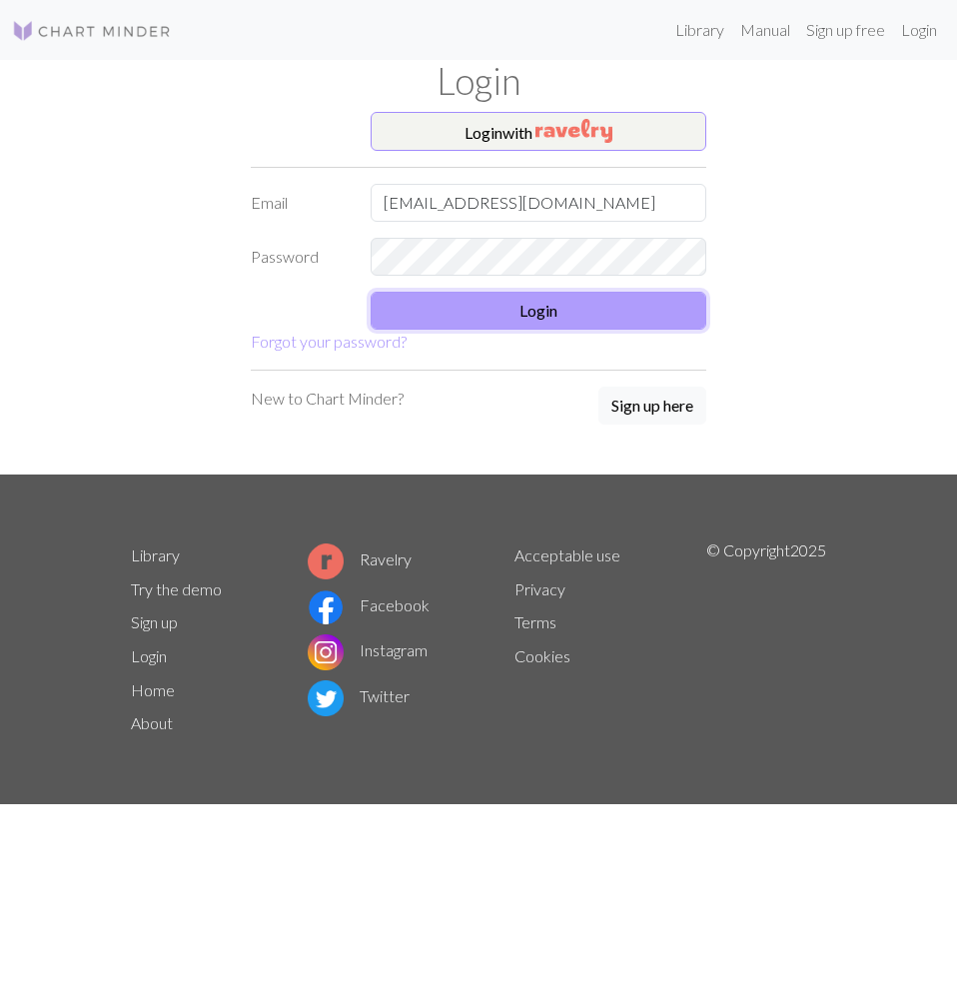
click at [472, 309] on button "Login" at bounding box center [539, 311] width 336 height 38
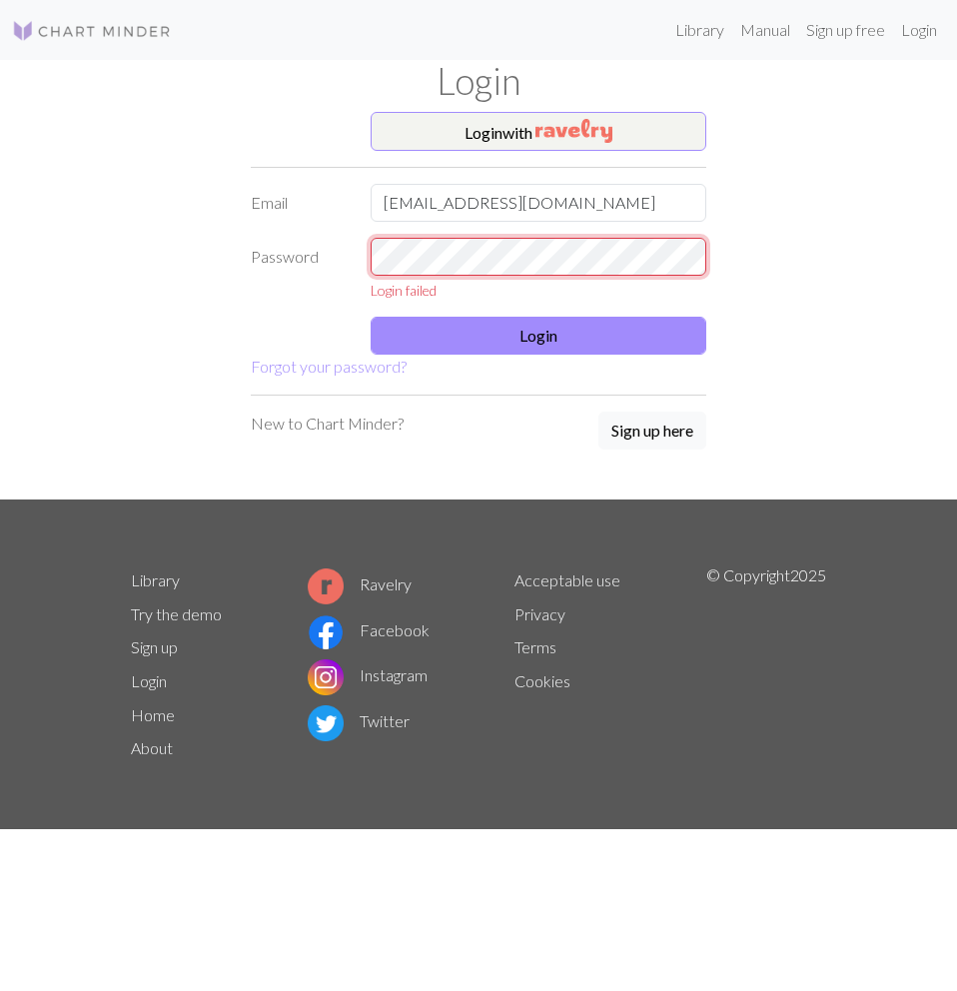
click at [289, 261] on div "Password Login failed" at bounding box center [479, 269] width 480 height 63
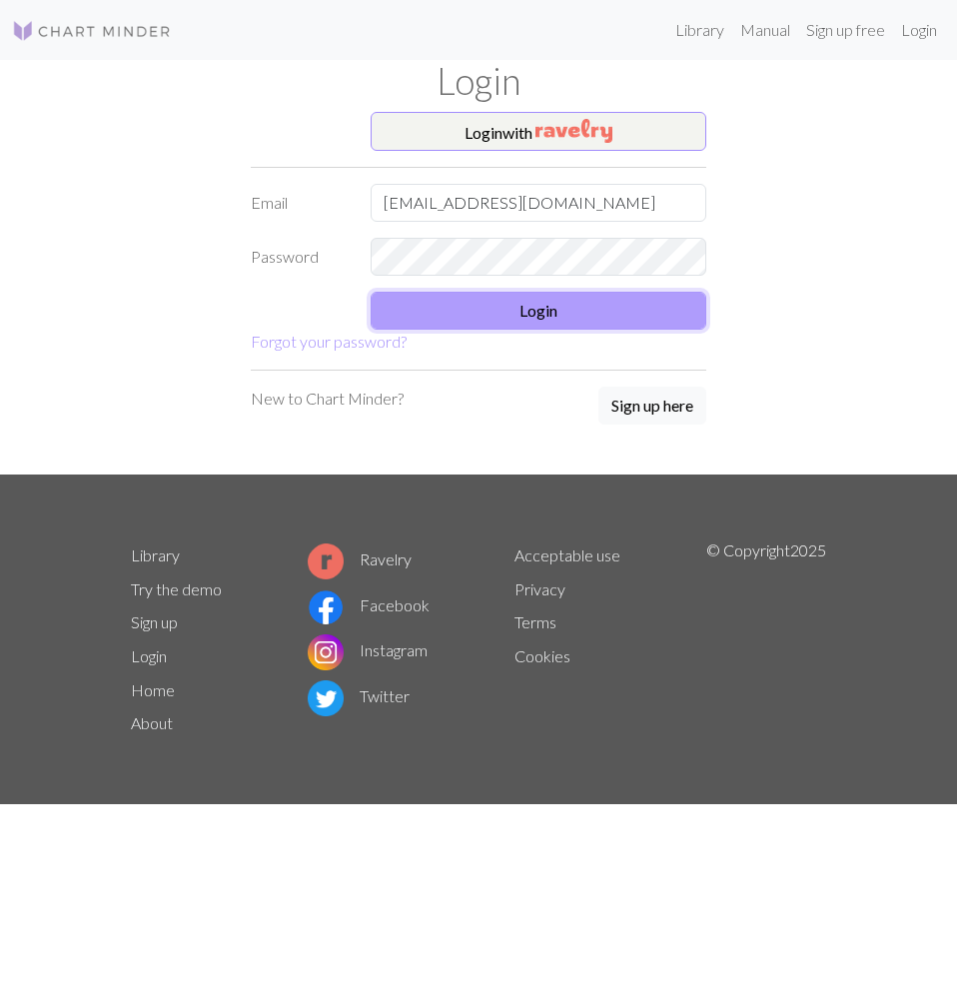
click at [457, 322] on button "Login" at bounding box center [539, 311] width 336 height 38
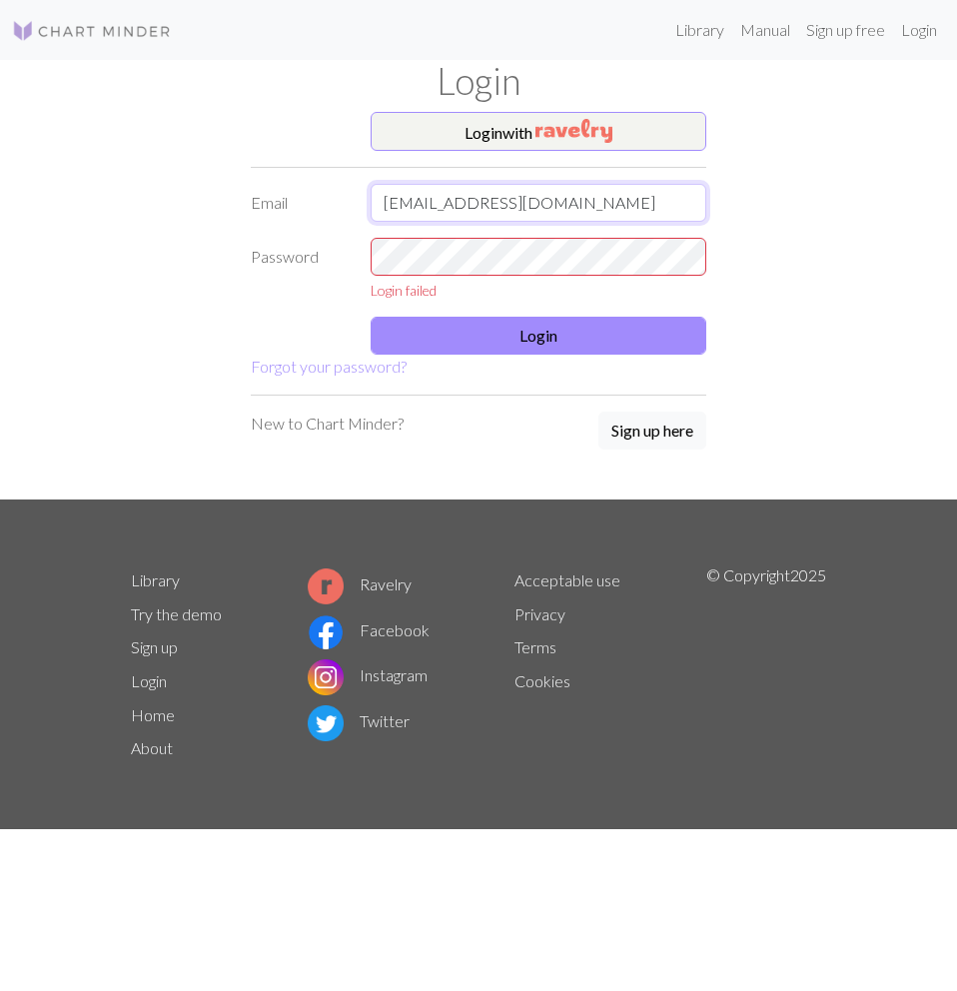
drag, startPoint x: 543, startPoint y: 201, endPoint x: 225, endPoint y: 210, distance: 318.8
click at [236, 207] on div "Login with Email ayeepereaa@gmail.com Password Login failed Login Forgot your p…" at bounding box center [478, 306] width 719 height 389
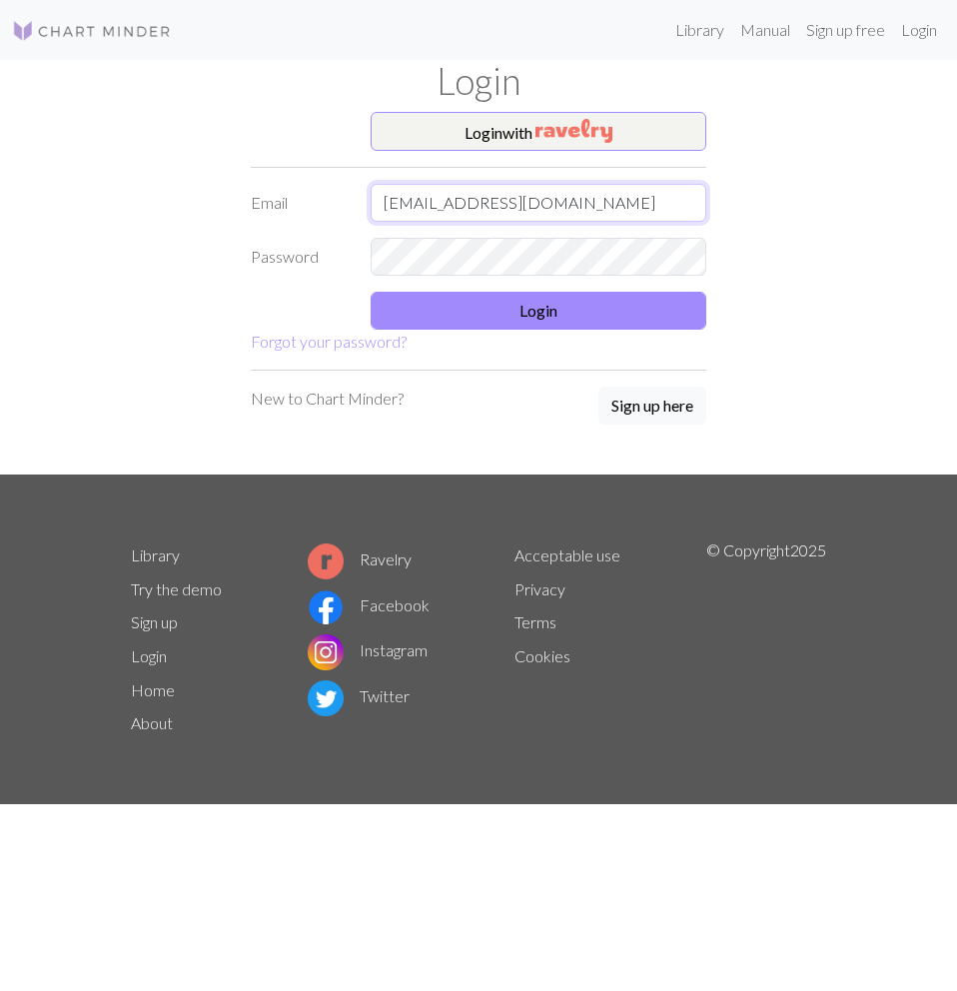
type input "ayeepereaa@gmail.com"
click at [307, 255] on div "Password" at bounding box center [479, 257] width 480 height 38
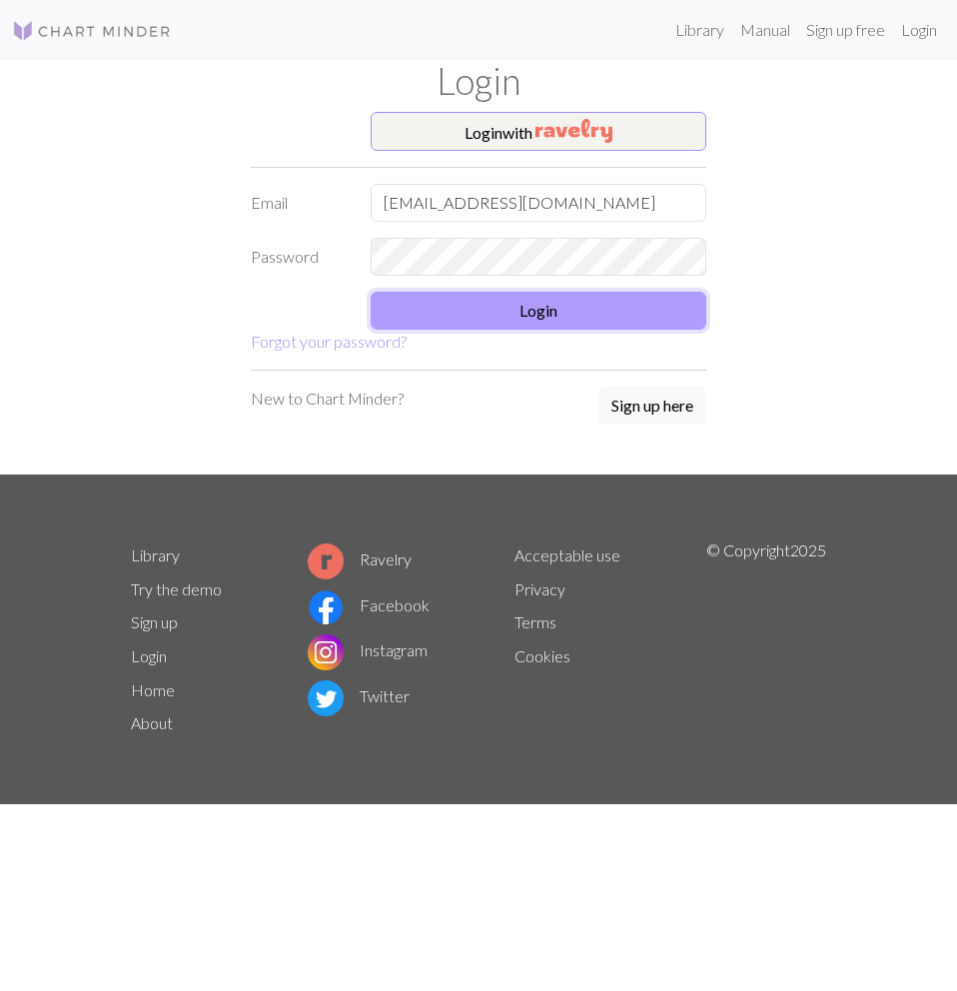
click at [503, 297] on button "Login" at bounding box center [539, 311] width 336 height 38
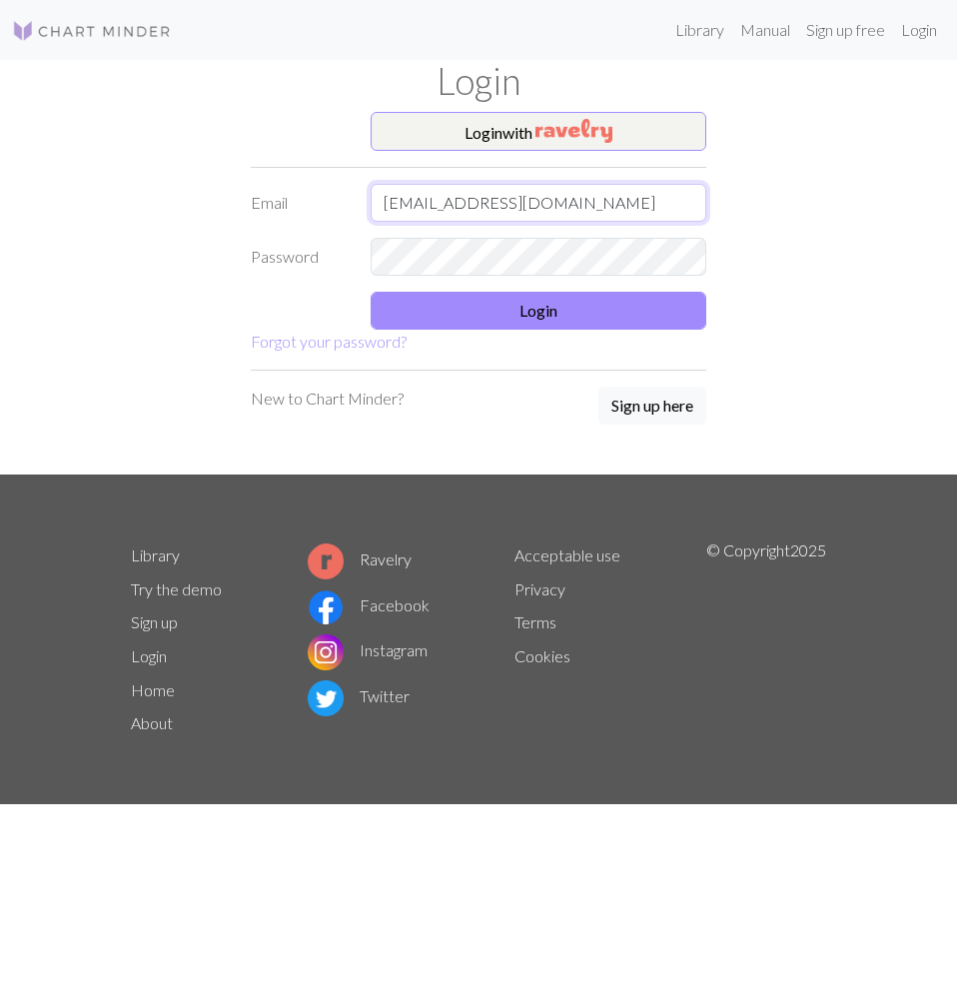
click at [380, 203] on input "ayeepereaa@gmail.com" at bounding box center [539, 203] width 336 height 38
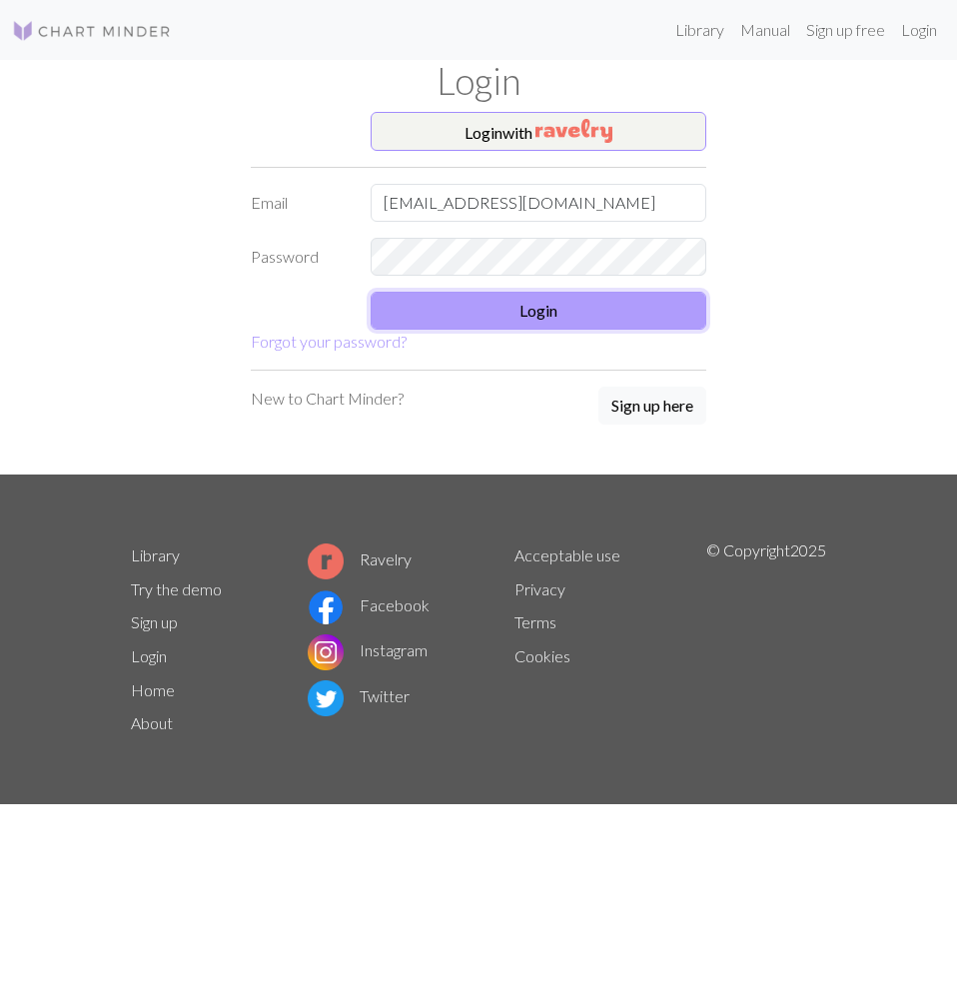
click at [495, 305] on button "Login" at bounding box center [539, 311] width 336 height 38
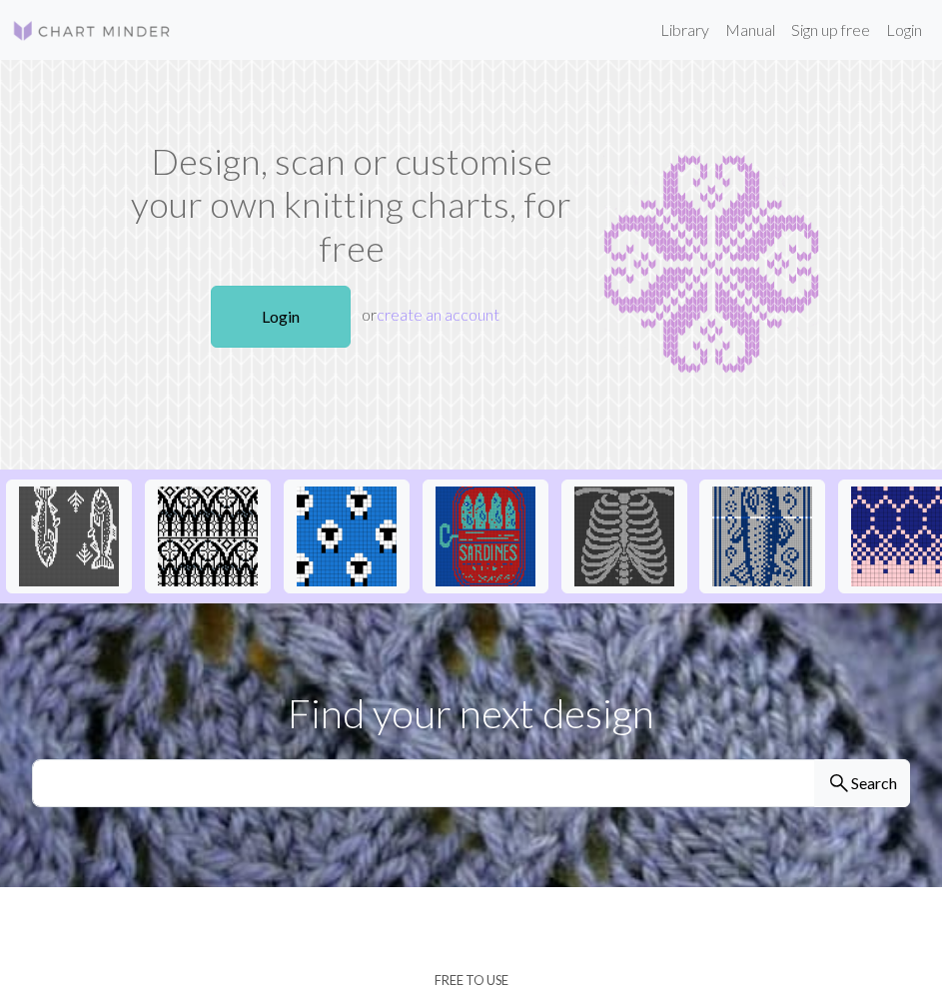
click at [307, 326] on link "Login" at bounding box center [281, 317] width 140 height 62
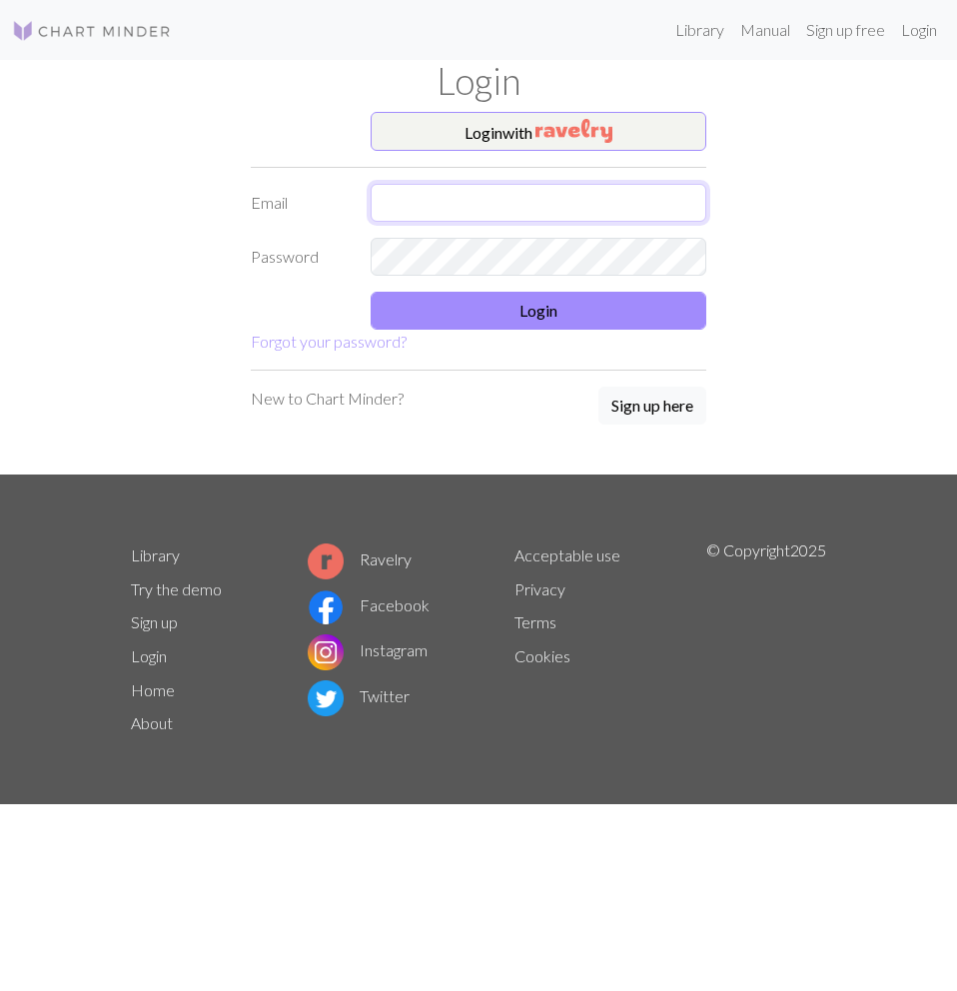
click at [425, 206] on input "text" at bounding box center [539, 203] width 336 height 38
type input "[EMAIL_ADDRESS][DOMAIN_NAME]"
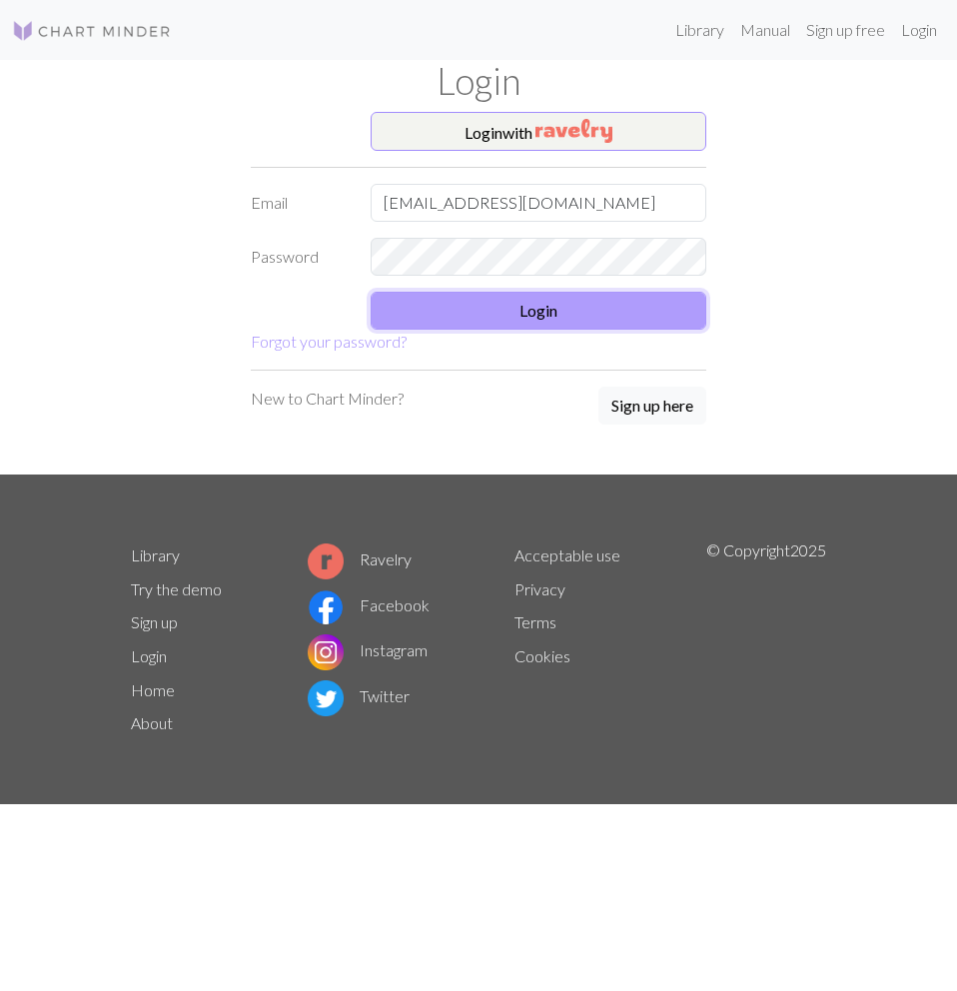
click at [451, 310] on button "Login" at bounding box center [539, 311] width 336 height 38
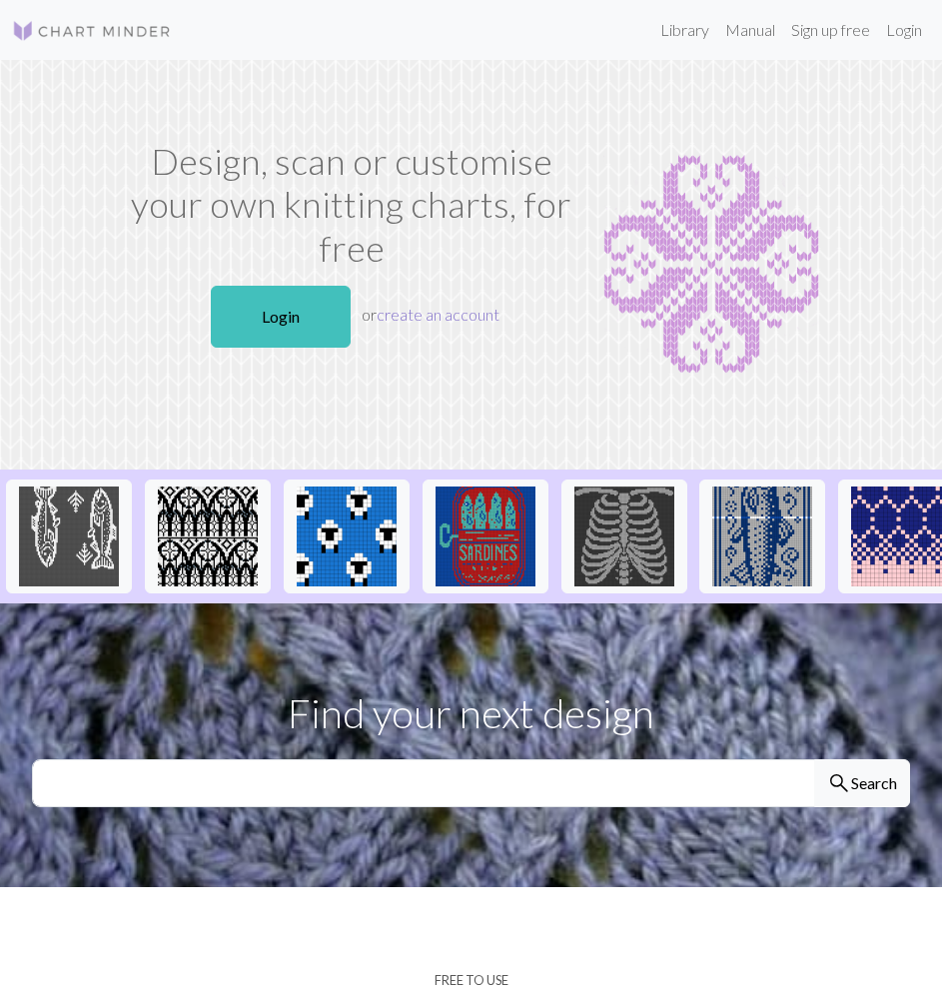
click at [465, 323] on link "create an account" at bounding box center [438, 314] width 123 height 19
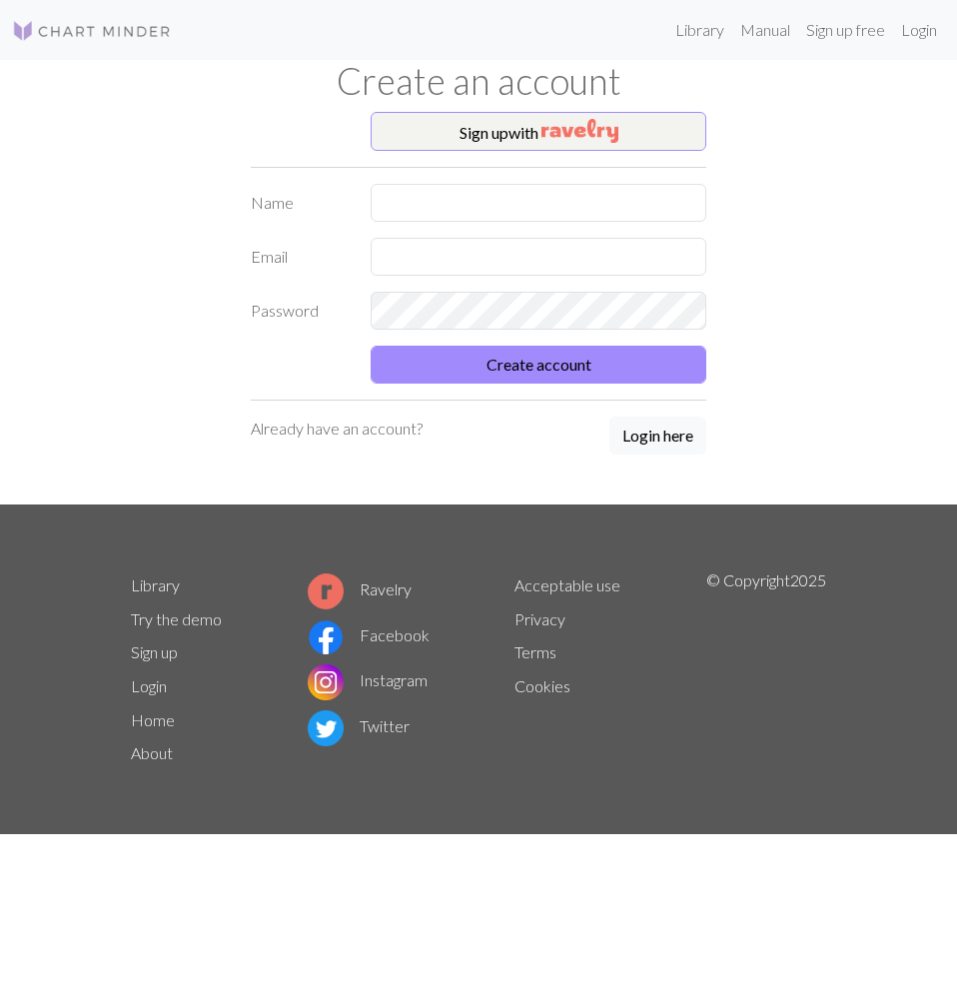
click at [461, 176] on div "Sign up with Name Email Password Create account Already have an account? Login …" at bounding box center [479, 309] width 480 height 394
click at [461, 190] on input "text" at bounding box center [539, 203] width 336 height 38
type input "ayelen"
click at [392, 245] on input "text" at bounding box center [539, 257] width 336 height 38
type input "[EMAIL_ADDRESS][DOMAIN_NAME]"
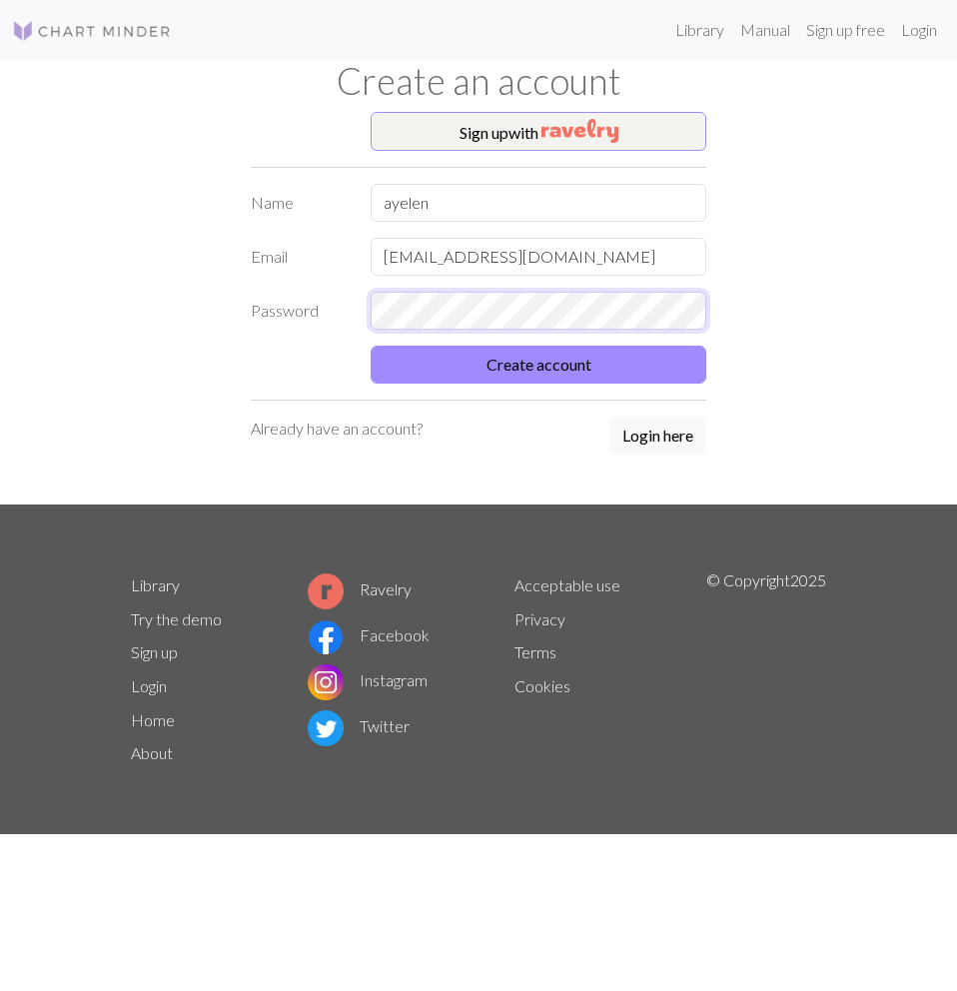
click at [272, 319] on div "Password" at bounding box center [479, 311] width 480 height 38
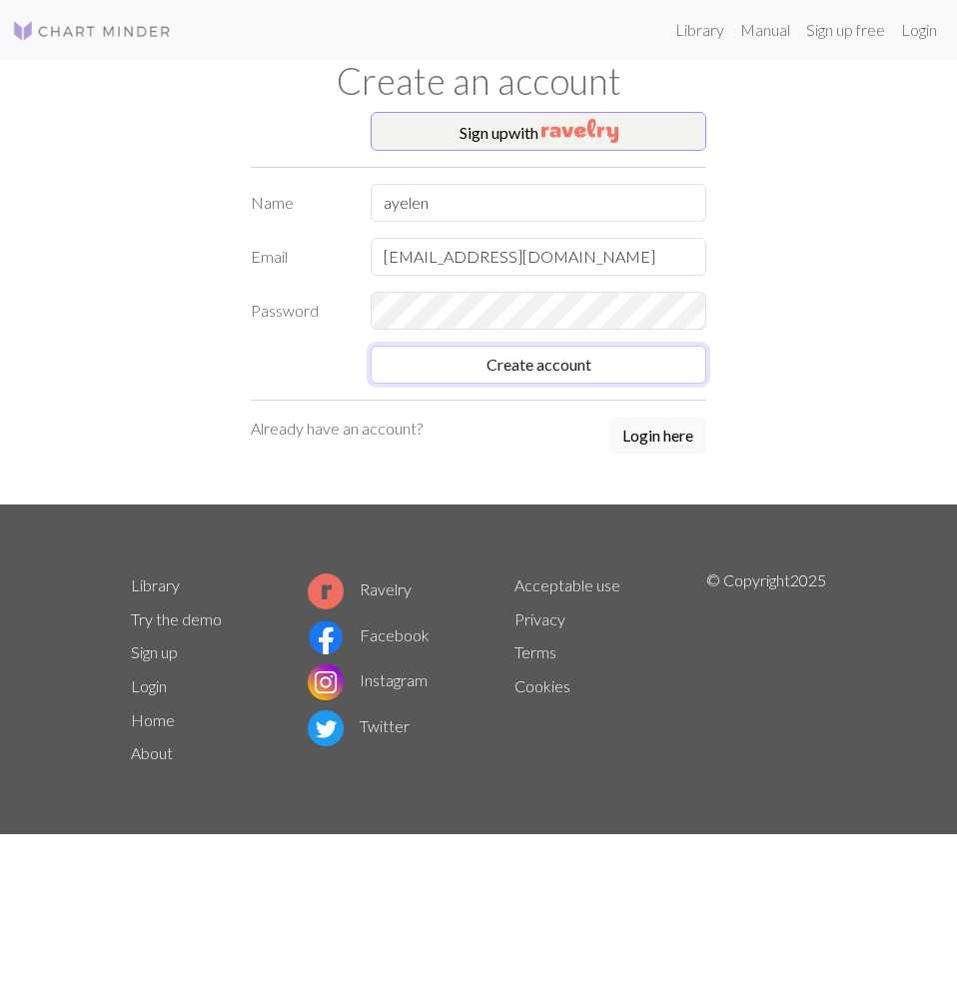
drag, startPoint x: 541, startPoint y: 370, endPoint x: 240, endPoint y: 435, distance: 308.6
click at [540, 370] on button "Create account" at bounding box center [539, 365] width 336 height 38
